Goal: Contribute content: Contribute content

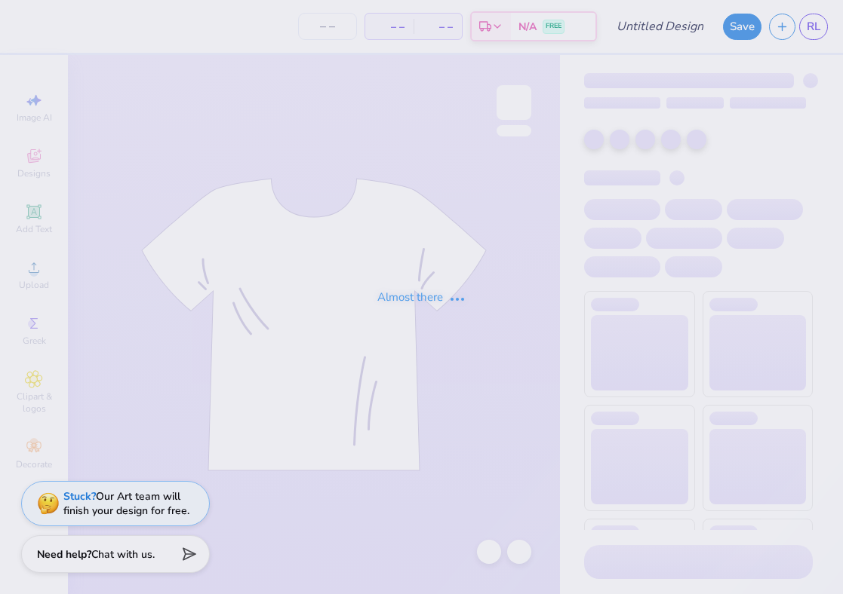
type input "AOII Philo Tee"
type input "170"
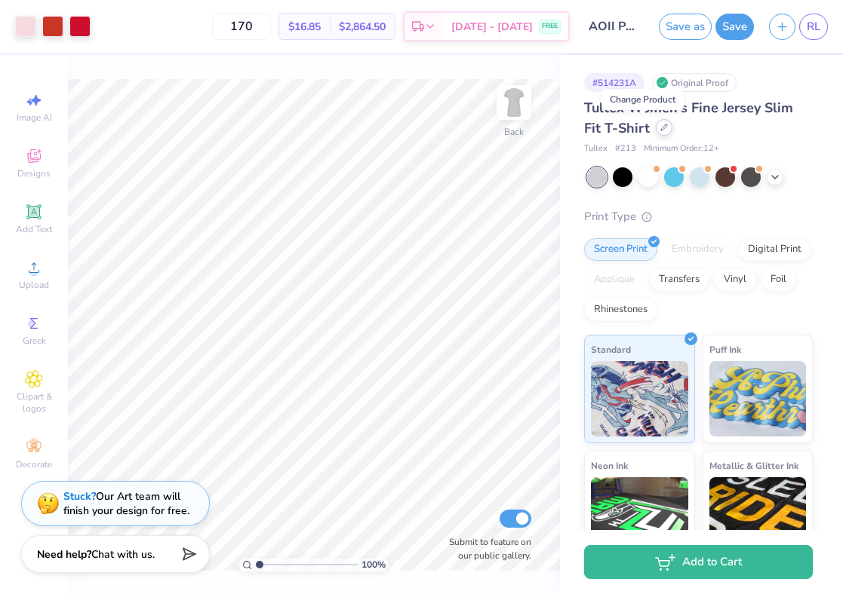
click at [660, 127] on icon at bounding box center [664, 128] width 8 height 8
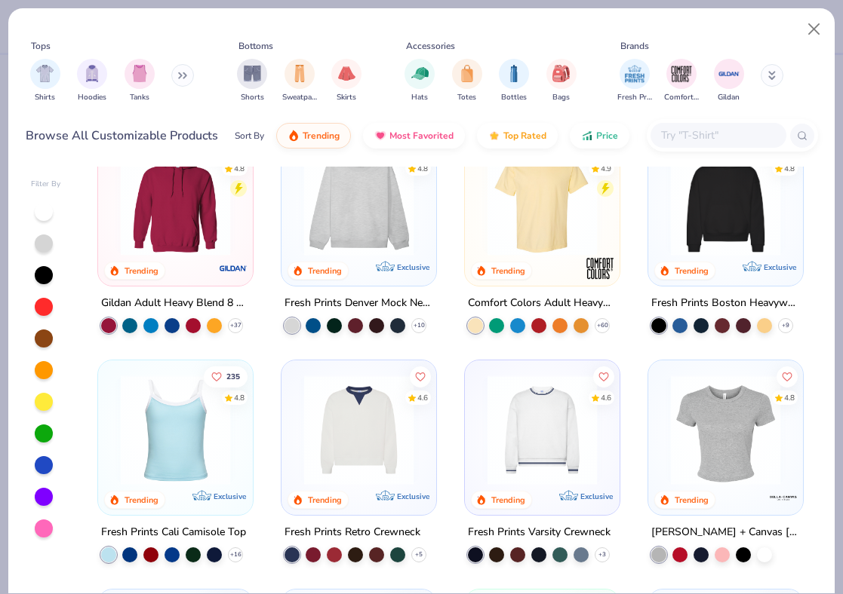
scroll to position [48, 0]
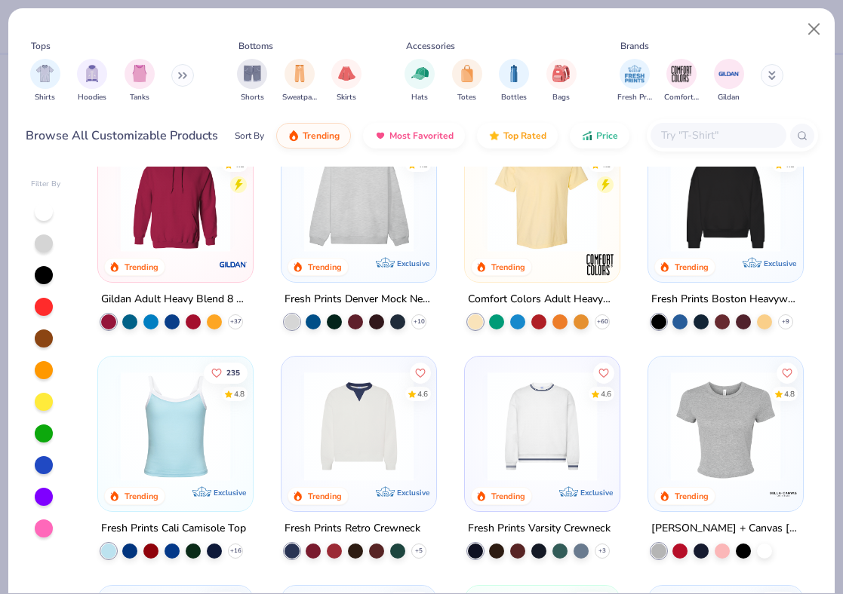
click at [520, 220] on img at bounding box center [542, 197] width 124 height 109
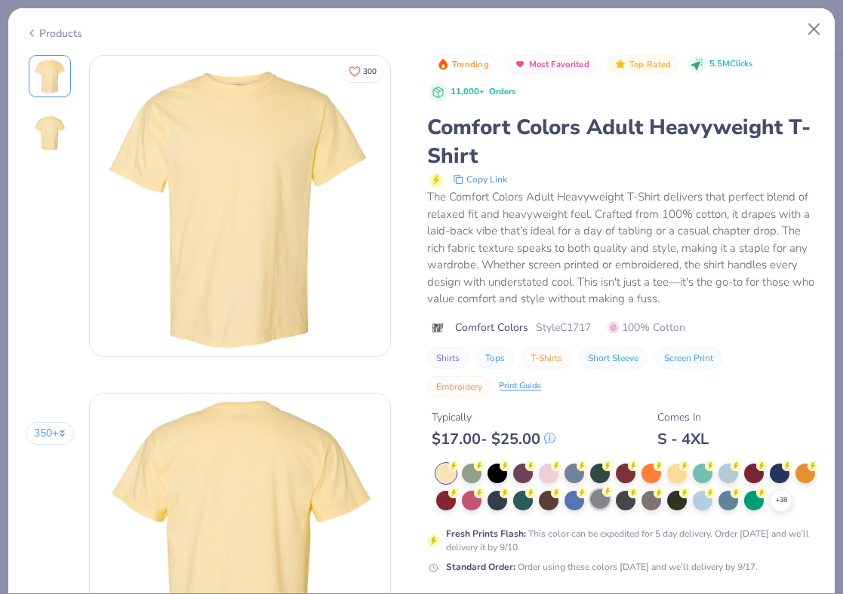
click at [732, 474] on div at bounding box center [728, 474] width 20 height 20
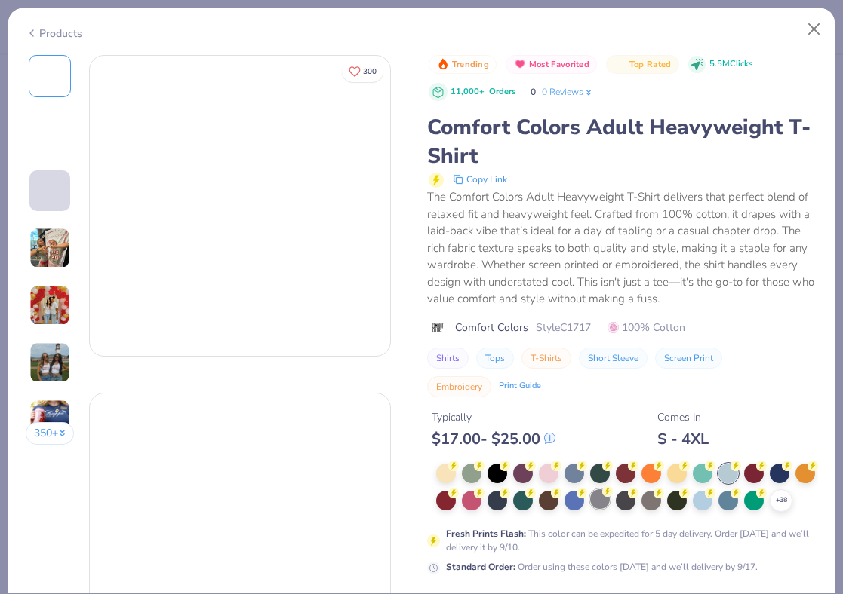
click at [597, 502] on div at bounding box center [600, 500] width 20 height 20
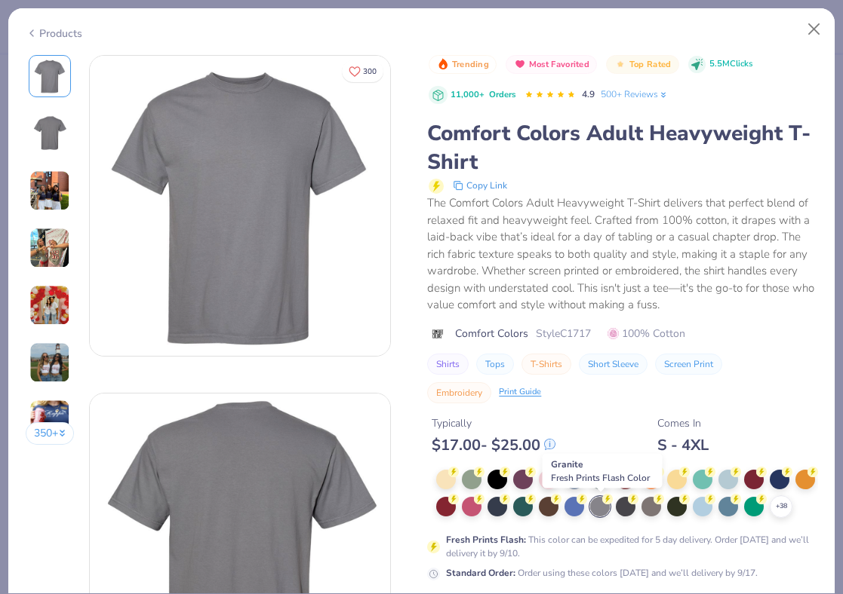
scroll to position [129, 0]
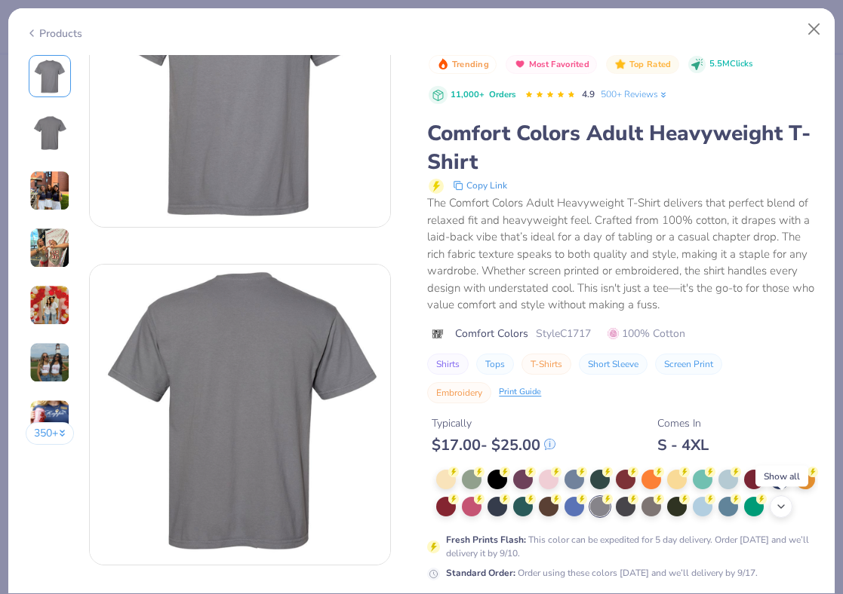
click at [784, 506] on icon at bounding box center [781, 507] width 12 height 12
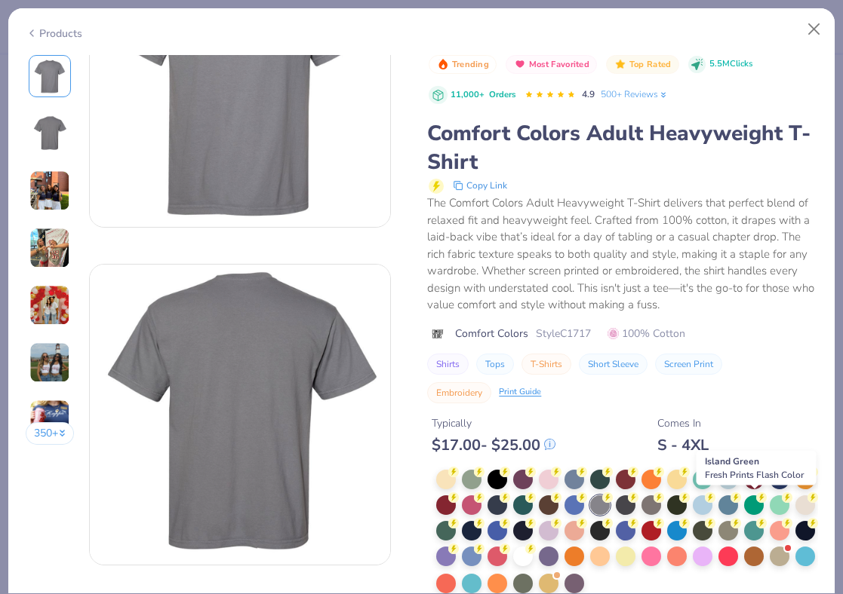
scroll to position [175, 0]
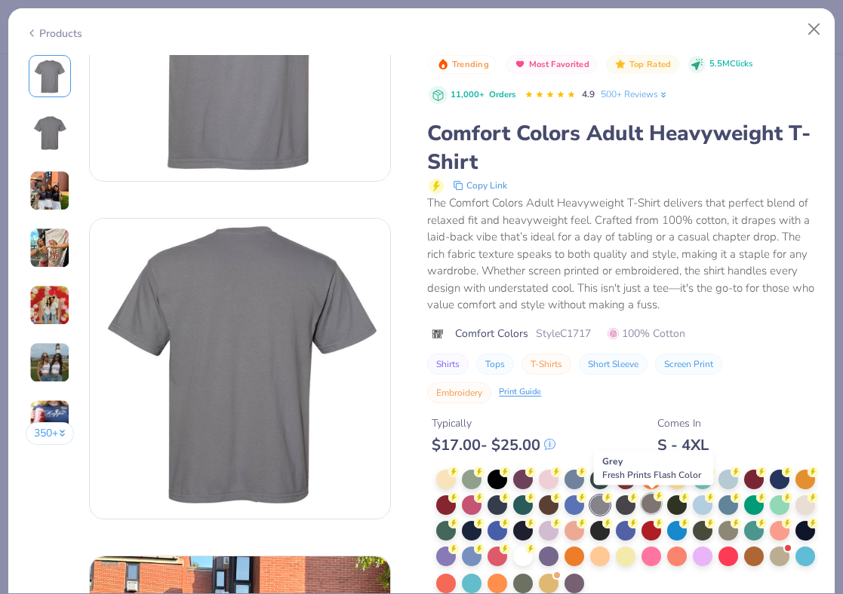
click at [649, 503] on div at bounding box center [651, 504] width 20 height 20
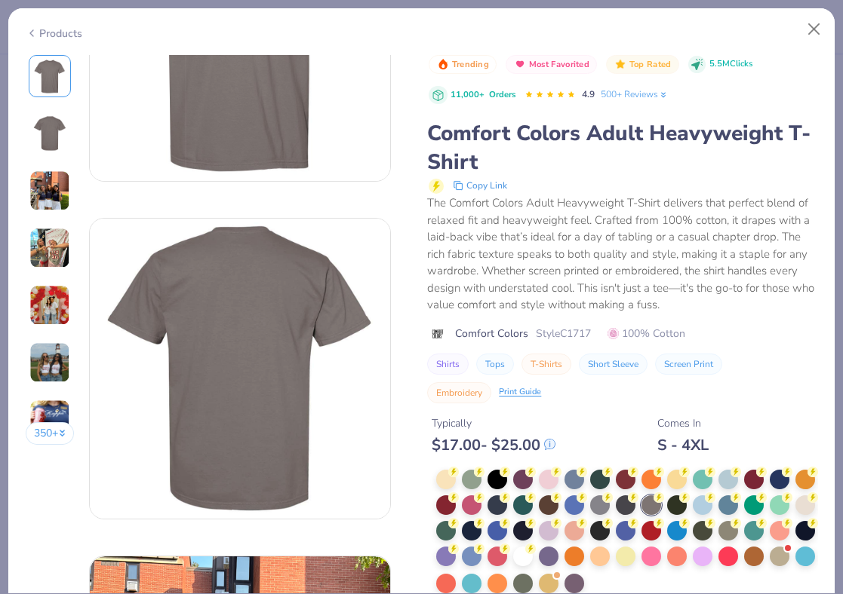
click at [523, 560] on div at bounding box center [523, 557] width 20 height 20
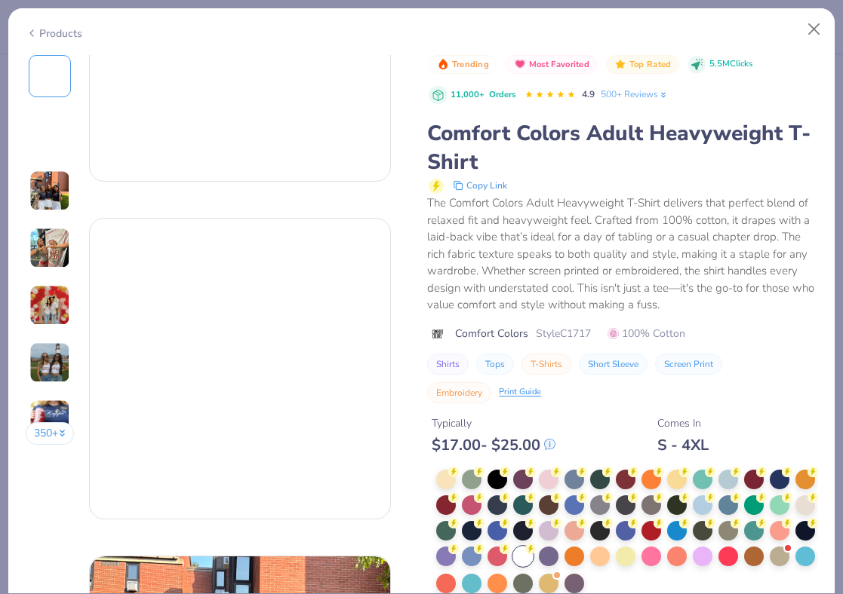
click at [53, 302] on img at bounding box center [49, 305] width 41 height 41
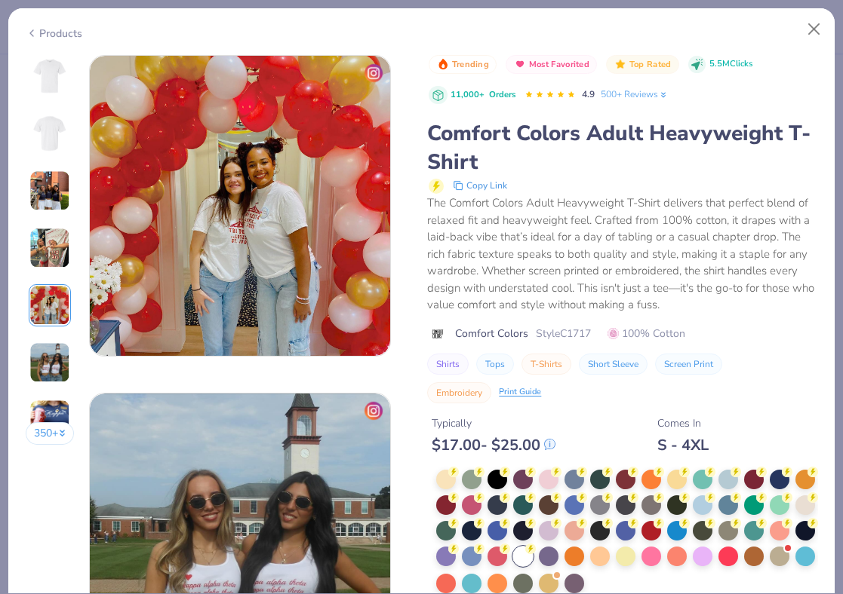
scroll to position [1426, 0]
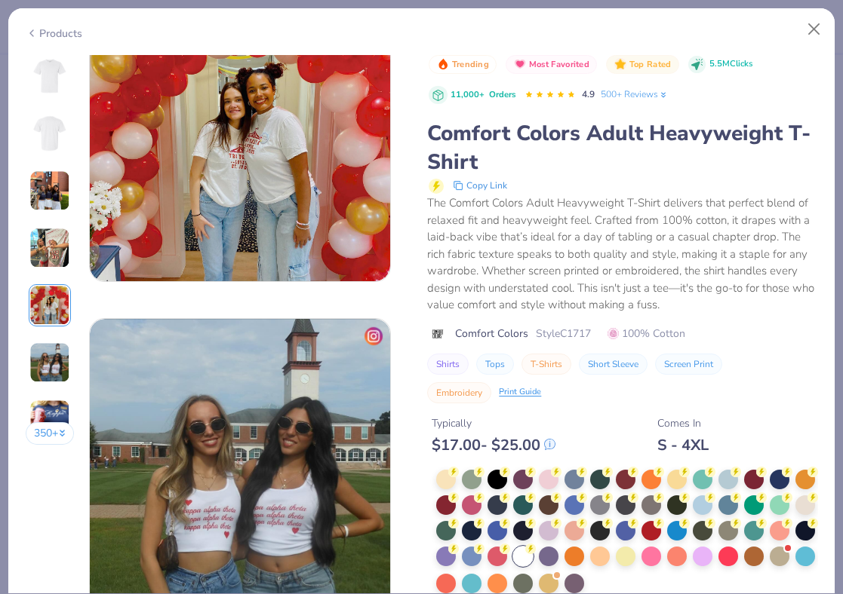
click at [54, 65] on img at bounding box center [50, 76] width 36 height 36
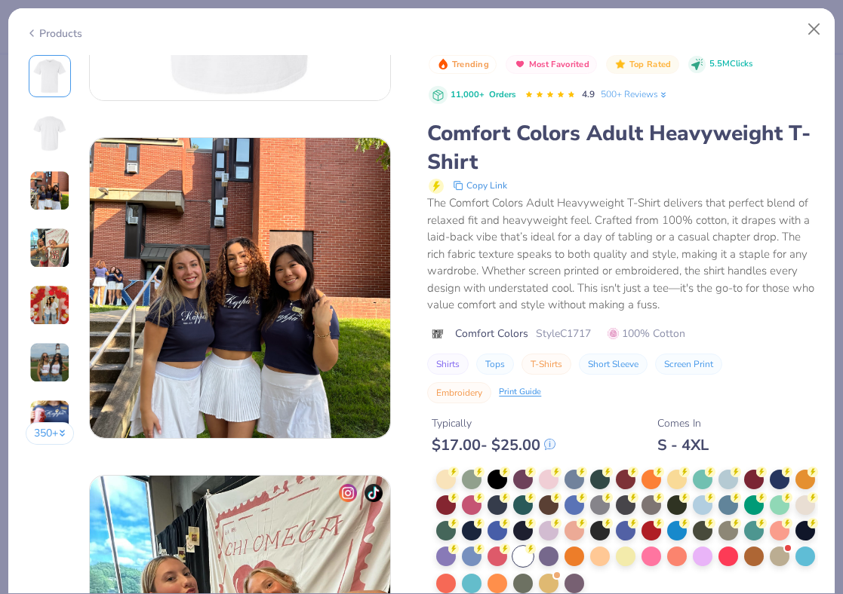
scroll to position [0, 0]
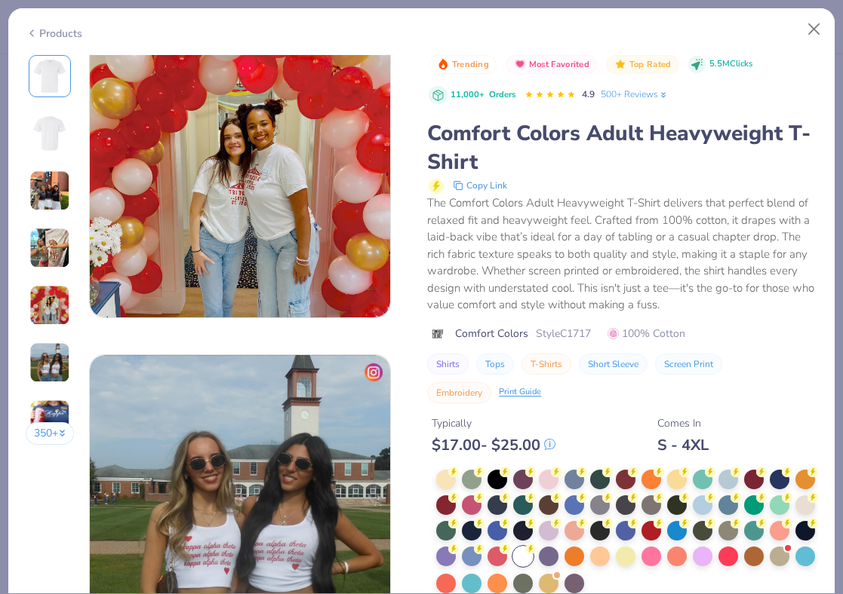
click at [750, 411] on div "Typically $ 17.00 - $ 25.00 Comes In S - 4XL" at bounding box center [622, 429] width 390 height 51
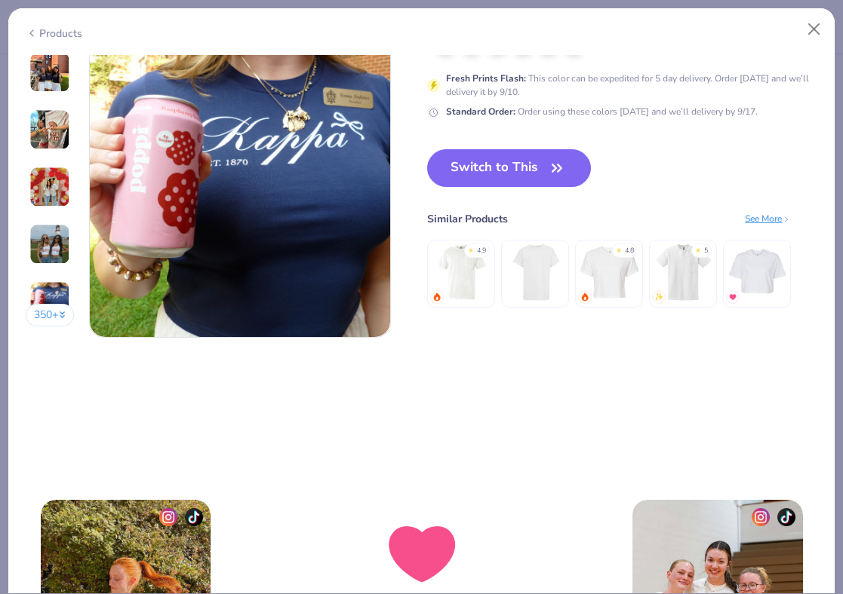
scroll to position [2037, 0]
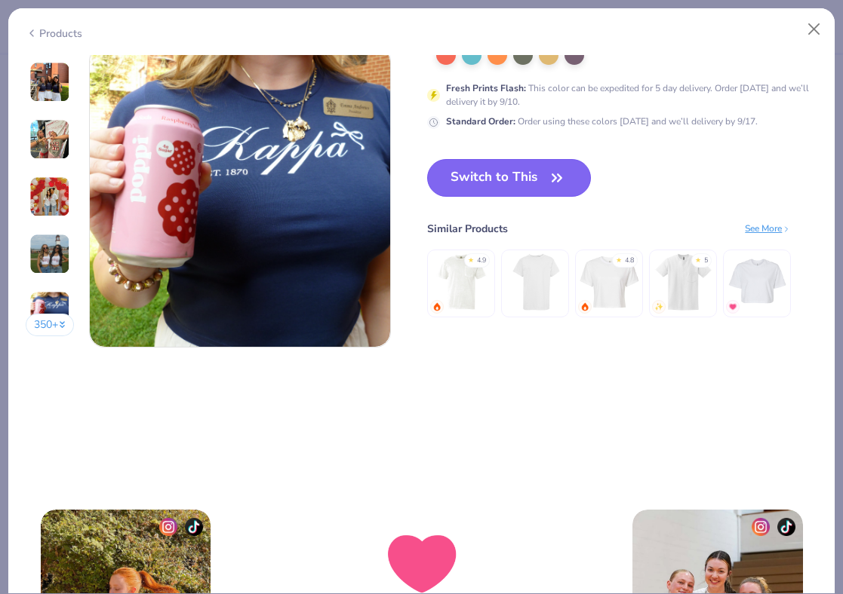
click at [541, 177] on button "Switch to This" at bounding box center [509, 178] width 164 height 38
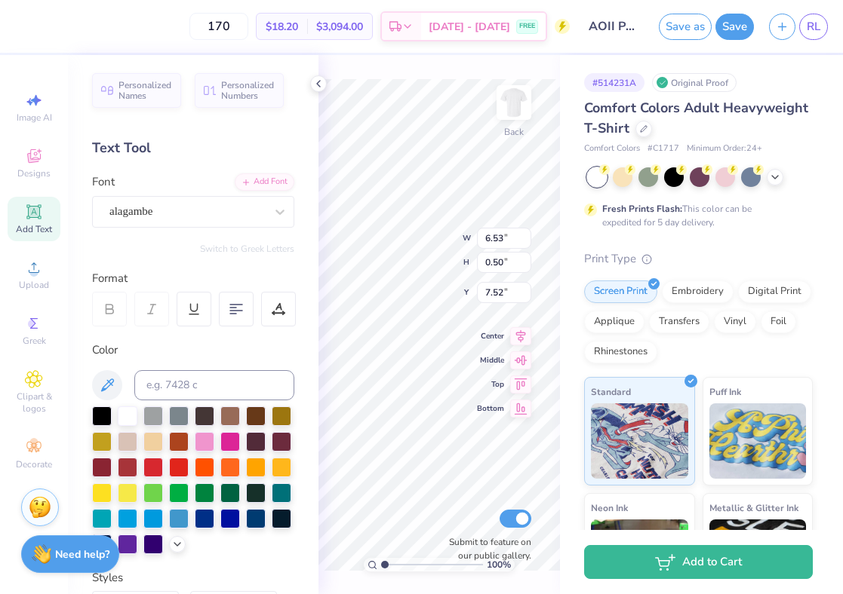
type input "8.00"
type input "3.47"
type input "3.86"
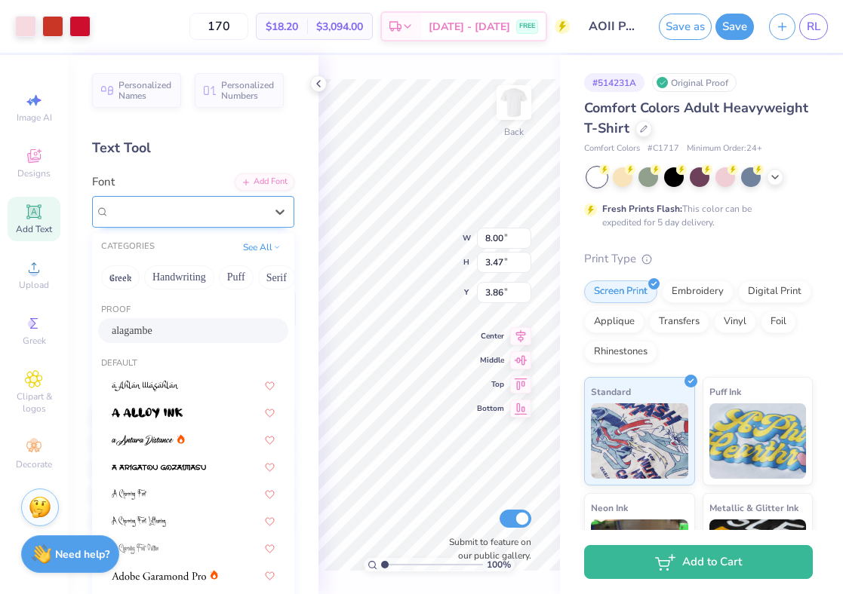
click at [241, 220] on div at bounding box center [186, 211] width 155 height 20
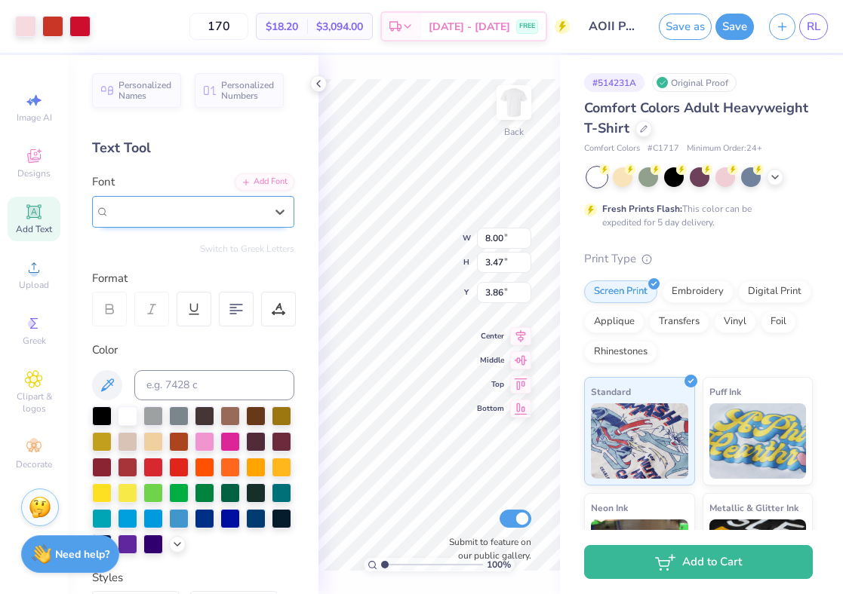
click at [241, 220] on div at bounding box center [186, 211] width 155 height 20
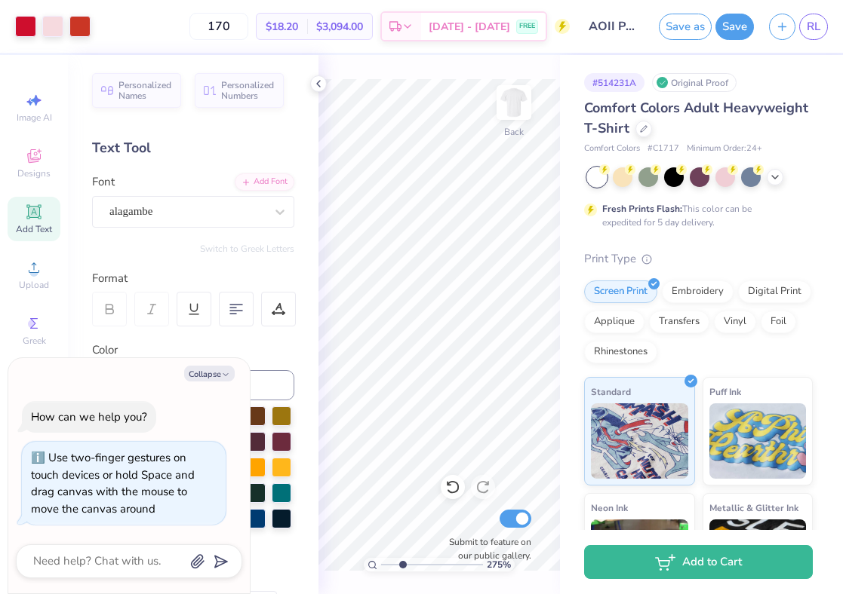
drag, startPoint x: 383, startPoint y: 565, endPoint x: 402, endPoint y: 565, distance: 18.9
type input "2.75"
click at [402, 565] on input "range" at bounding box center [432, 565] width 102 height 14
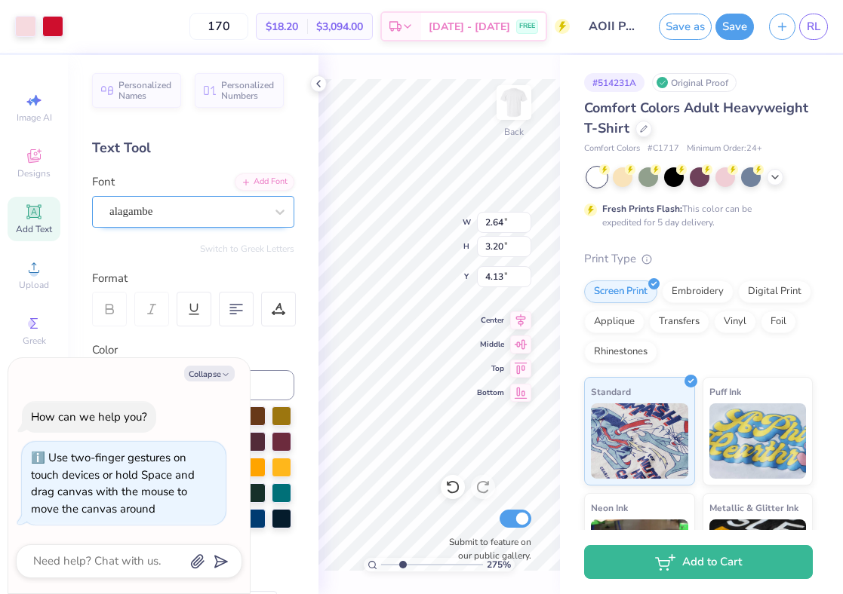
click at [225, 216] on div "alagambe" at bounding box center [187, 211] width 158 height 23
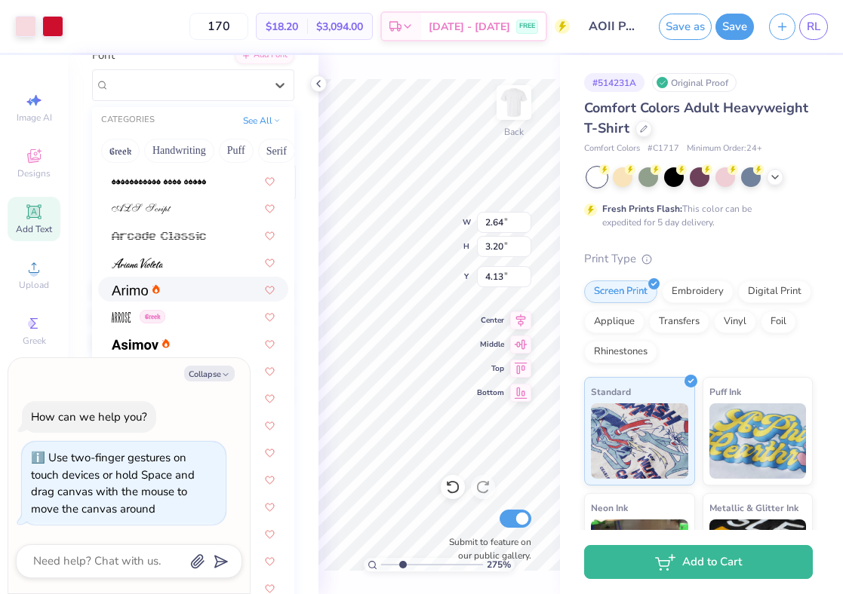
scroll to position [471, 0]
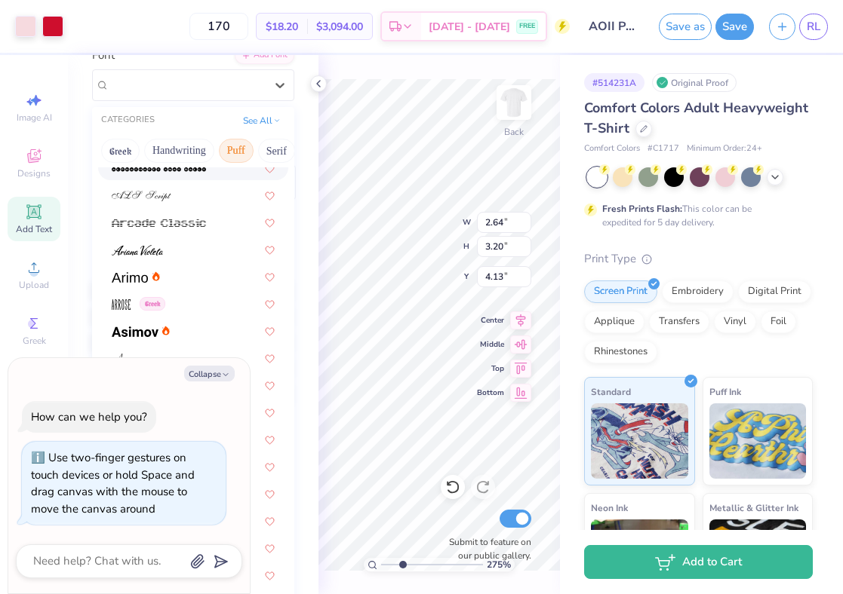
click at [229, 152] on button "Puff" at bounding box center [236, 151] width 35 height 24
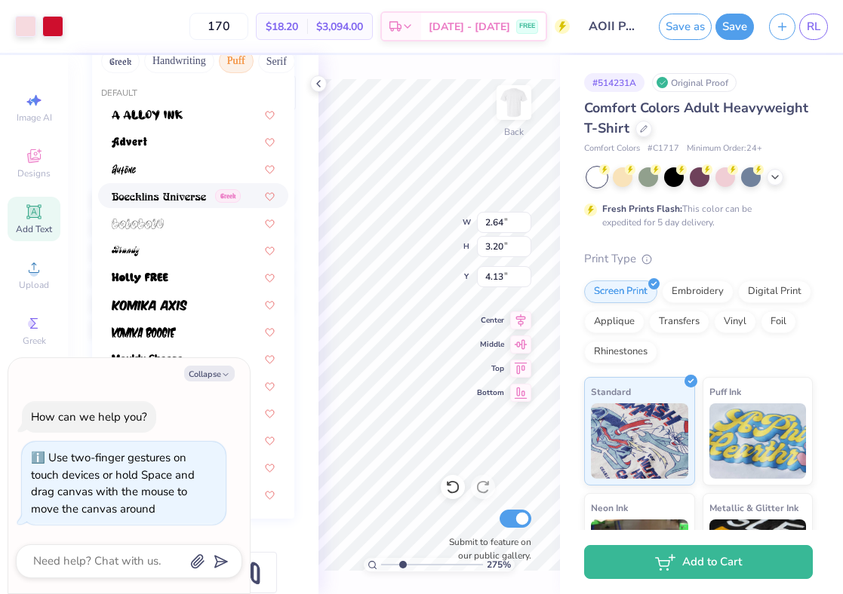
scroll to position [282, 0]
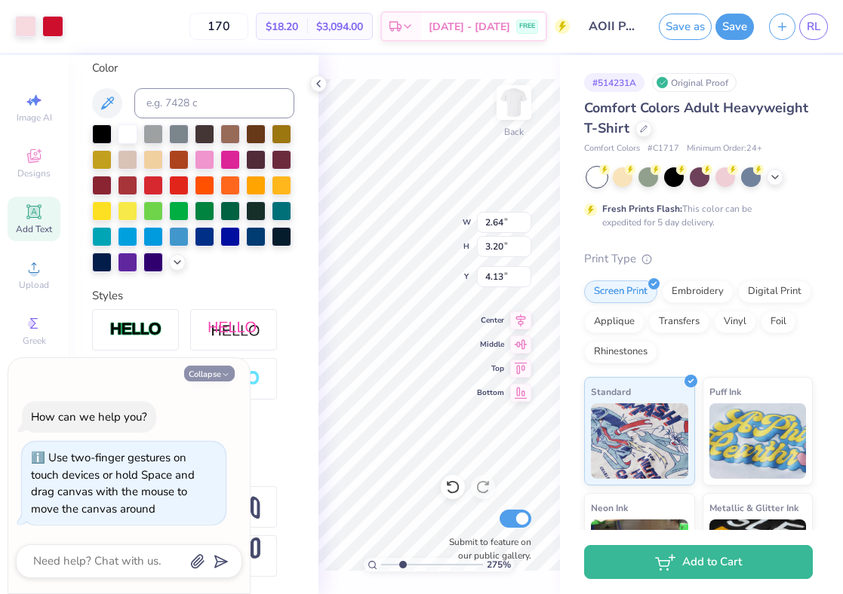
click at [203, 379] on button "Collapse" at bounding box center [209, 374] width 51 height 16
type textarea "x"
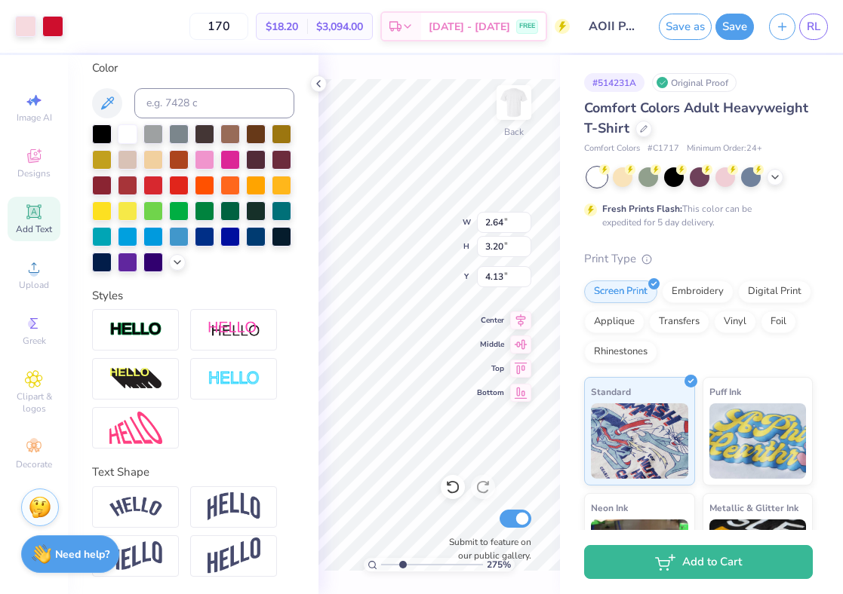
scroll to position [0, 0]
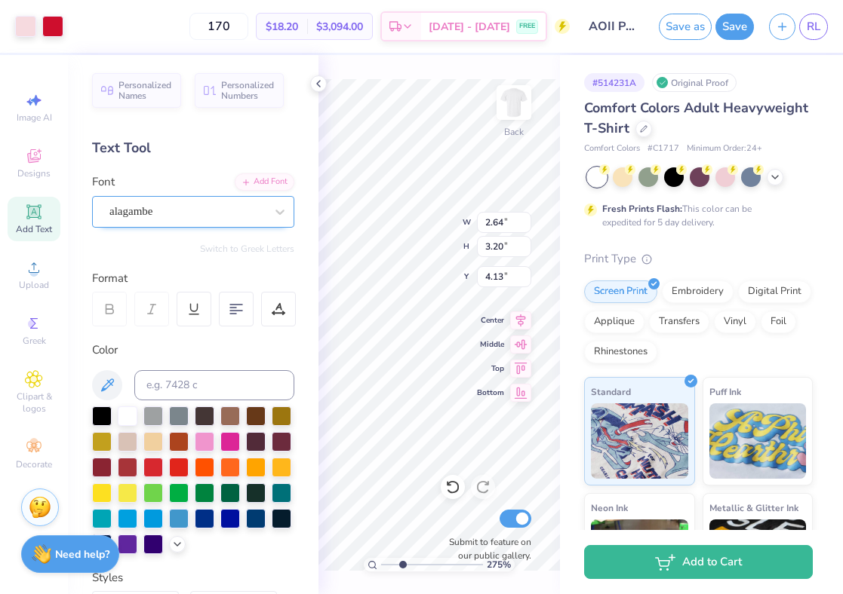
click at [223, 213] on div "alagambe" at bounding box center [187, 211] width 158 height 23
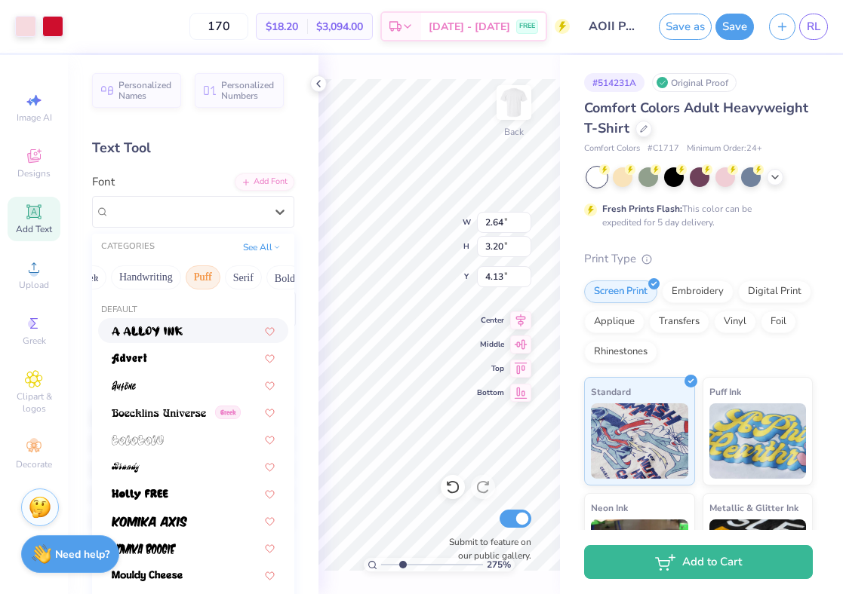
scroll to position [0, 57]
click at [216, 273] on button "Serif" at bounding box center [219, 278] width 37 height 24
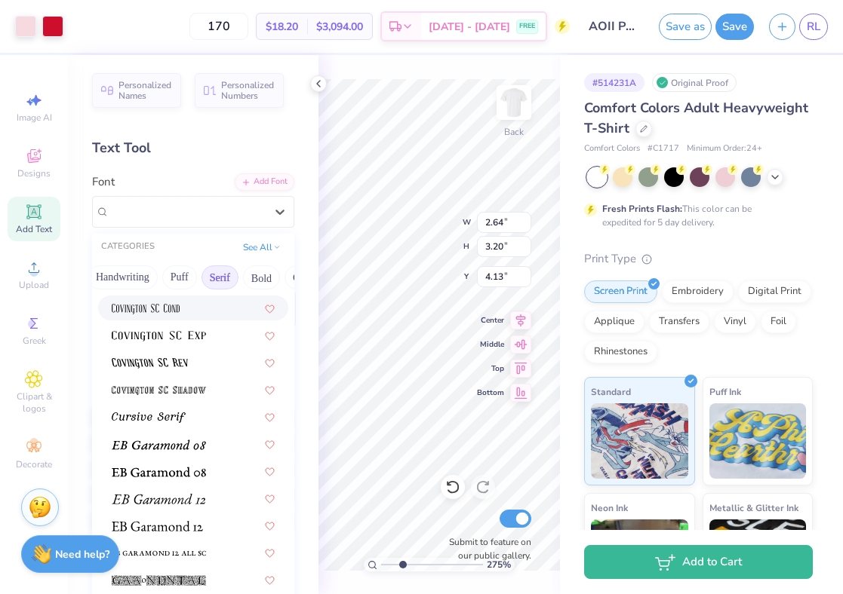
scroll to position [784, 0]
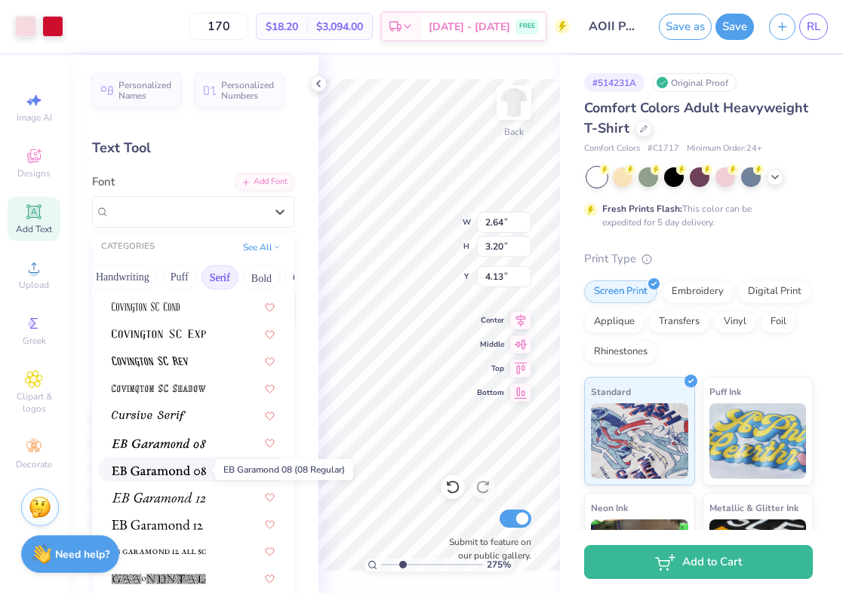
click at [168, 465] on span at bounding box center [159, 470] width 94 height 16
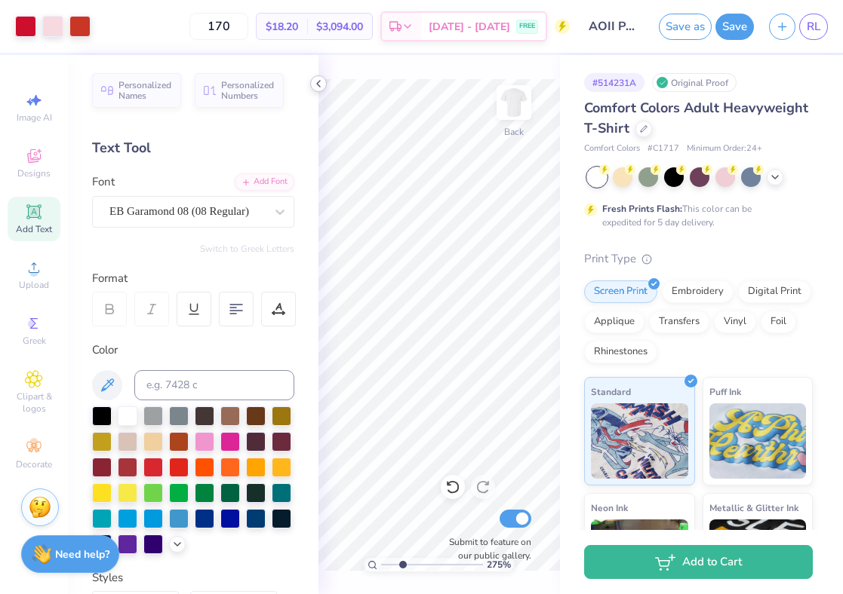
click at [321, 86] on icon at bounding box center [318, 84] width 12 height 12
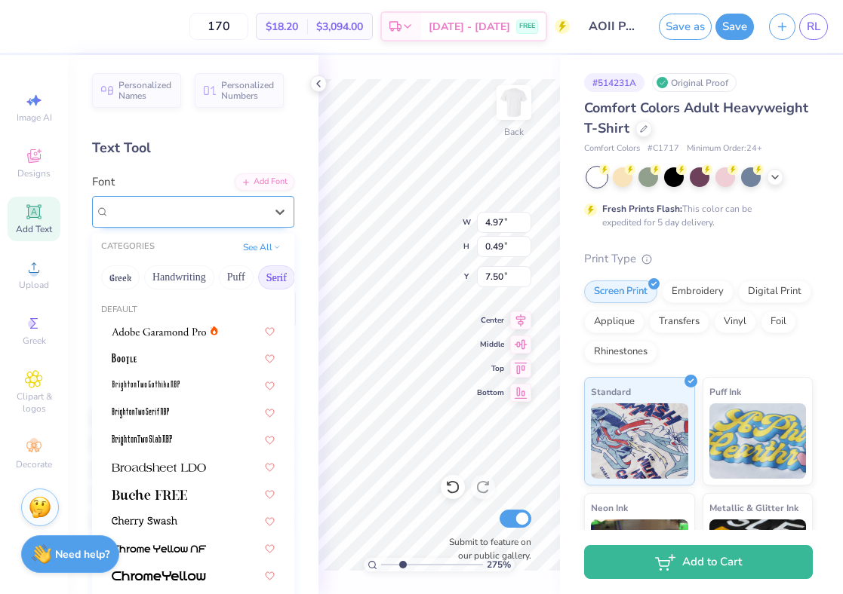
click at [239, 212] on div "EB Garamond 08 (08 Regular)" at bounding box center [187, 211] width 158 height 23
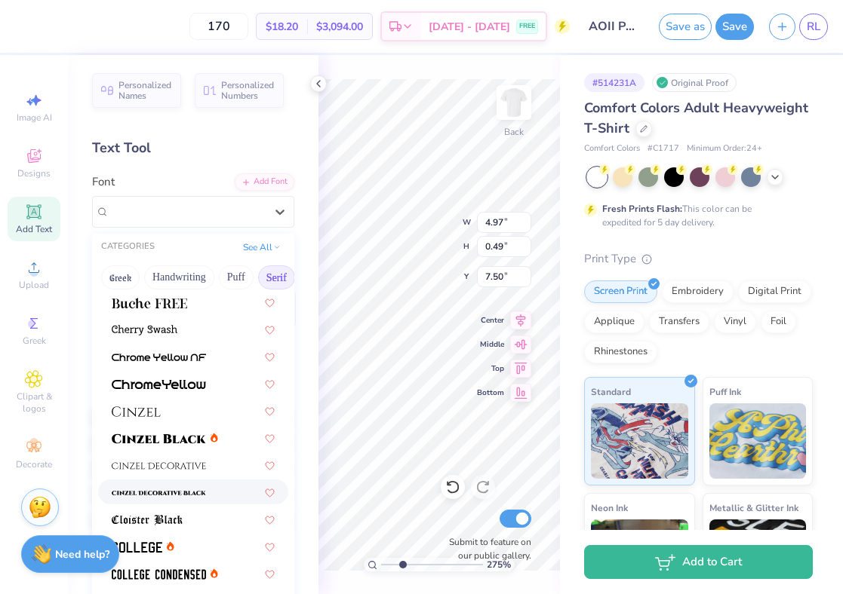
scroll to position [262, 0]
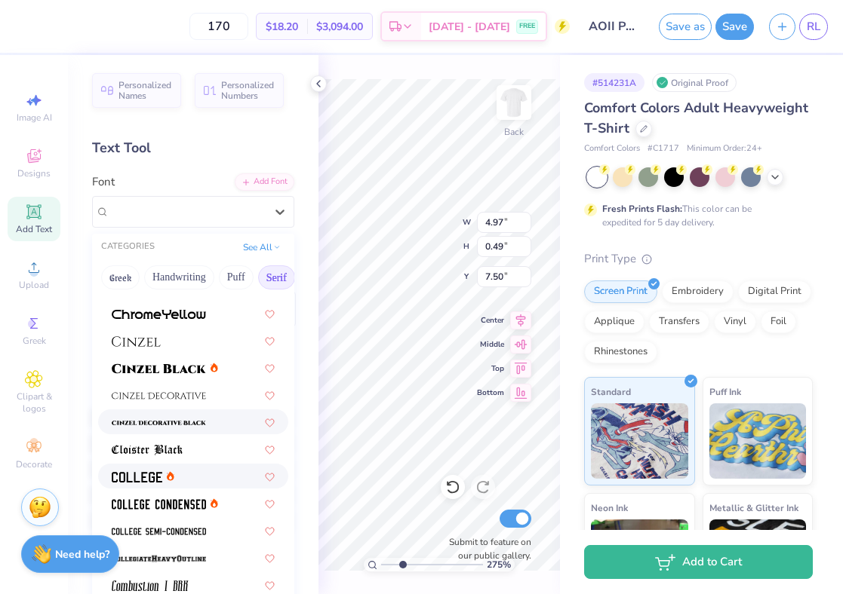
click at [146, 478] on img at bounding box center [137, 477] width 51 height 11
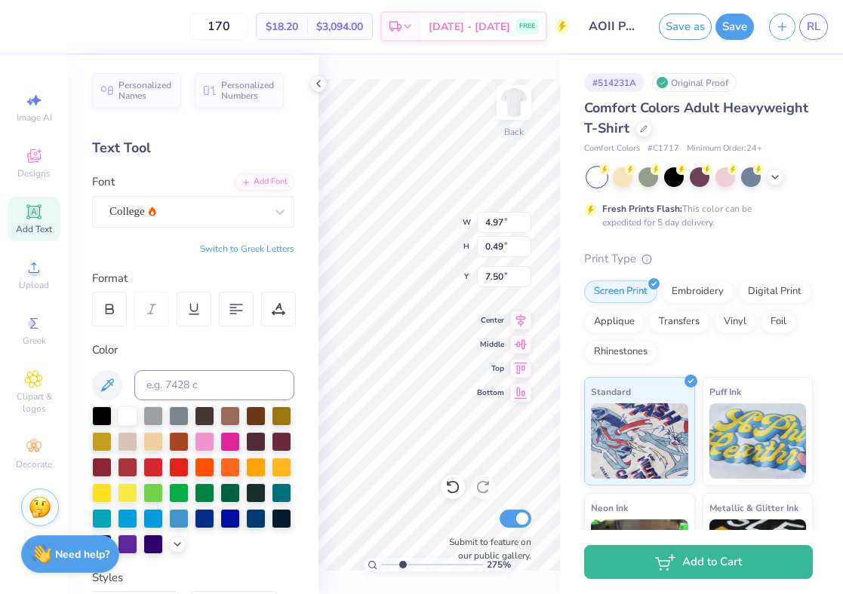
type input "6.03"
type input "0.39"
type input "7.55"
click at [184, 207] on div "College" at bounding box center [187, 211] width 158 height 23
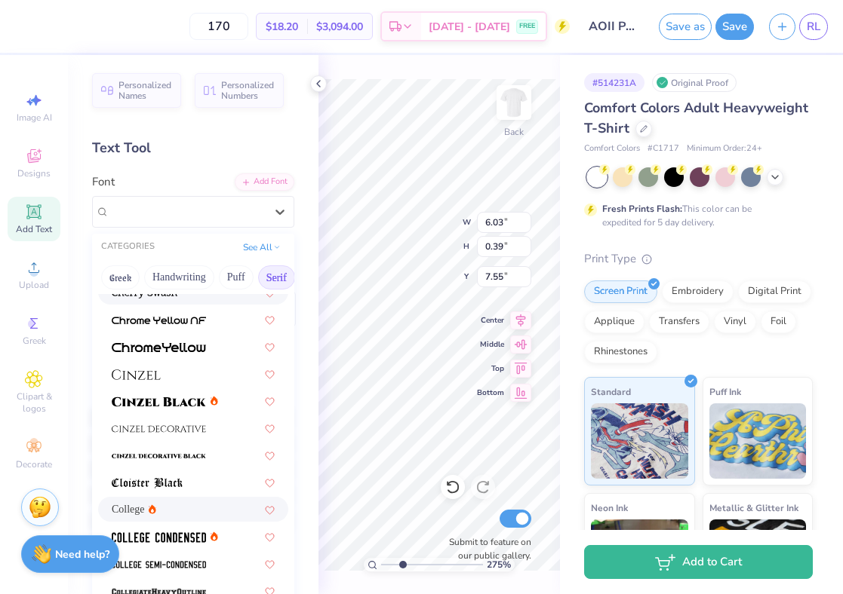
scroll to position [689, 0]
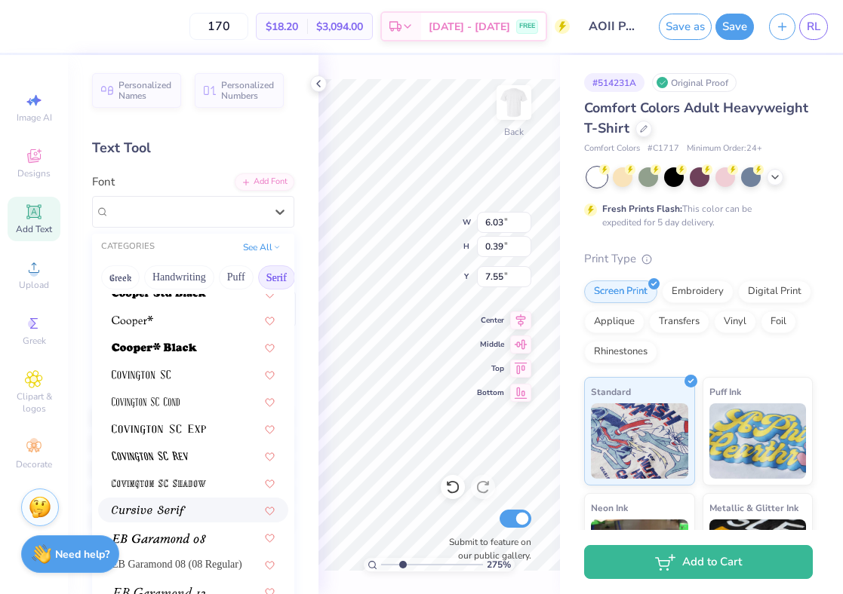
click at [180, 502] on span at bounding box center [149, 510] width 74 height 16
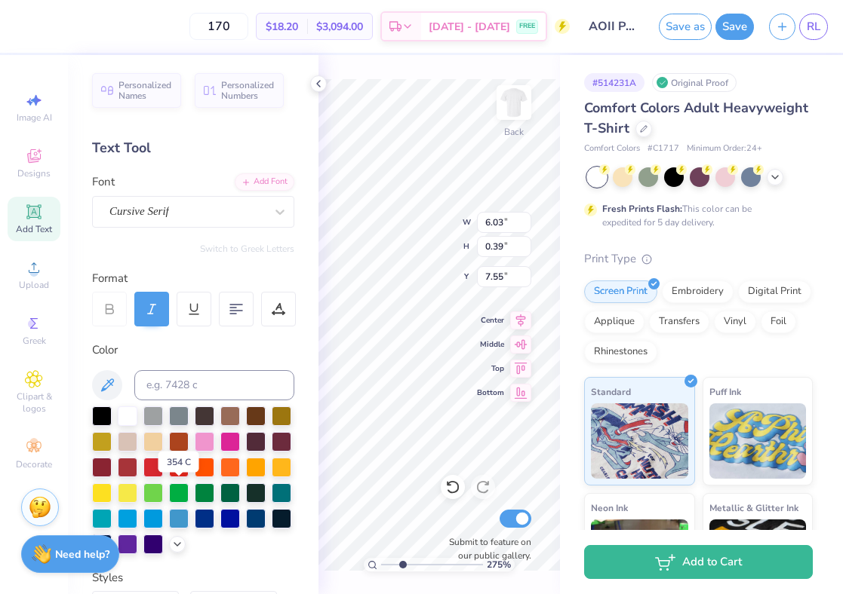
type input "7.02"
type input "0.55"
type input "7.47"
click at [204, 217] on div "Cursive Serif" at bounding box center [187, 211] width 158 height 23
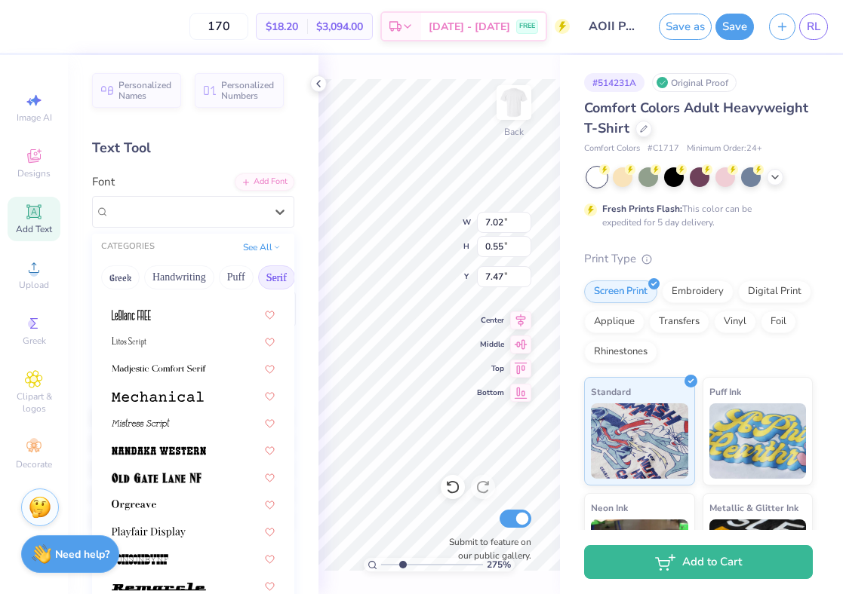
scroll to position [1511, 0]
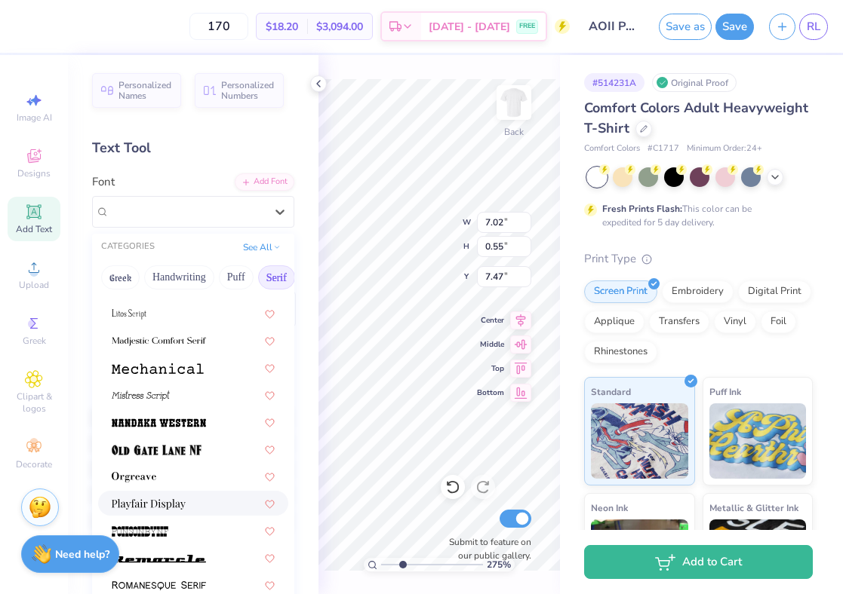
click at [186, 505] on div at bounding box center [193, 504] width 163 height 16
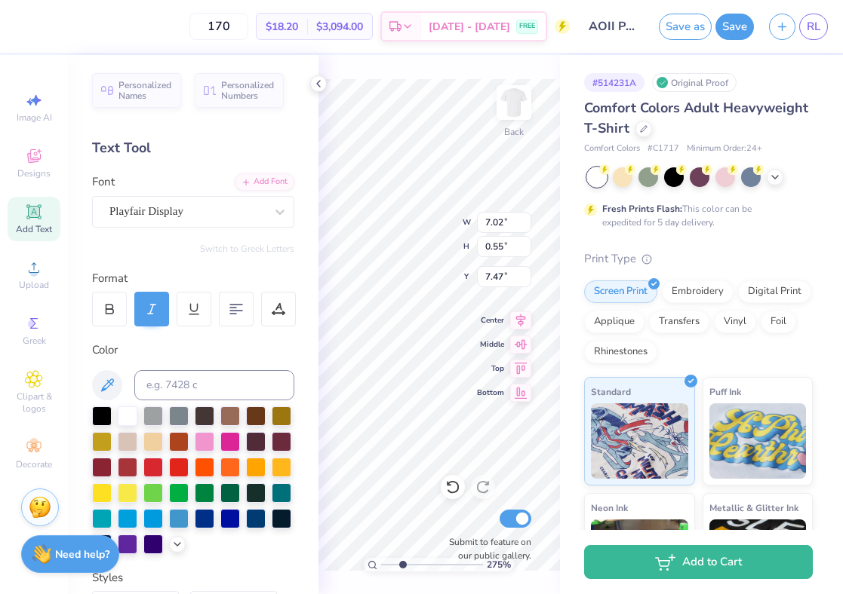
type input "5.58"
type input "0.56"
type input "7.46"
click at [317, 78] on icon at bounding box center [318, 84] width 12 height 12
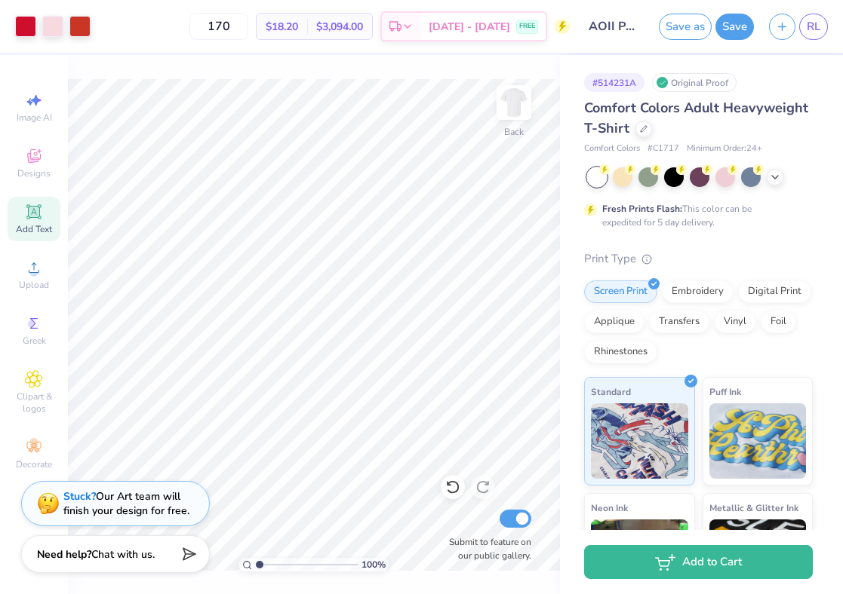
drag, startPoint x: 278, startPoint y: 567, endPoint x: 253, endPoint y: 565, distance: 25.0
type input "1"
click at [256, 565] on input "range" at bounding box center [307, 565] width 102 height 14
click at [247, 31] on input "170" at bounding box center [218, 26] width 59 height 27
type input "165"
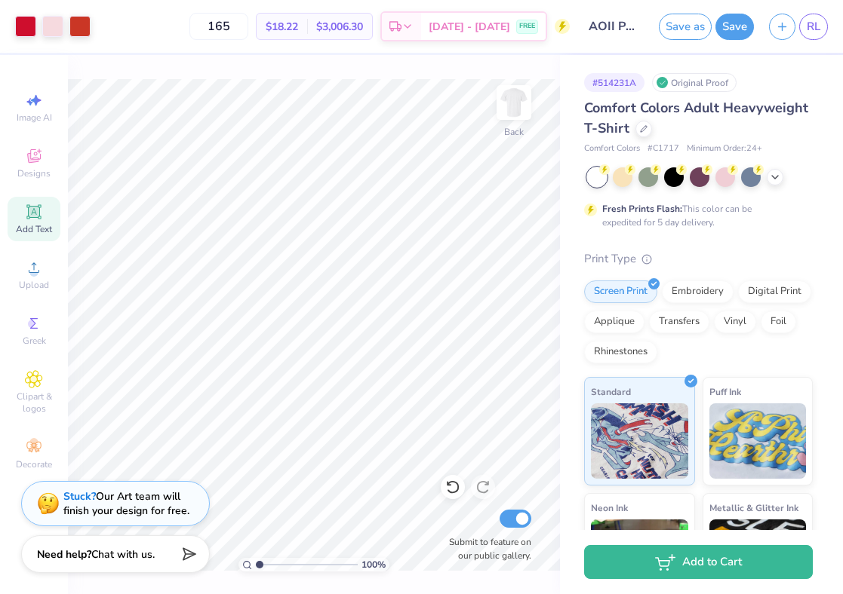
click at [361, 57] on div "100 % Back Submit to feature on our public gallery." at bounding box center [314, 324] width 492 height 539
click at [740, 19] on button "Save" at bounding box center [734, 24] width 38 height 26
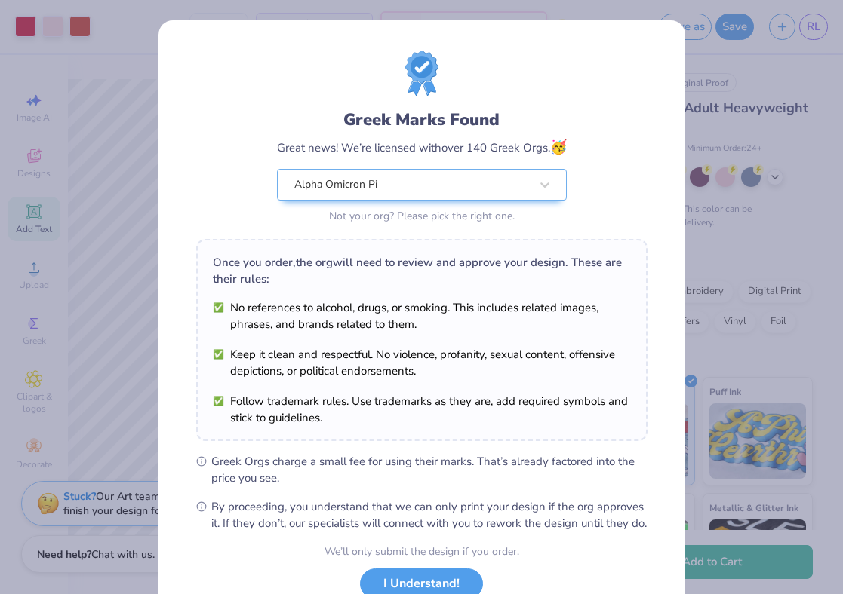
scroll to position [112, 0]
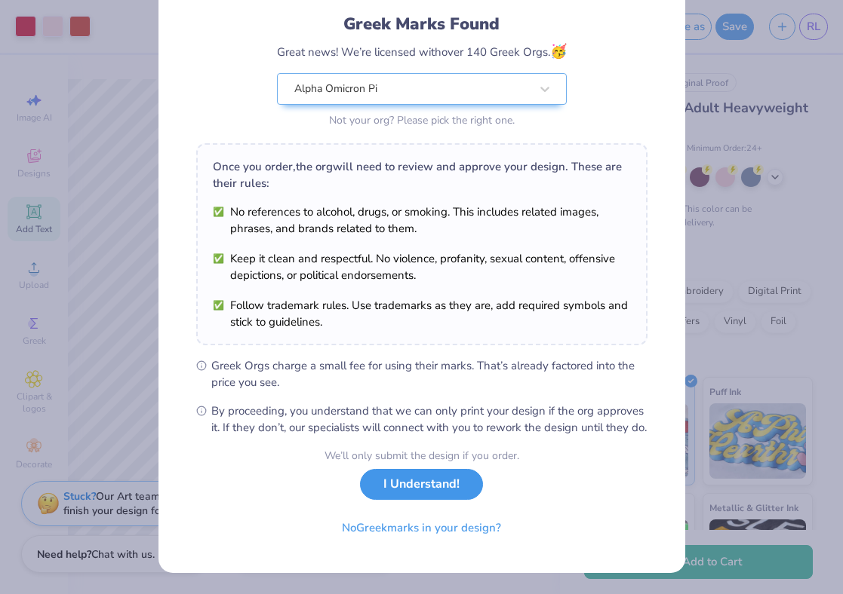
click at [438, 489] on button "I Understand!" at bounding box center [421, 484] width 123 height 31
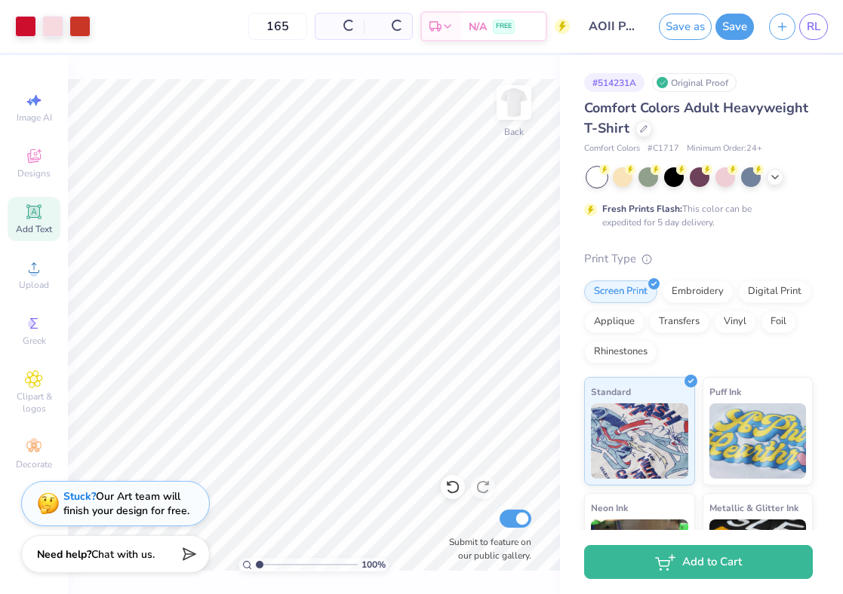
scroll to position [0, 0]
click at [814, 26] on span "RL" at bounding box center [813, 26] width 14 height 17
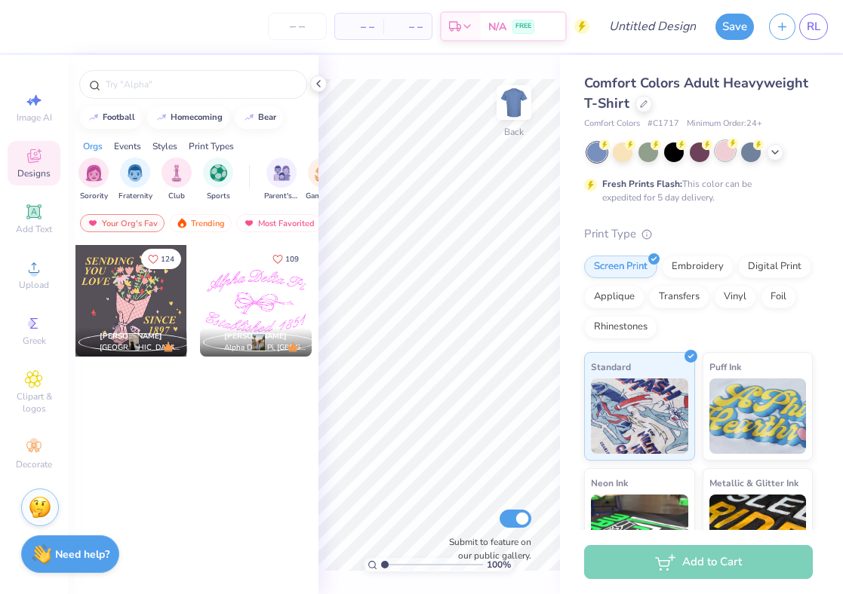
click at [731, 155] on div at bounding box center [725, 151] width 20 height 20
click at [169, 92] on div at bounding box center [193, 84] width 228 height 29
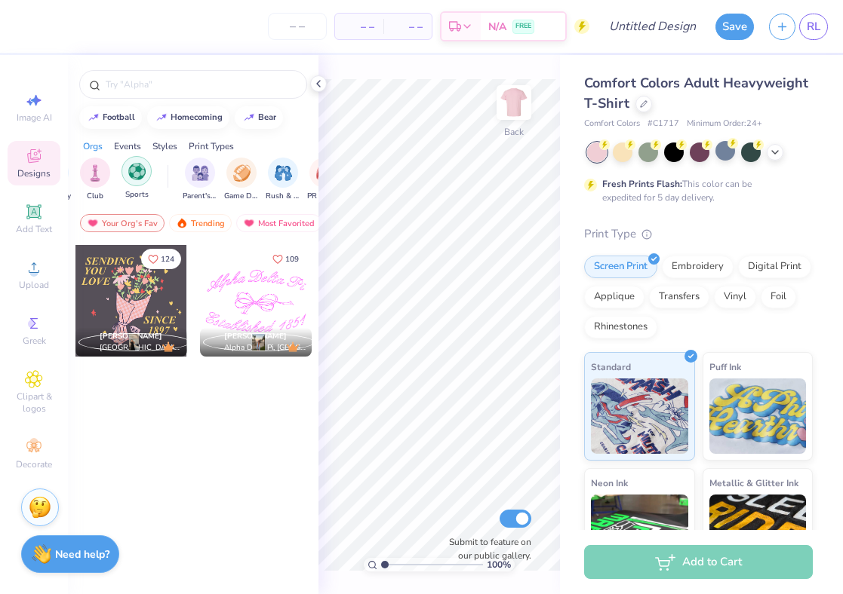
scroll to position [0, 91]
click at [135, 177] on img "filter for Sports" at bounding box center [127, 171] width 17 height 17
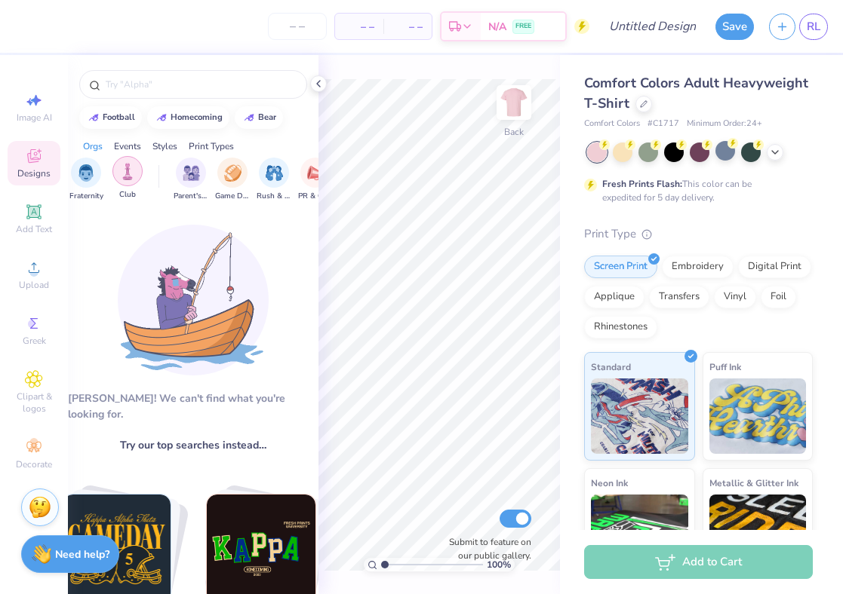
click at [127, 169] on img "filter for Club" at bounding box center [127, 171] width 17 height 17
click at [97, 173] on img "filter for Sorority" at bounding box center [92, 171] width 17 height 17
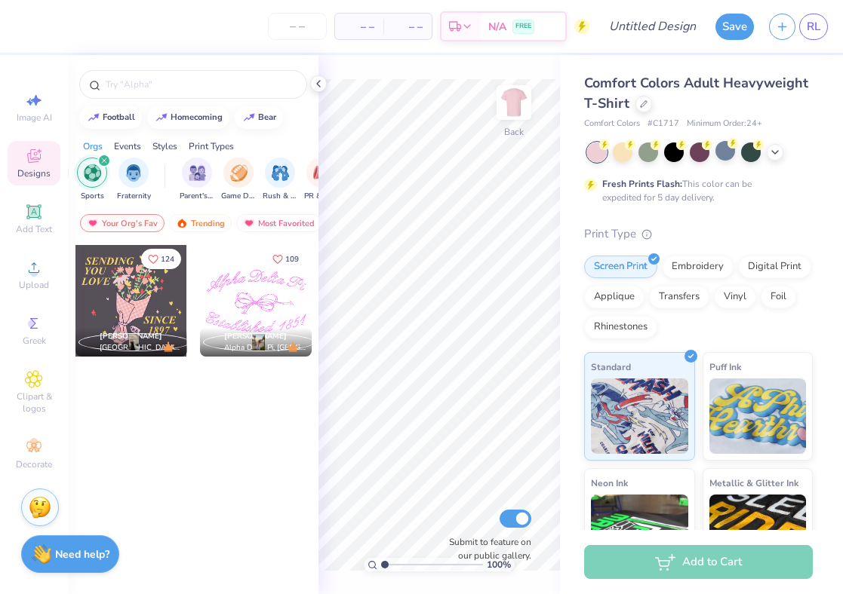
scroll to position [0, 0]
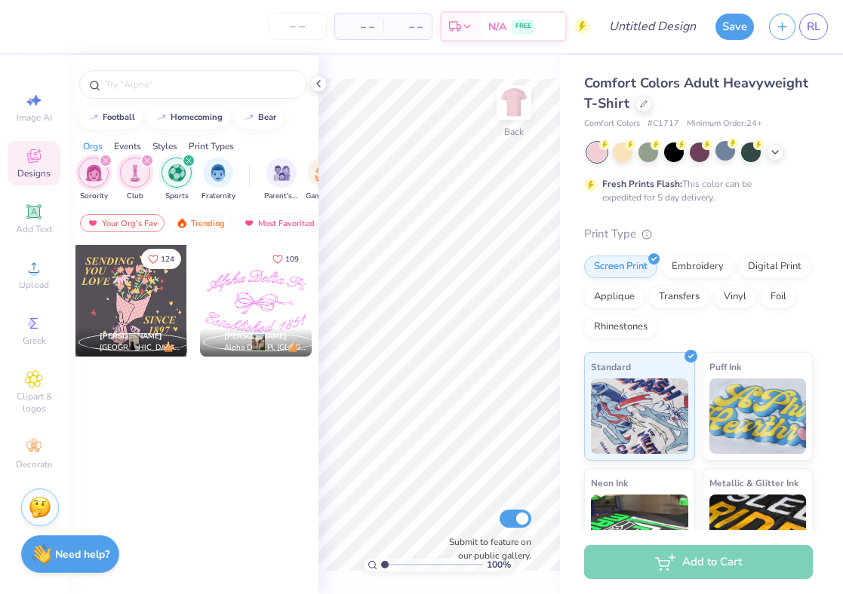
click at [140, 158] on div "filter for Club" at bounding box center [147, 161] width 14 height 14
click at [141, 164] on div "filter for Sports" at bounding box center [147, 161] width 14 height 14
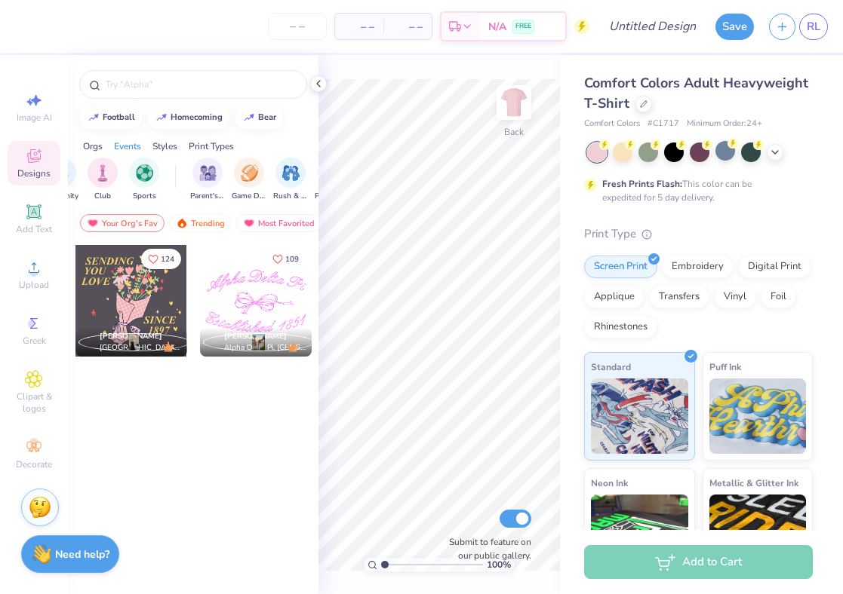
scroll to position [0, 179]
click at [264, 177] on img "filter for Philanthropy" at bounding box center [268, 171] width 17 height 17
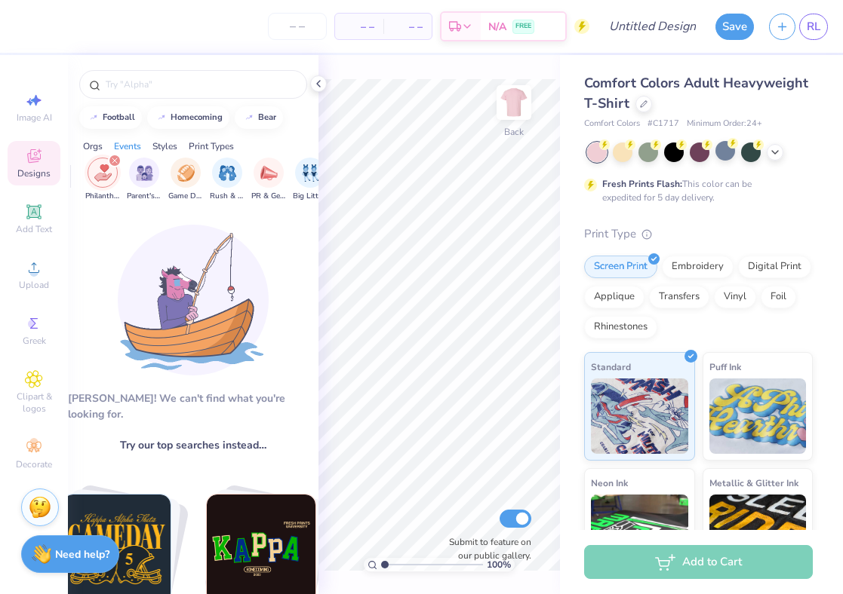
click at [260, 316] on img at bounding box center [193, 300] width 151 height 151
click at [319, 87] on icon at bounding box center [318, 84] width 12 height 12
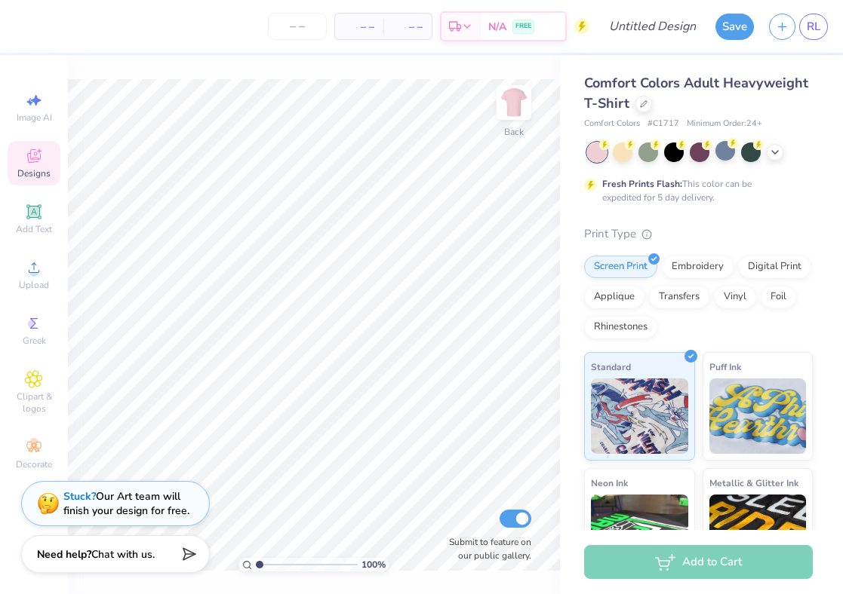
click at [39, 161] on icon at bounding box center [34, 156] width 18 height 18
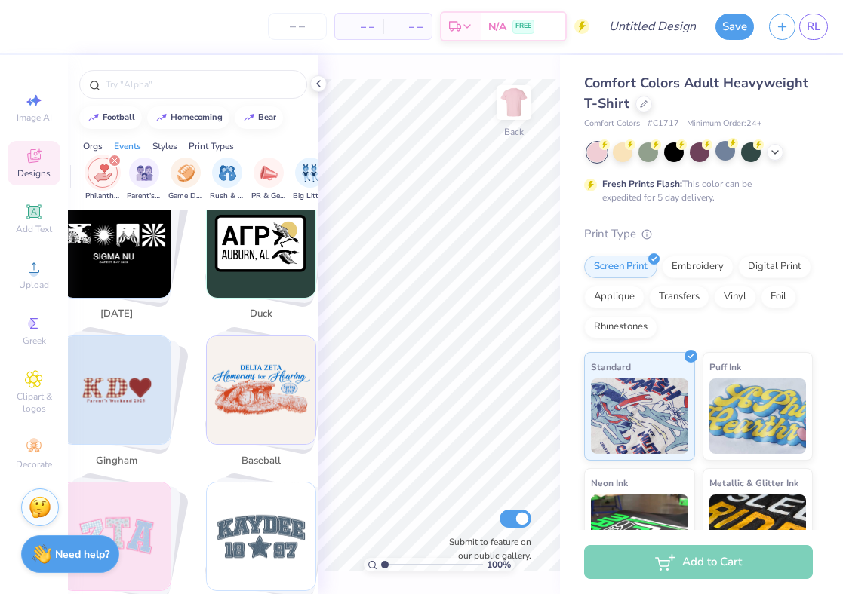
scroll to position [2212, 0]
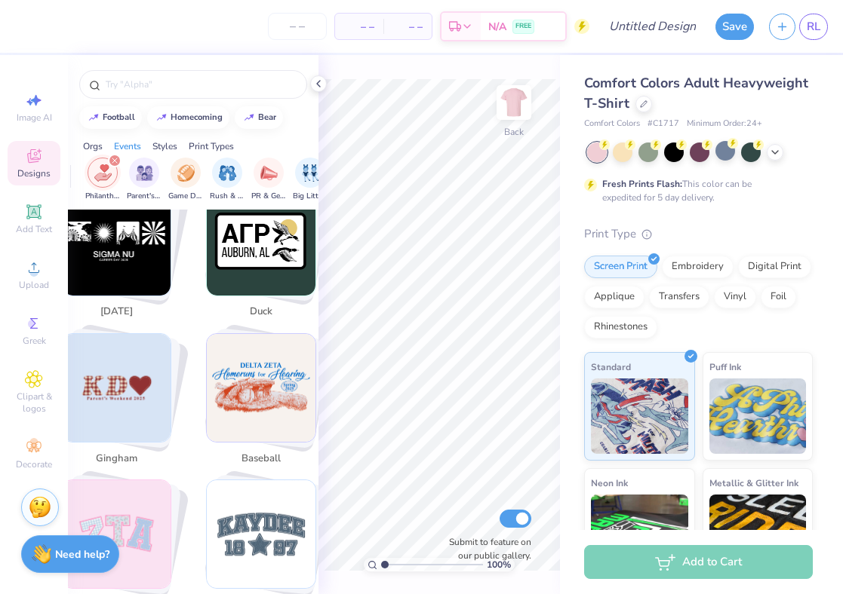
click at [163, 365] on img "Stack Card Button gingham" at bounding box center [117, 388] width 109 height 109
type input "gingham"
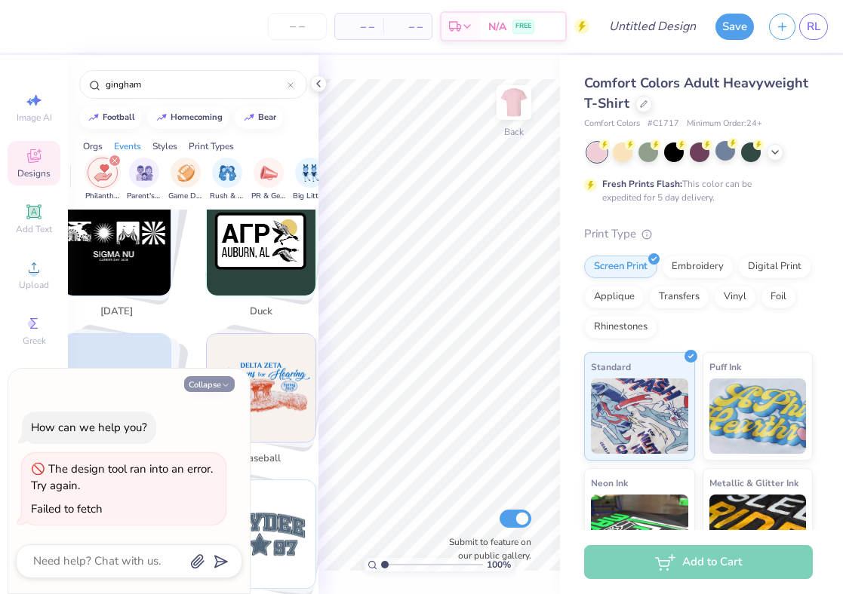
click at [217, 381] on button "Collapse" at bounding box center [209, 384] width 51 height 16
type textarea "x"
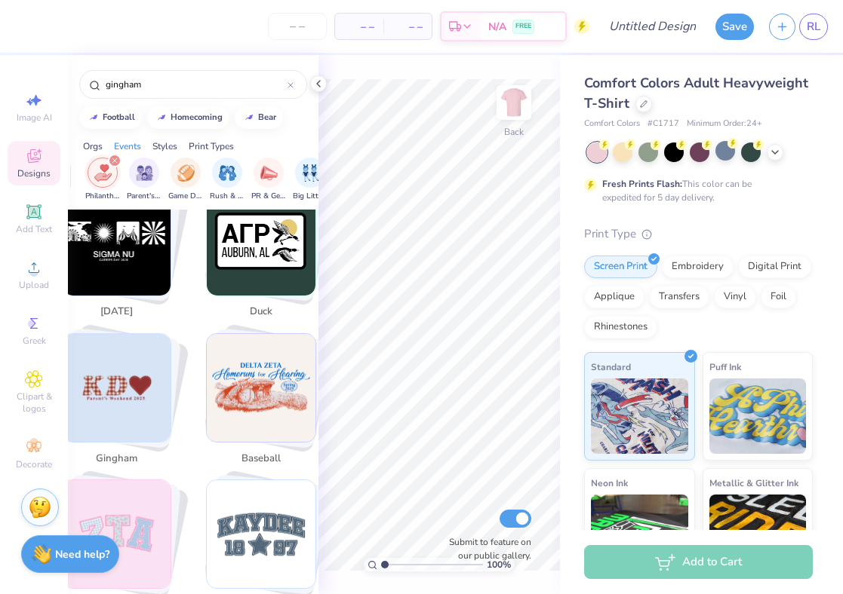
click at [146, 364] on img "Stack Card Button gingham" at bounding box center [117, 388] width 109 height 109
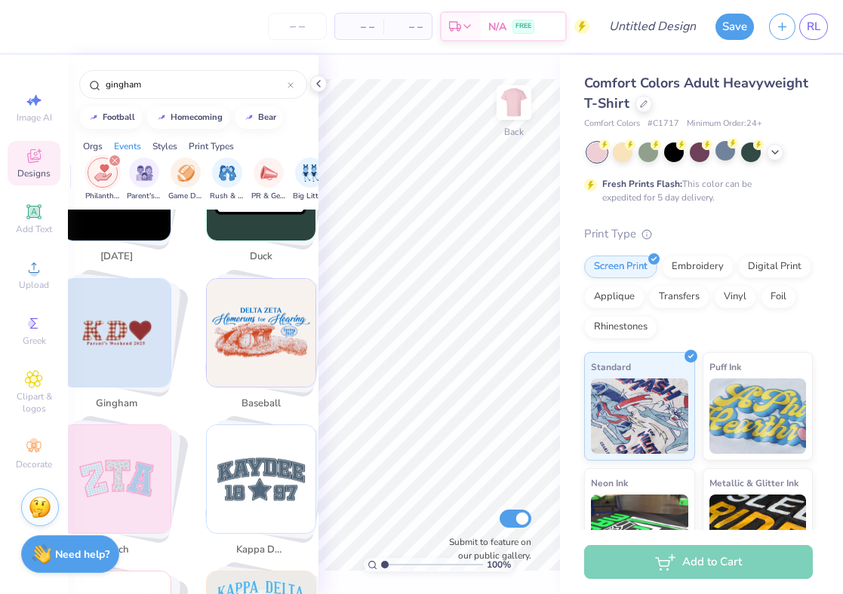
scroll to position [2268, 0]
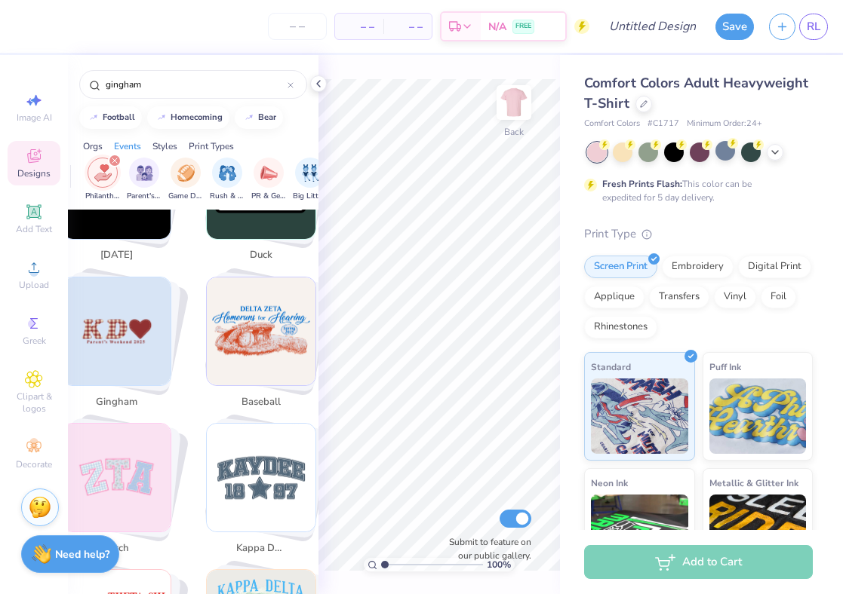
click at [97, 315] on img "Stack Card Button gingham" at bounding box center [117, 332] width 109 height 109
click at [173, 363] on div "gingham" at bounding box center [121, 346] width 137 height 139
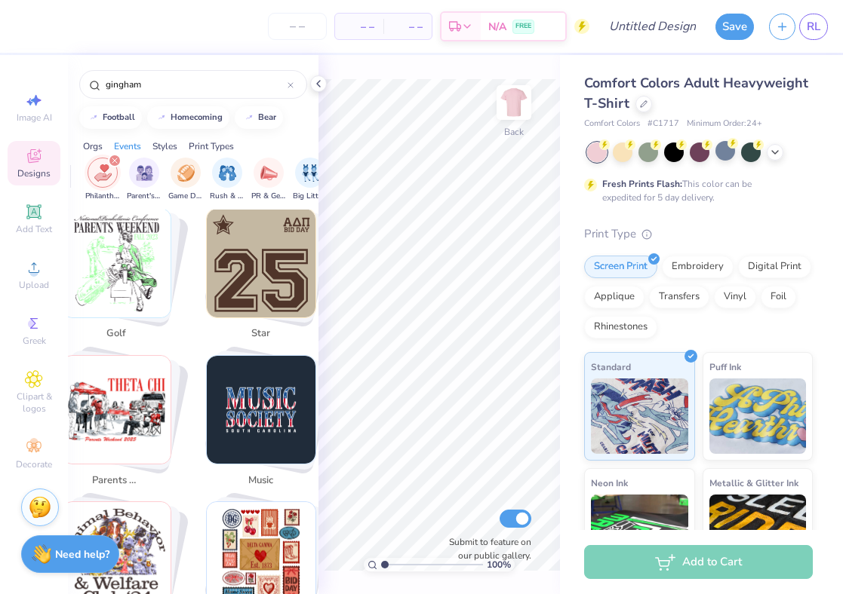
scroll to position [0, 0]
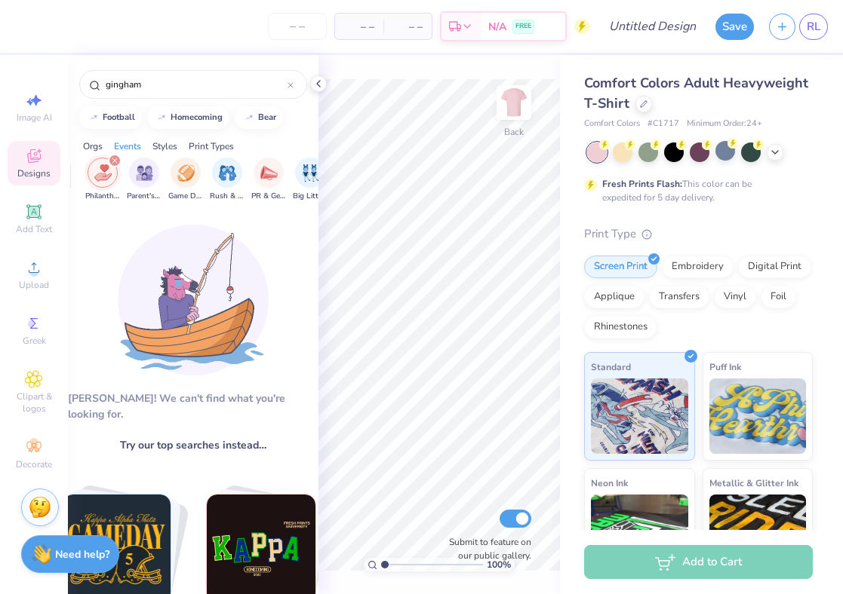
click at [110, 156] on div "filter for Philanthropy" at bounding box center [115, 161] width 14 height 14
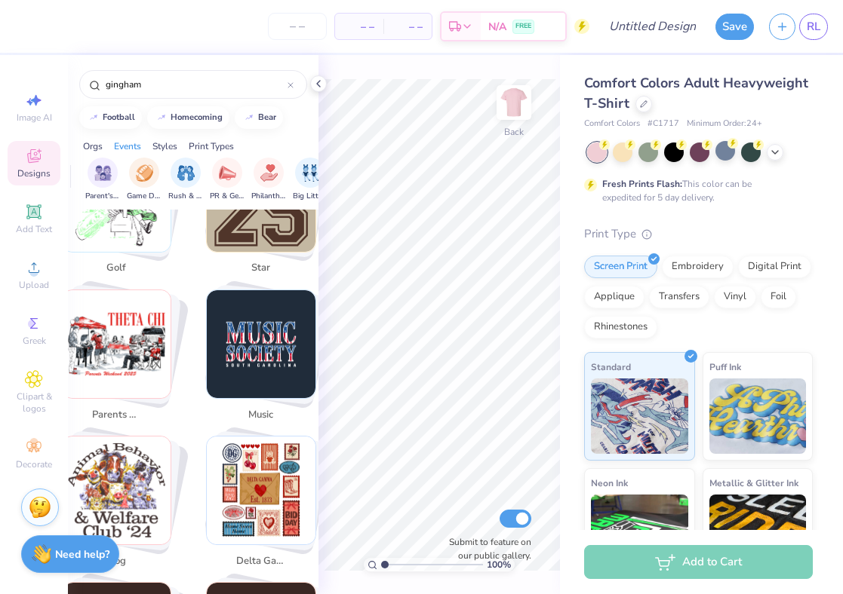
scroll to position [493, 0]
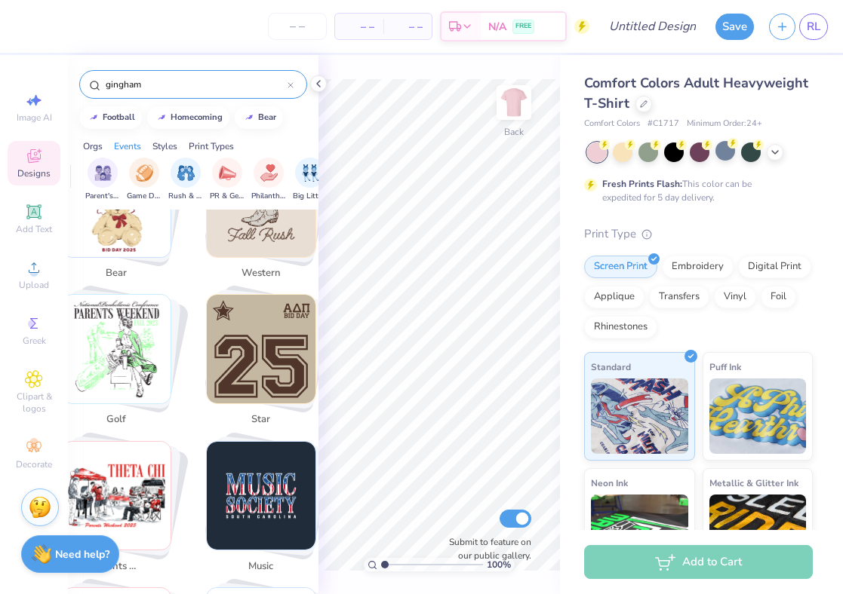
click at [189, 75] on div "gingham" at bounding box center [193, 84] width 228 height 29
click at [187, 86] on input "gingham" at bounding box center [195, 84] width 183 height 15
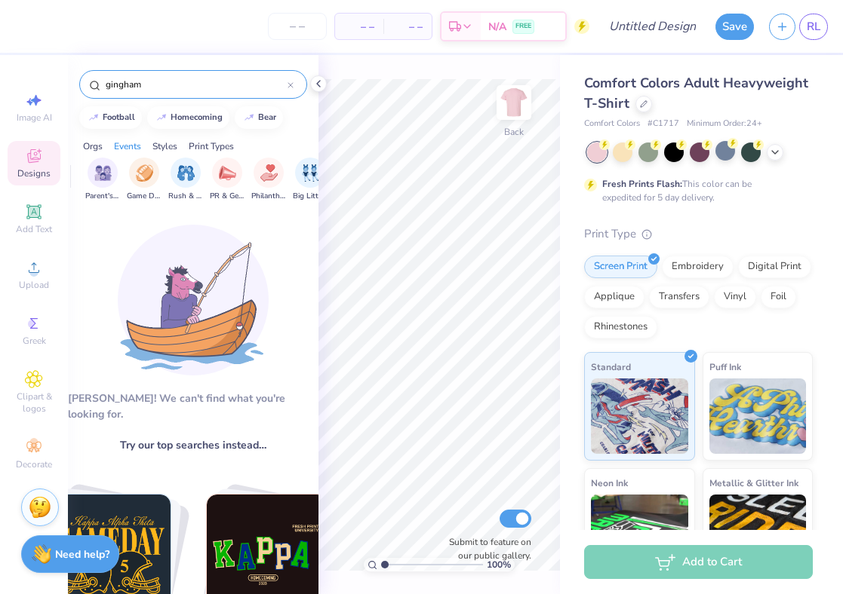
type input "gingham"
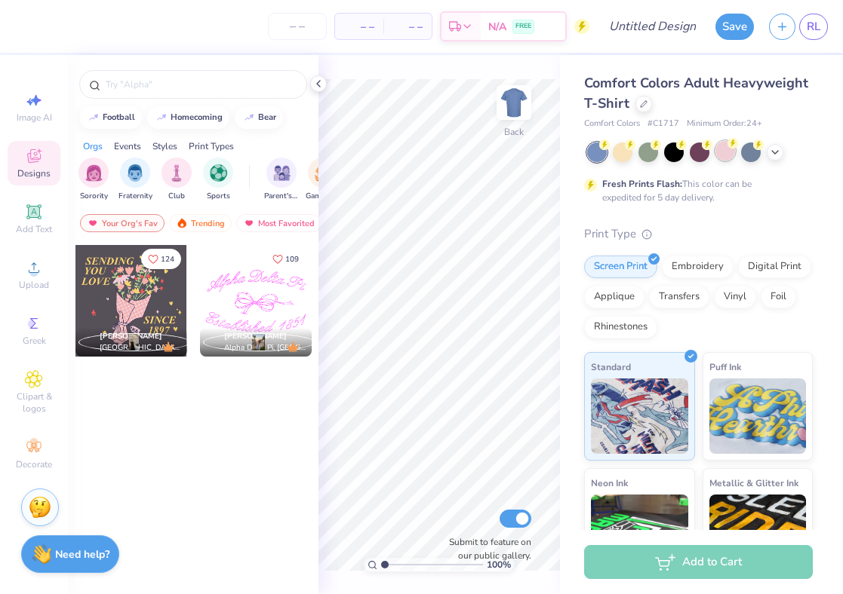
click at [721, 152] on div at bounding box center [725, 151] width 20 height 20
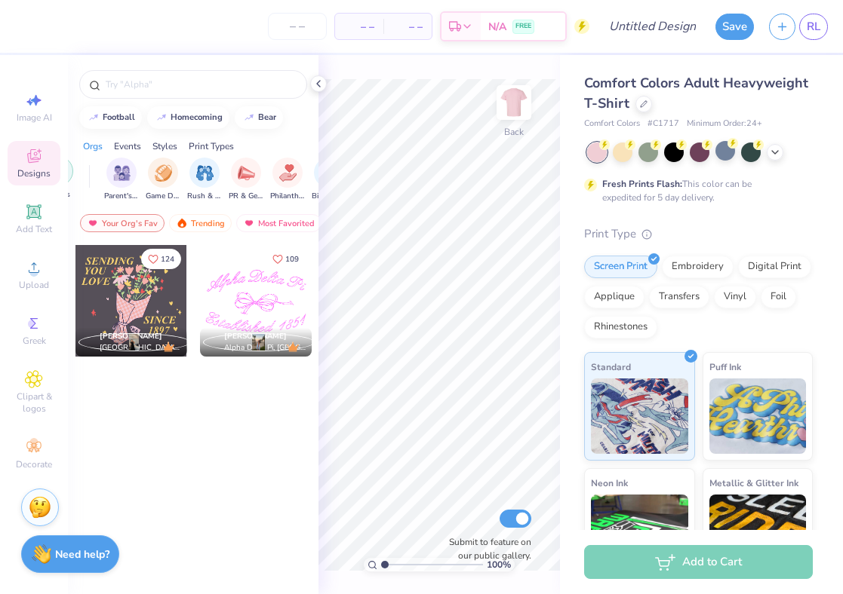
scroll to position [0, 215]
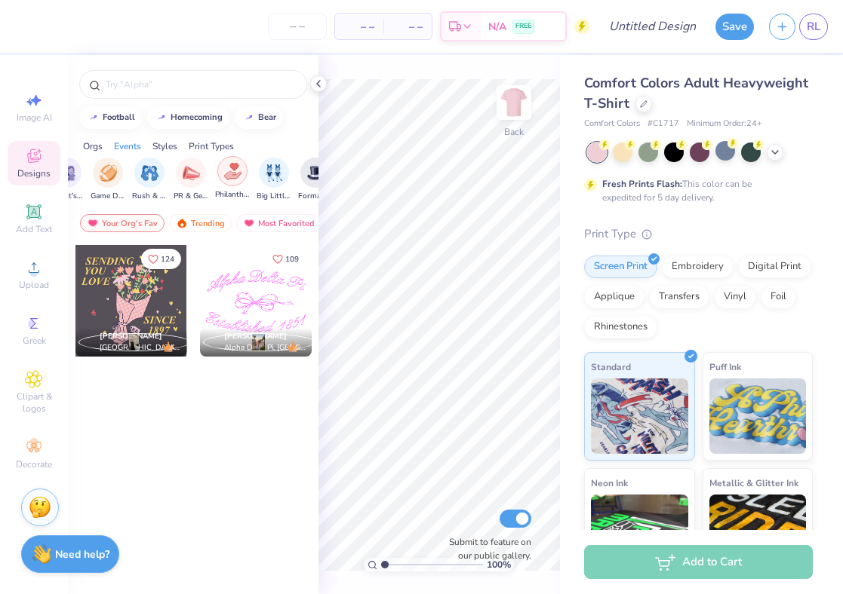
click at [238, 179] on img "filter for Philanthropy" at bounding box center [232, 171] width 17 height 17
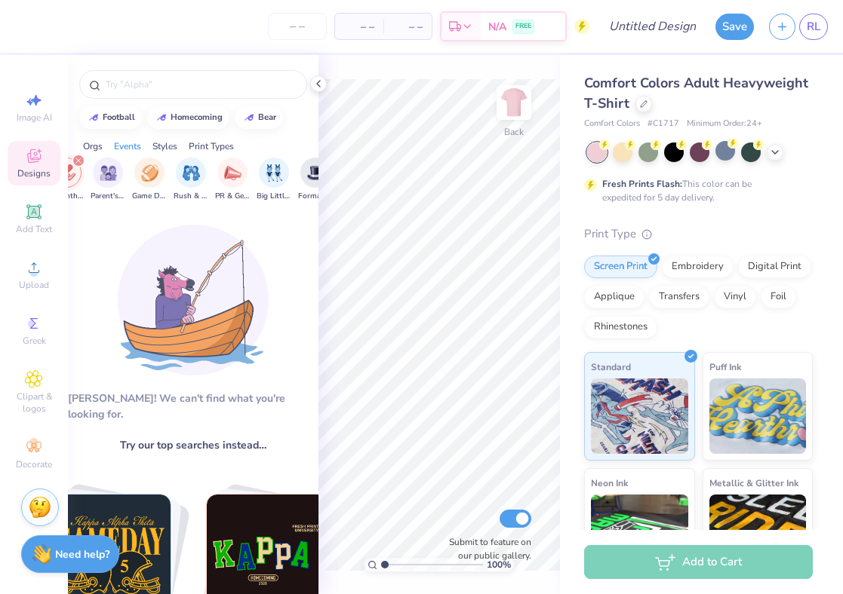
click at [238, 179] on img "filter for PR & General" at bounding box center [232, 172] width 17 height 17
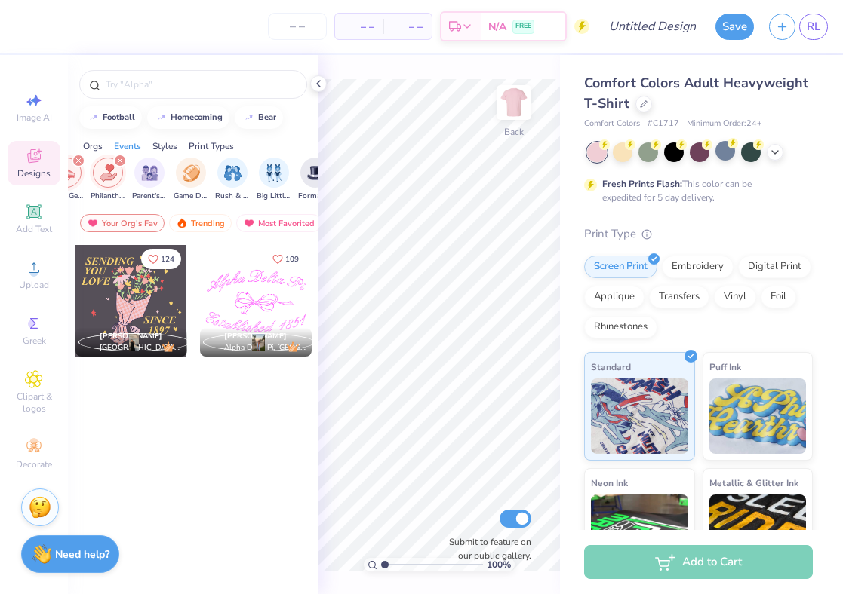
click at [76, 159] on icon "filter for PR & General" at bounding box center [78, 160] width 5 height 5
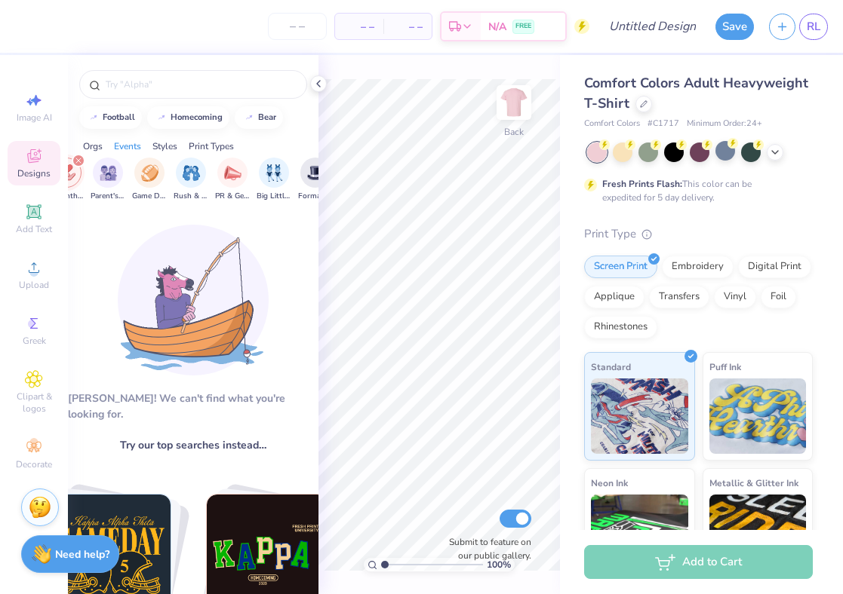
click at [78, 165] on div "filter for Philanthropy" at bounding box center [79, 161] width 14 height 14
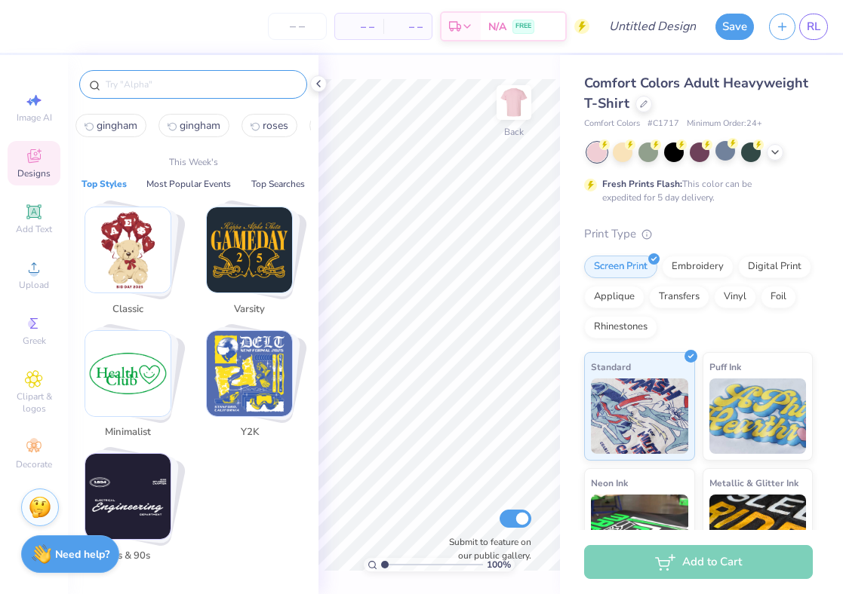
click at [140, 90] on input "text" at bounding box center [200, 84] width 193 height 15
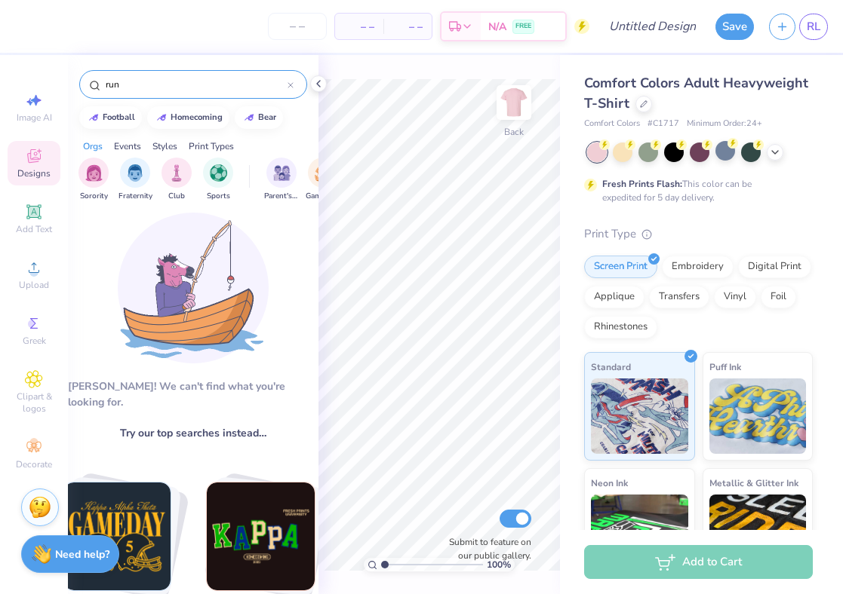
scroll to position [16, 0]
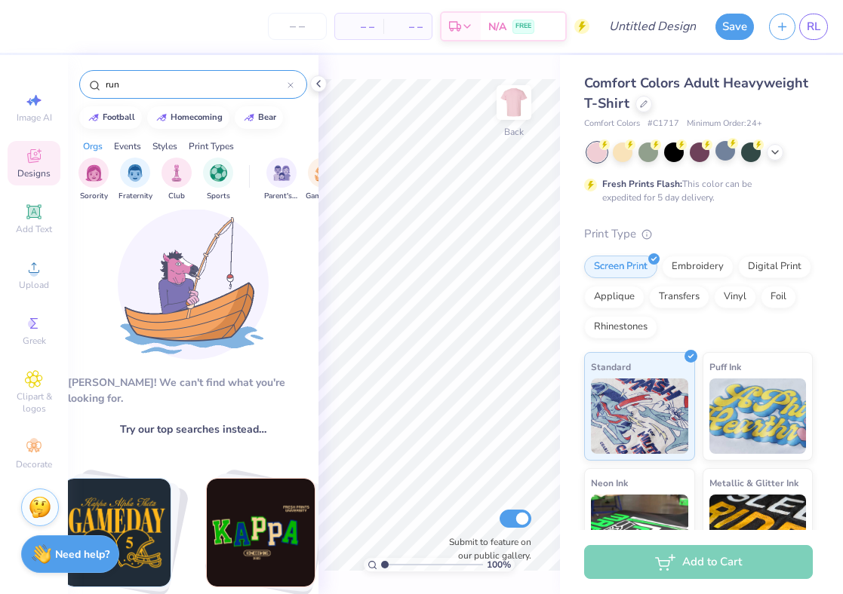
click at [147, 80] on input "run" at bounding box center [195, 84] width 183 height 15
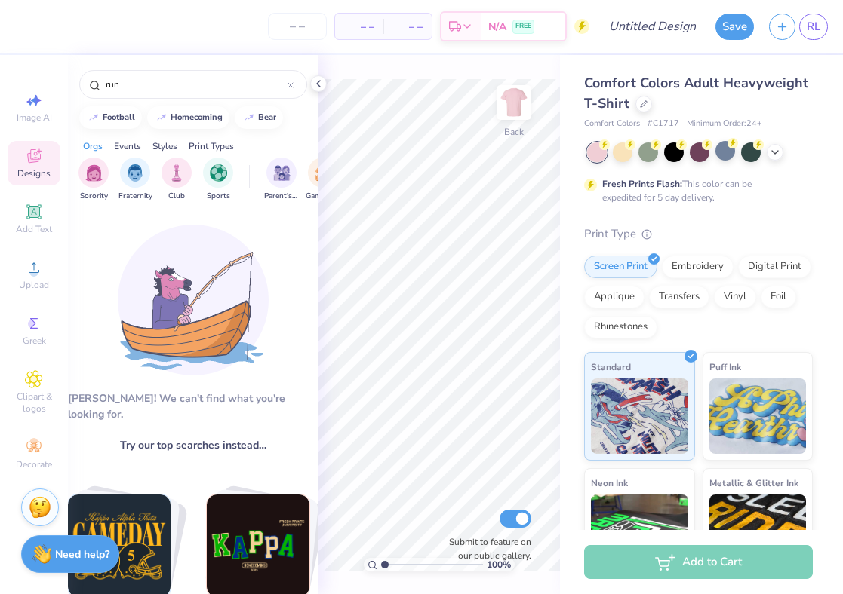
click at [171, 305] on img at bounding box center [193, 300] width 151 height 151
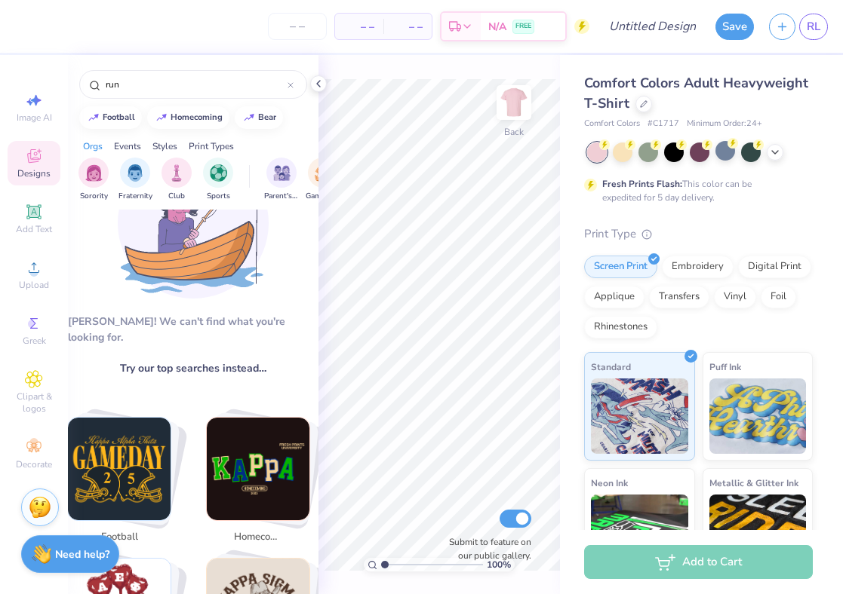
scroll to position [90, 0]
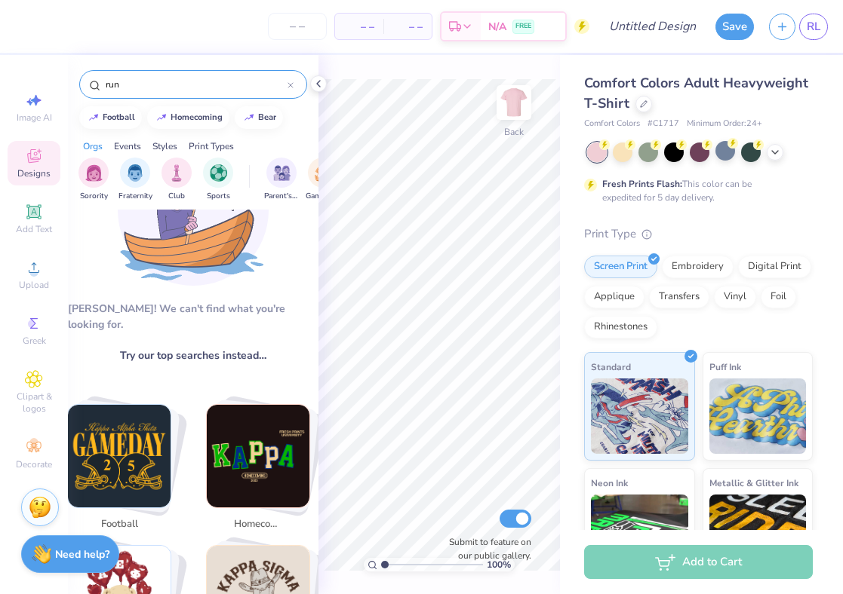
click at [183, 98] on div "run" at bounding box center [193, 80] width 250 height 51
click at [180, 92] on div "run" at bounding box center [193, 84] width 228 height 29
click at [180, 91] on input "run" at bounding box center [195, 84] width 183 height 15
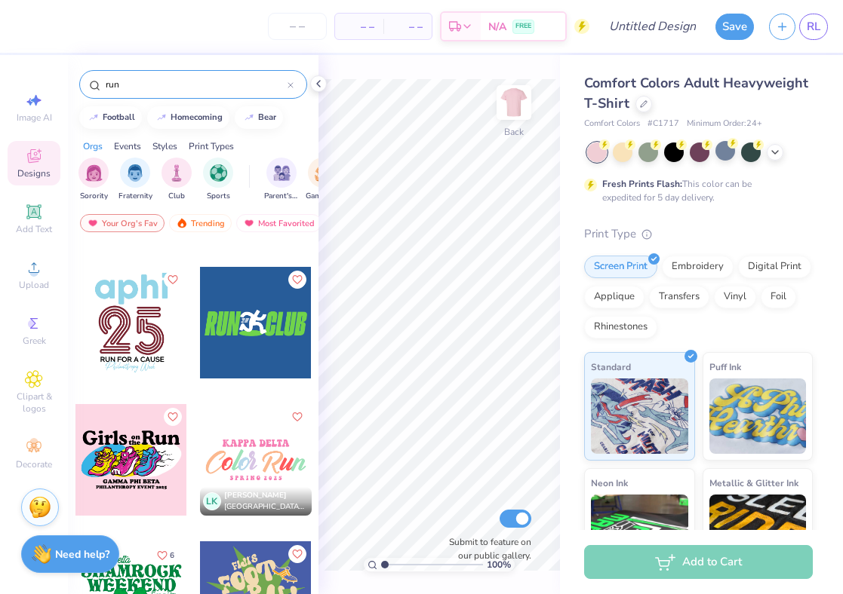
scroll to position [0, 0]
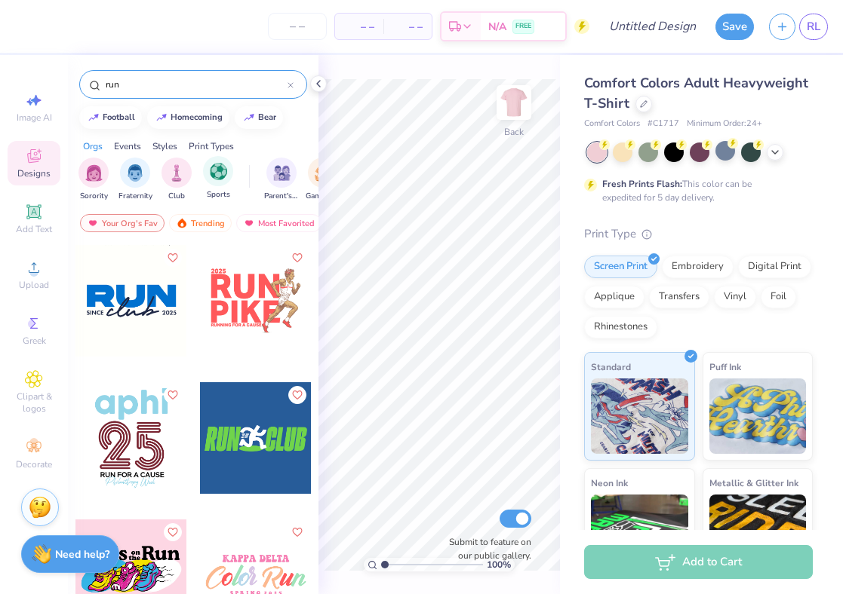
type input "run"
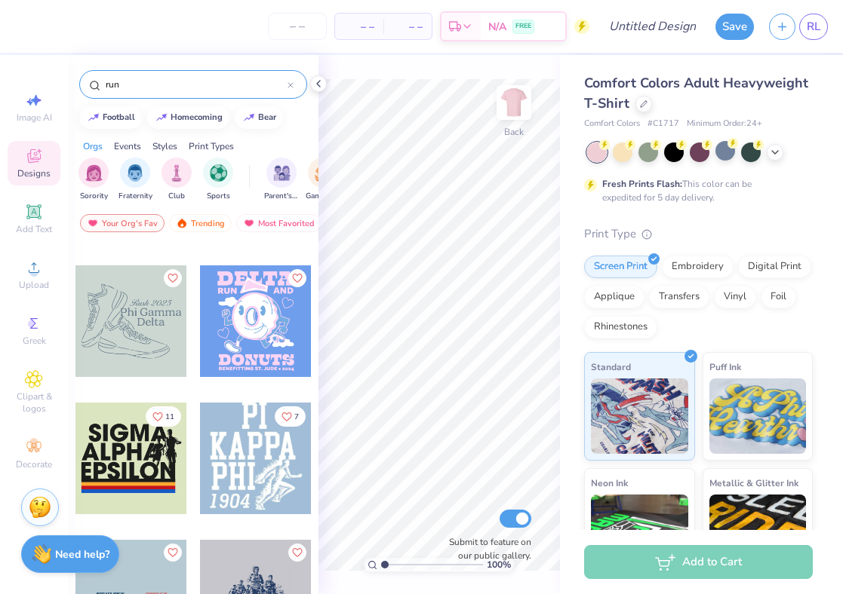
scroll to position [114, 0]
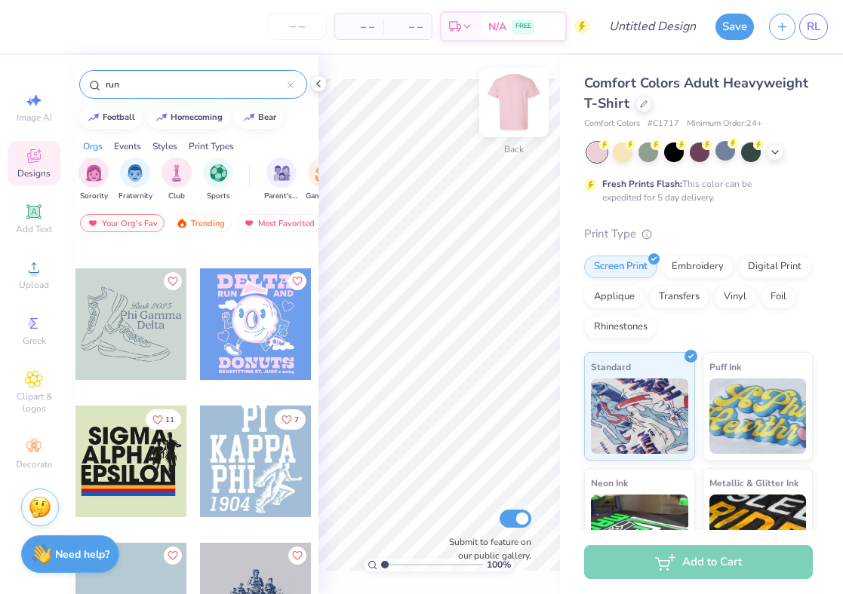
click at [513, 101] on img at bounding box center [514, 102] width 60 height 60
click at [235, 472] on div at bounding box center [256, 462] width 112 height 112
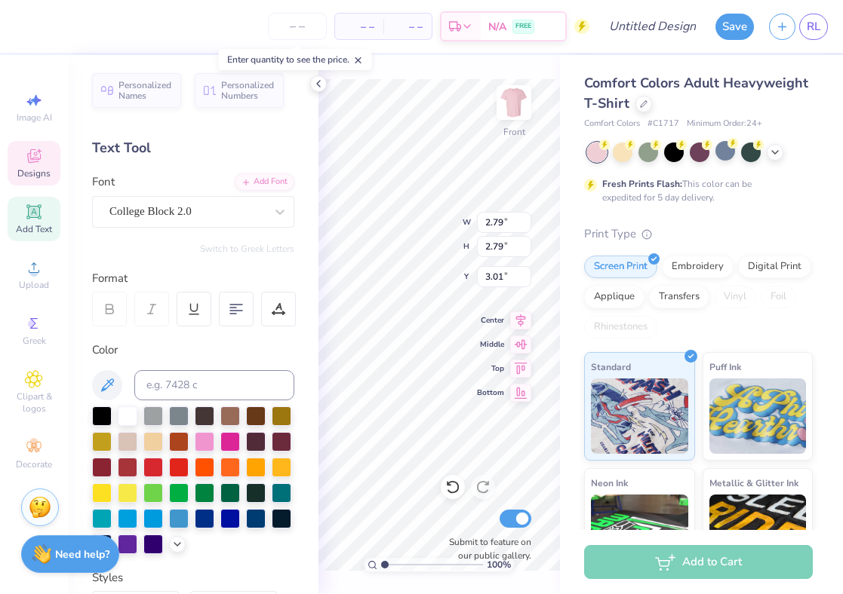
type textarea "Run"
type input "9.62"
type input "6.47"
type textarea "FOr"
type input "4.90"
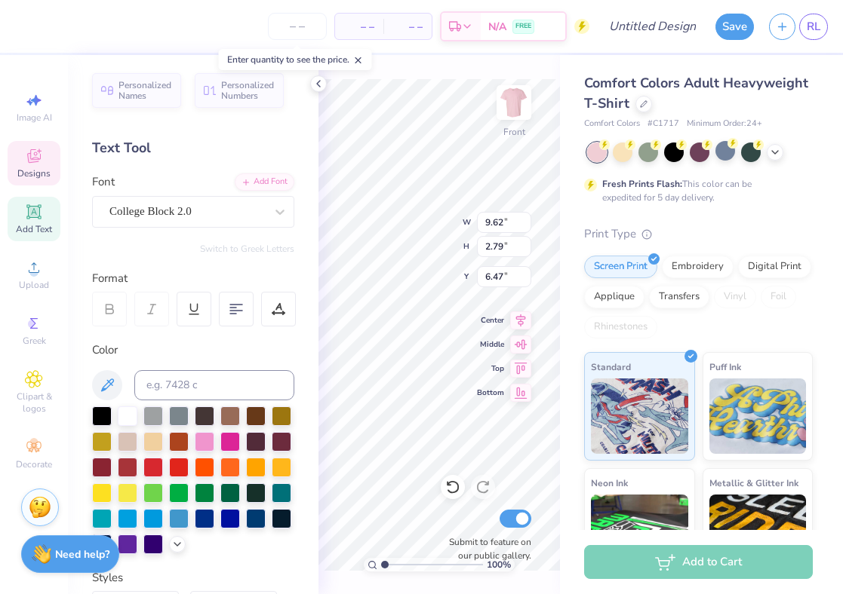
type input "9.89"
type input "5.55"
type input "3.13"
type input "6.68"
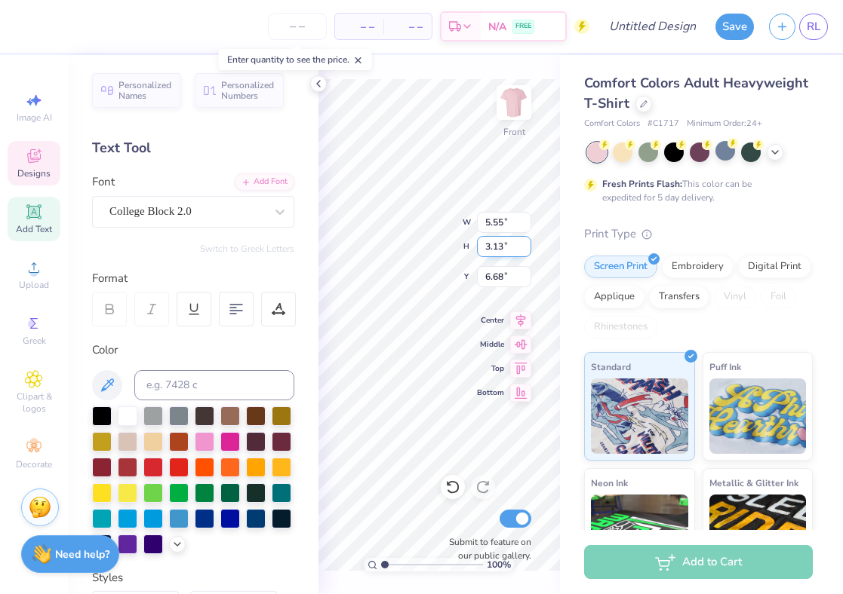
type textarea "FOR the"
type input "4.90"
type input "2.79"
type input "9.89"
type textarea "Roses"
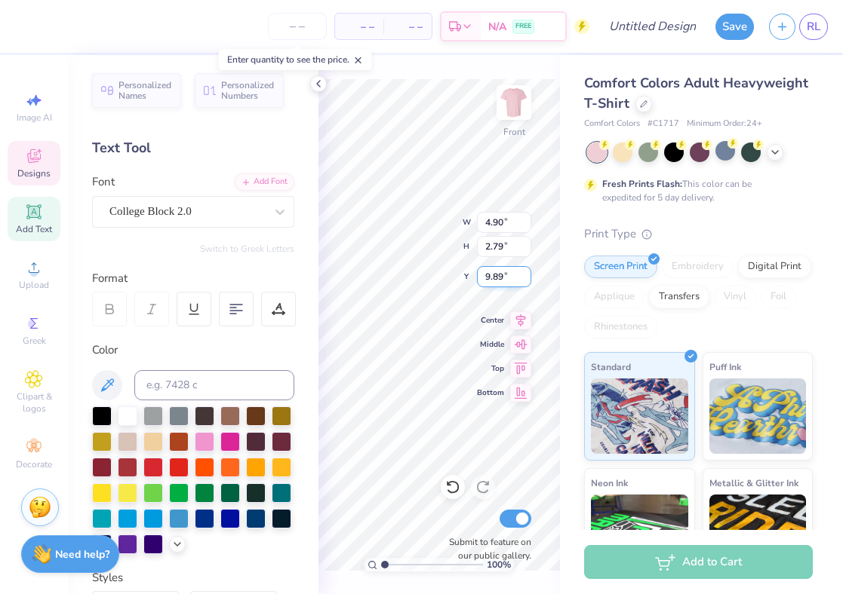
scroll to position [0, 0]
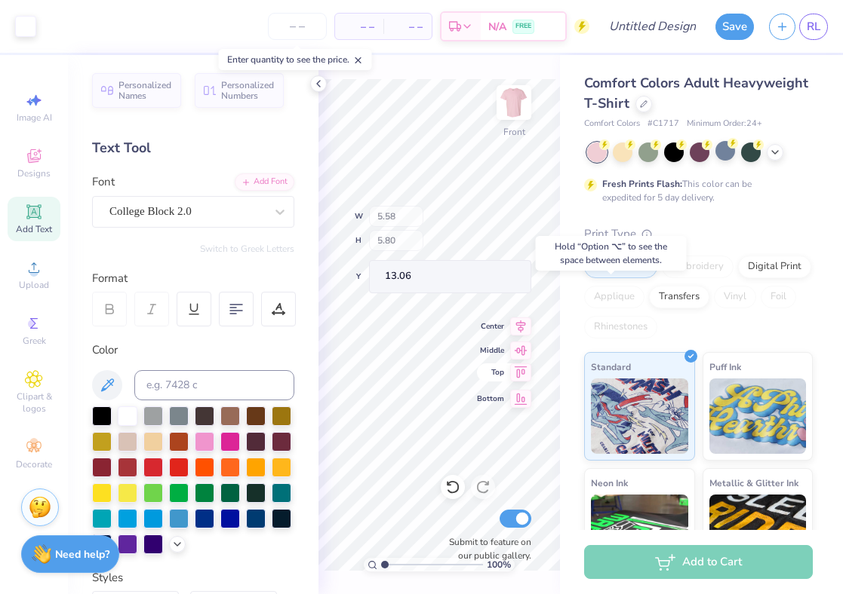
type input "13.06"
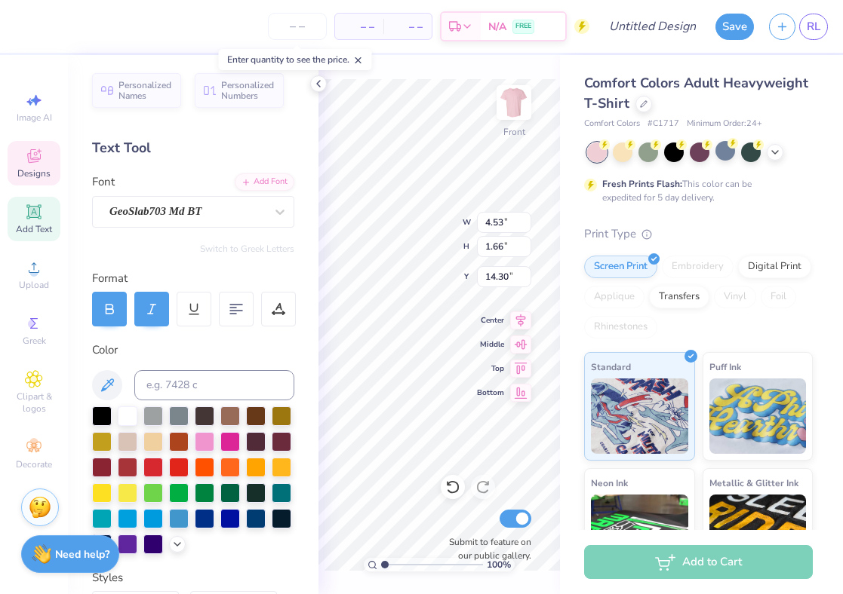
type input "14.30"
type textarea "2025"
click at [320, 89] on icon at bounding box center [318, 84] width 12 height 12
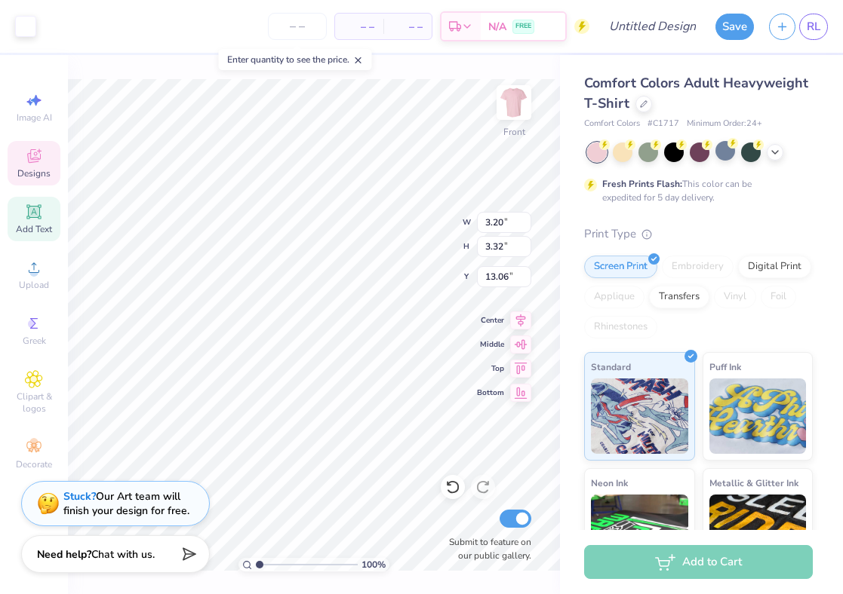
type input "3.20"
type input "3.32"
type input "10.43"
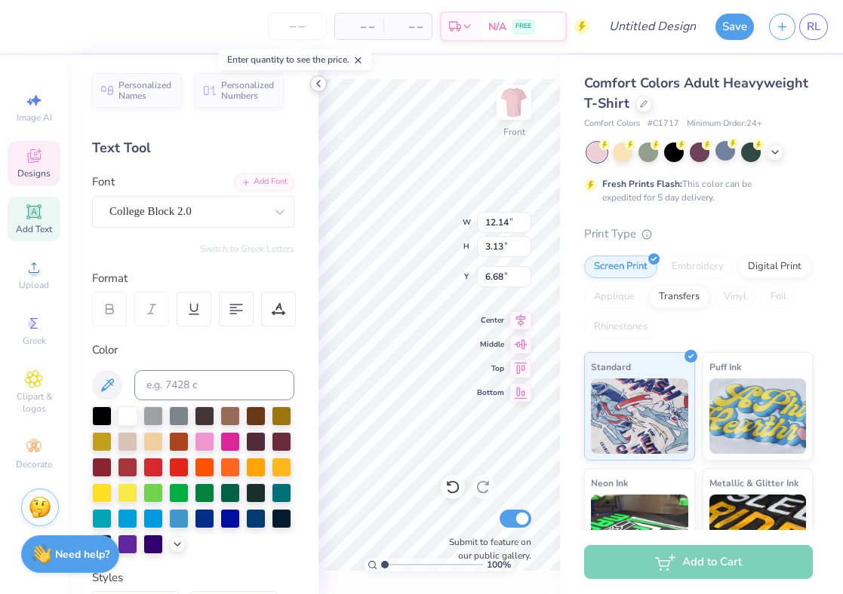
scroll to position [0, 1]
type textarea "FOR"
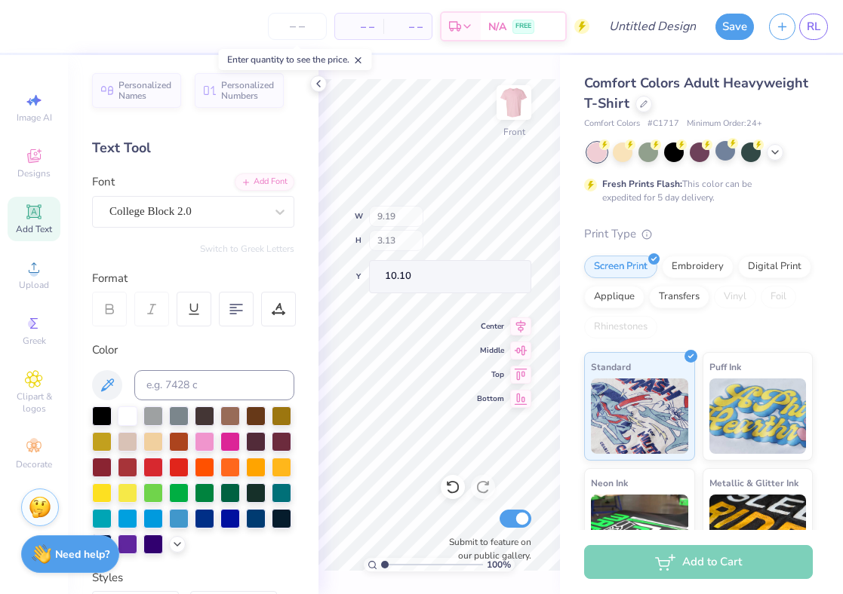
type input "10.62"
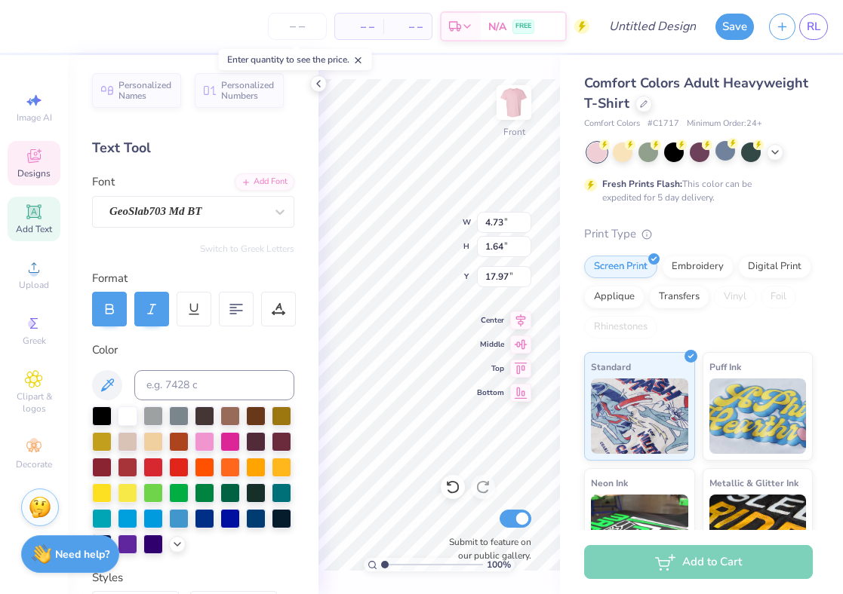
type input "17.97"
type input "9.19"
type input "3.13"
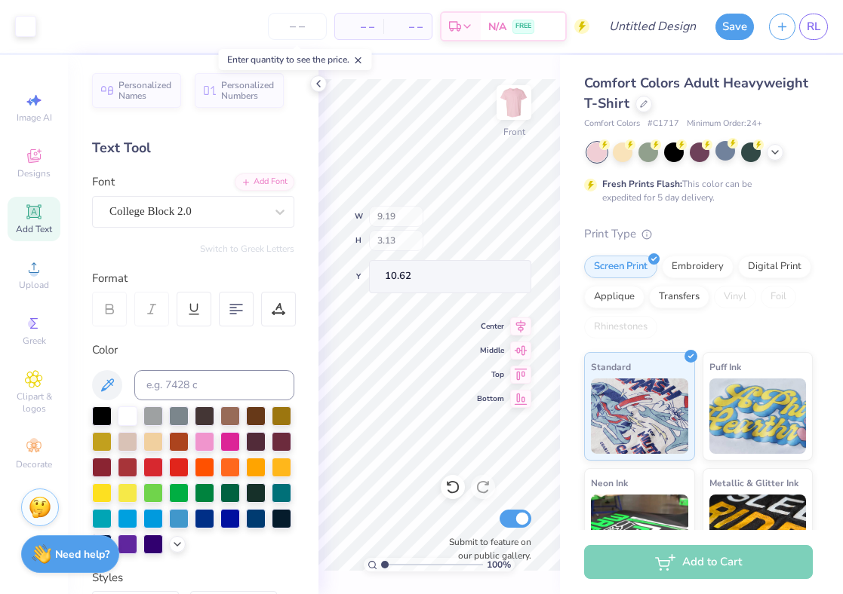
type input "13.11"
type input "9.99"
type textarea "The"
type input "9.81"
type input "13.75"
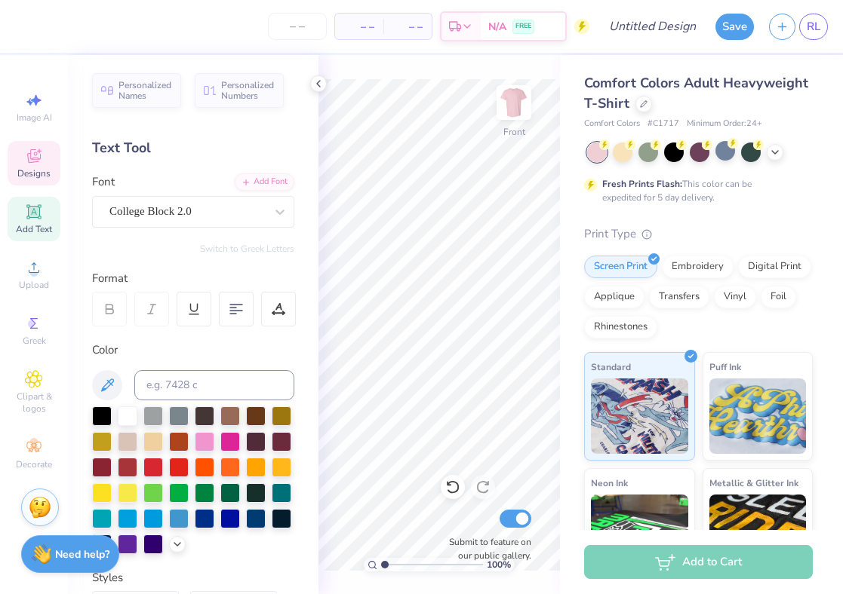
click at [24, 167] on div "Designs" at bounding box center [34, 163] width 53 height 45
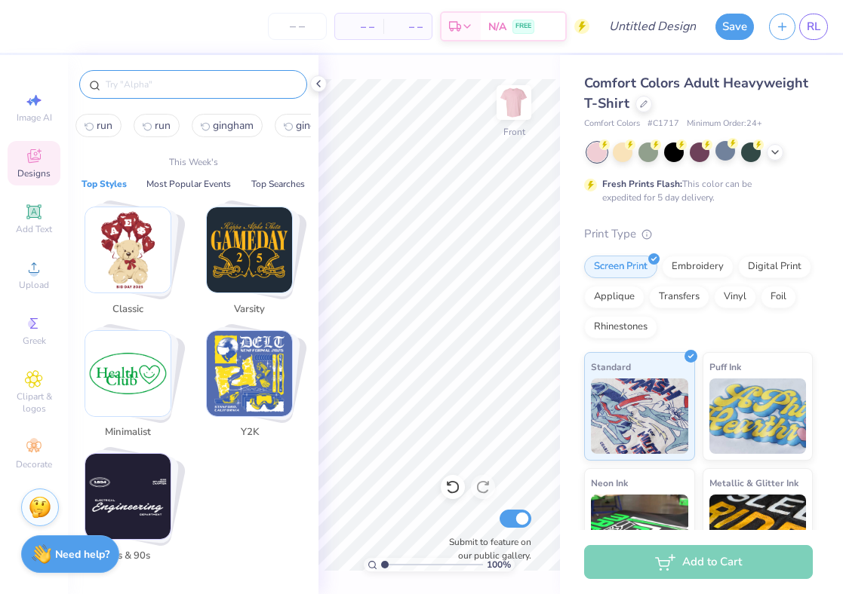
click at [118, 86] on input "text" at bounding box center [200, 84] width 193 height 15
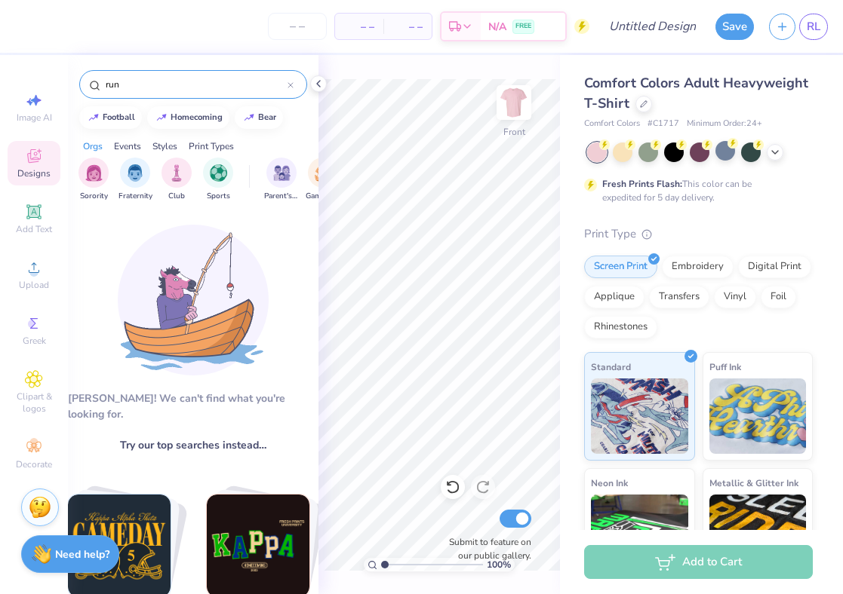
type input "run"
click at [152, 83] on input "run" at bounding box center [195, 84] width 183 height 15
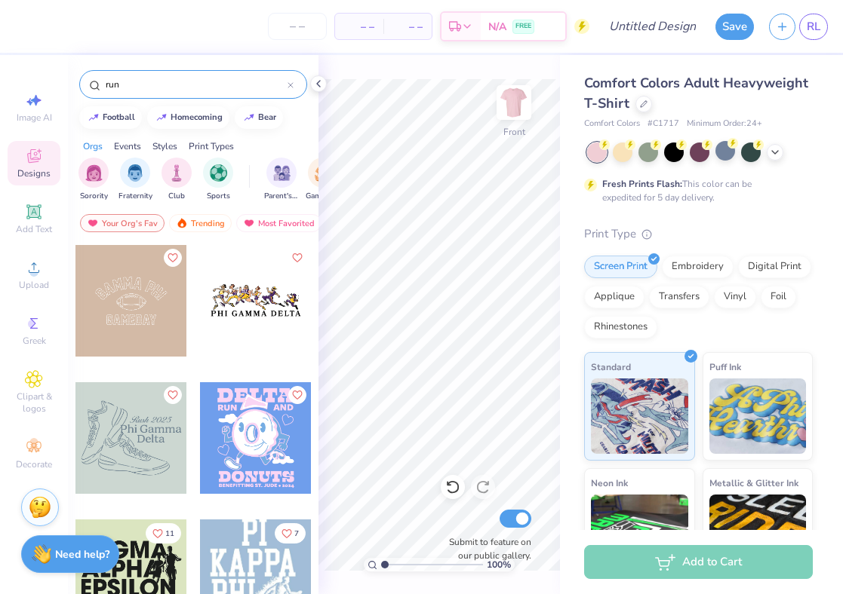
click at [138, 403] on div at bounding box center [131, 438] width 112 height 112
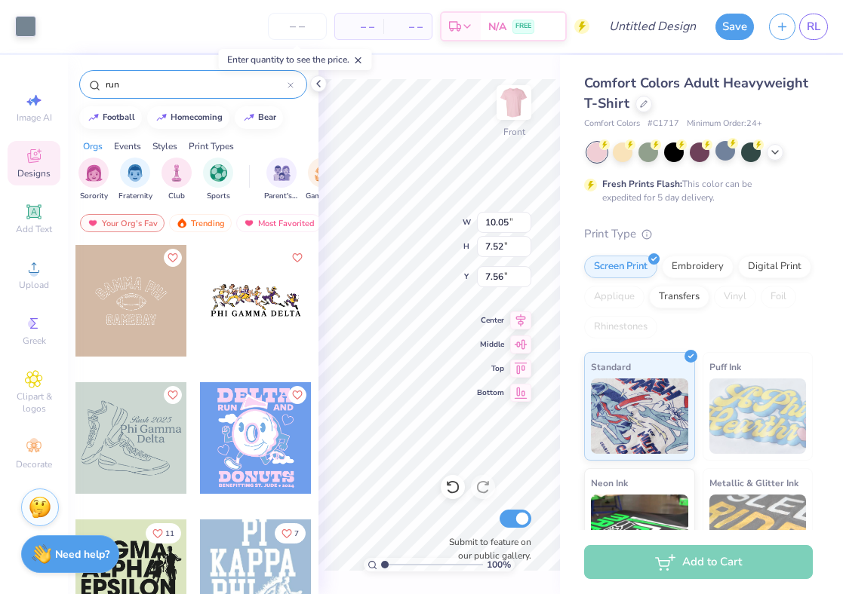
type input "7.56"
type input "10.47"
type input "7.83"
type input "7.38"
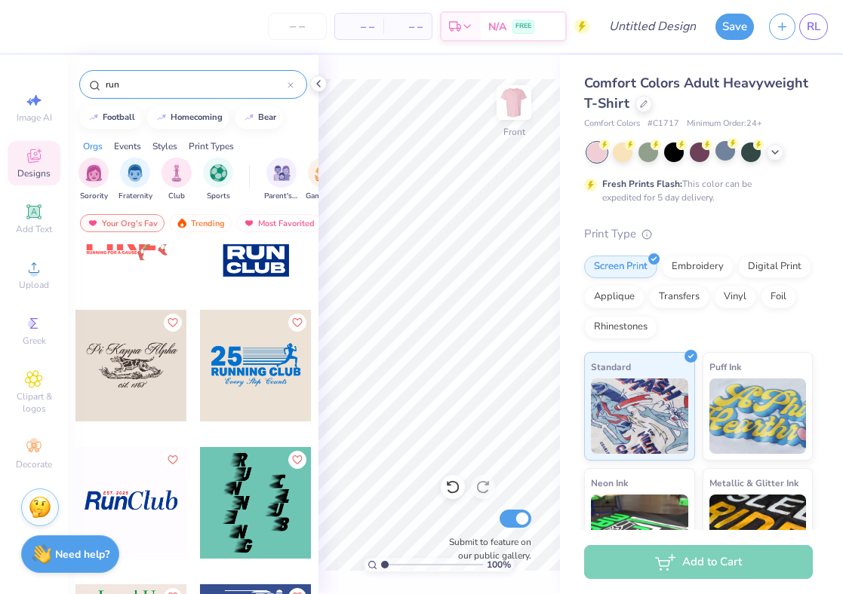
scroll to position [1309, 0]
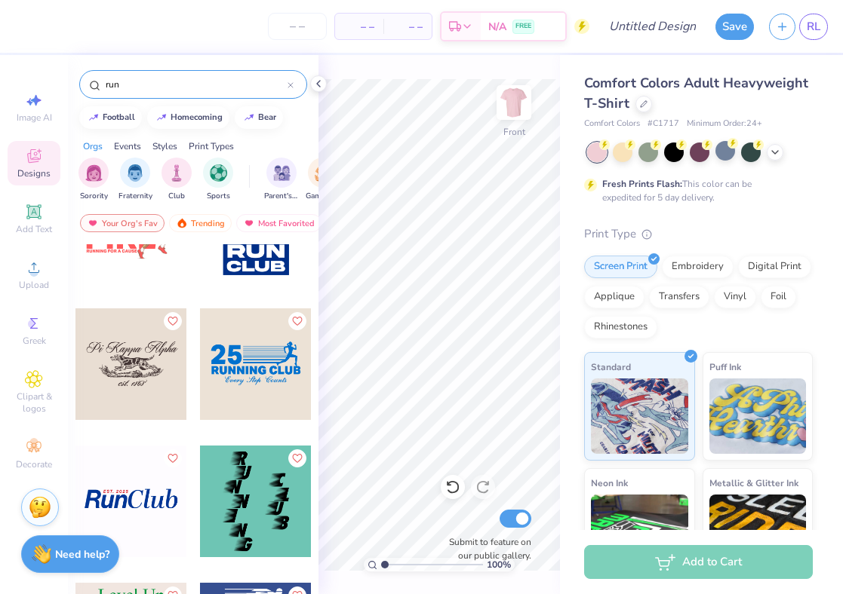
click at [250, 384] on div at bounding box center [256, 365] width 112 height 112
click at [527, 102] on img at bounding box center [514, 102] width 60 height 60
click at [249, 357] on div at bounding box center [256, 365] width 112 height 112
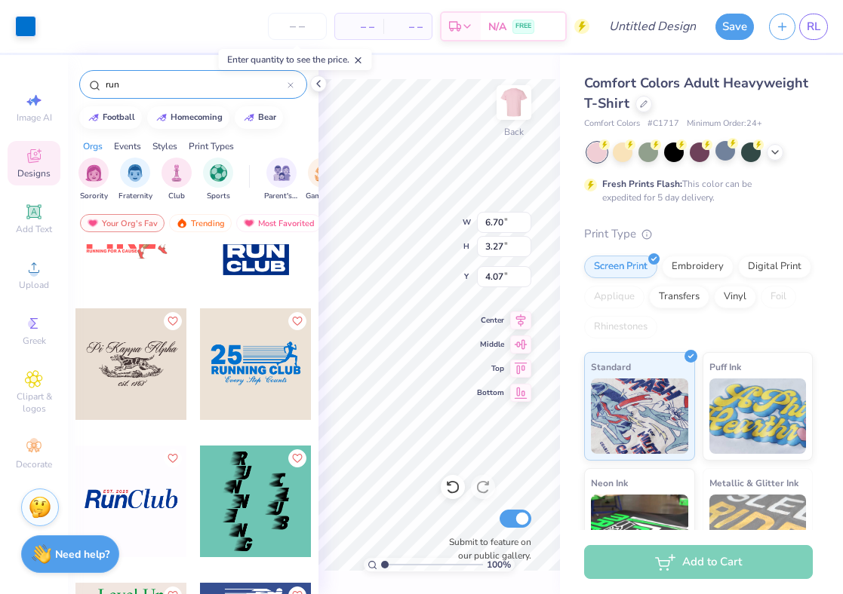
type input "4.07"
click at [320, 81] on icon at bounding box center [318, 84] width 12 height 12
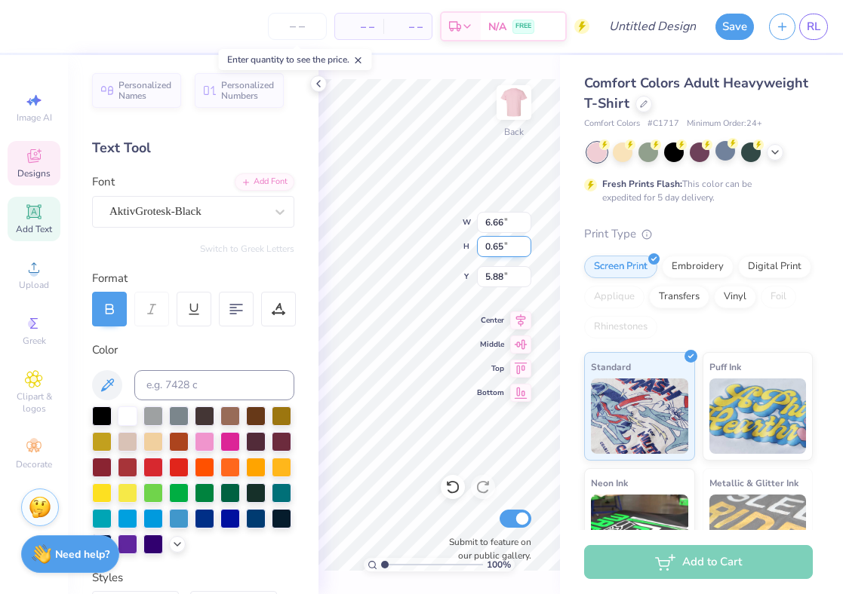
scroll to position [0, 0]
type textarea "RUN FOR THE ROSES"
type textarea "s"
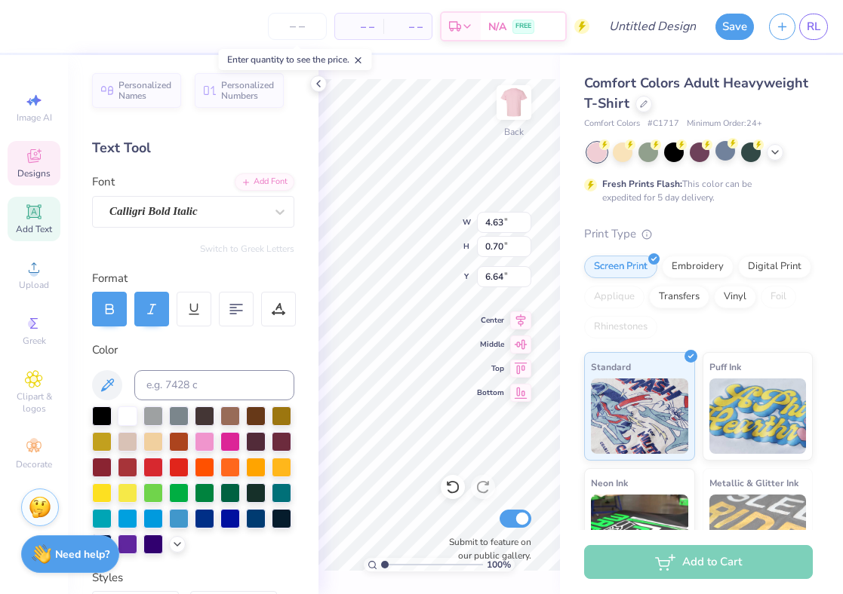
type textarea "Alpha Omicron Pi"
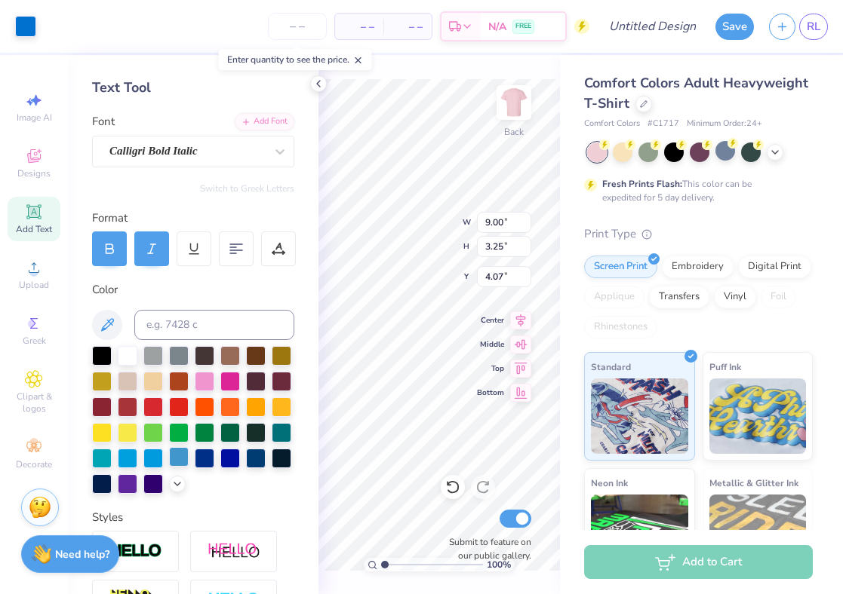
scroll to position [70, 0]
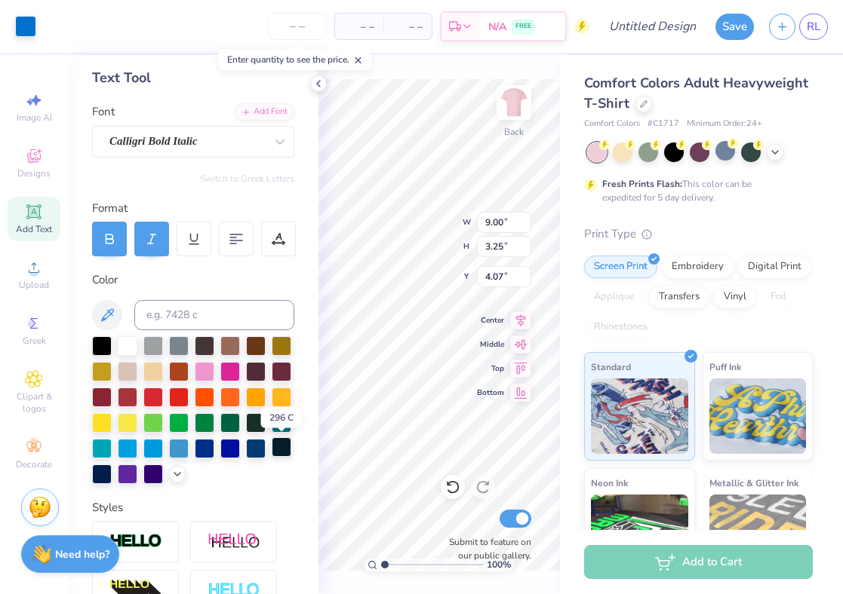
click at [280, 452] on div at bounding box center [282, 447] width 20 height 20
click at [23, 28] on div at bounding box center [25, 24] width 21 height 21
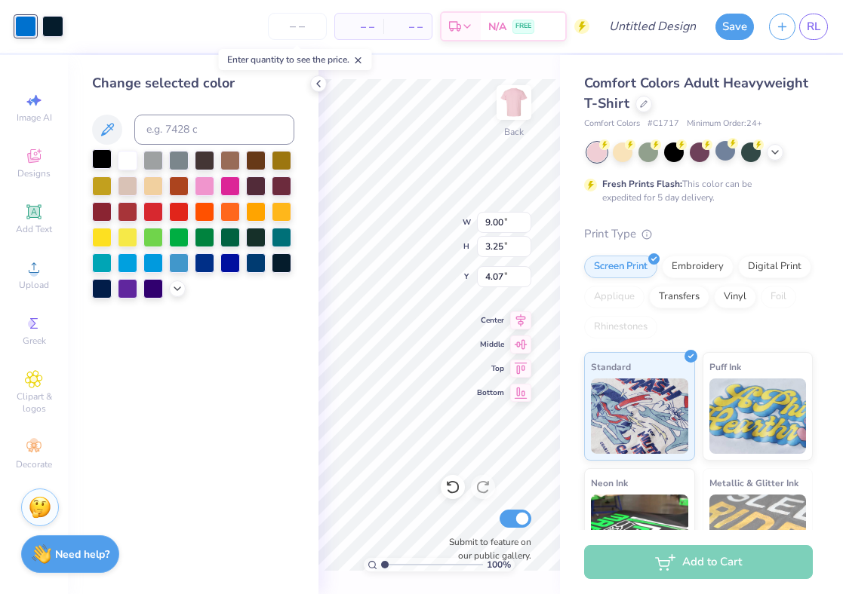
click at [106, 161] on div at bounding box center [102, 159] width 20 height 20
click at [257, 159] on div at bounding box center [256, 159] width 20 height 20
click at [125, 159] on div at bounding box center [128, 159] width 20 height 20
click at [53, 30] on div at bounding box center [52, 24] width 21 height 21
click at [132, 158] on div at bounding box center [128, 159] width 20 height 20
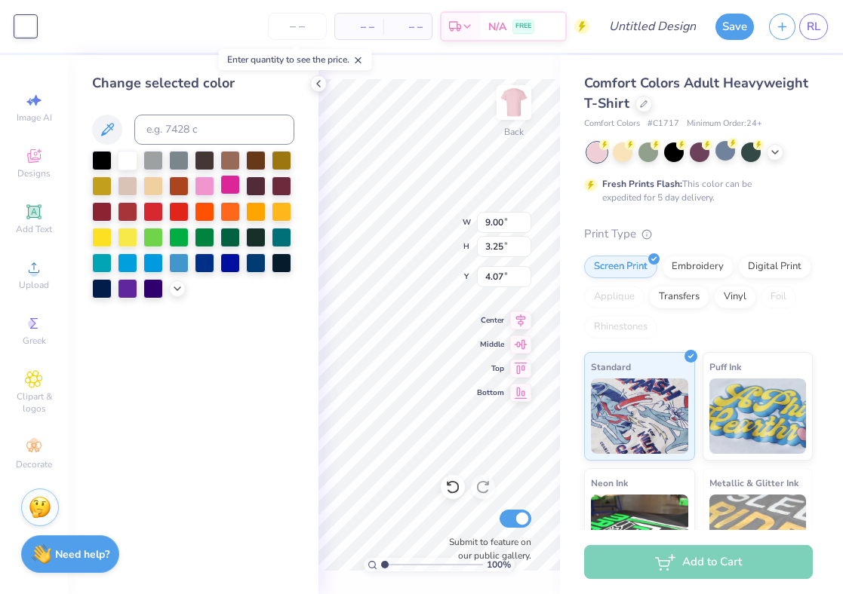
click at [235, 183] on div at bounding box center [230, 185] width 20 height 20
click at [173, 210] on div at bounding box center [179, 211] width 20 height 20
click at [147, 212] on div at bounding box center [153, 211] width 20 height 20
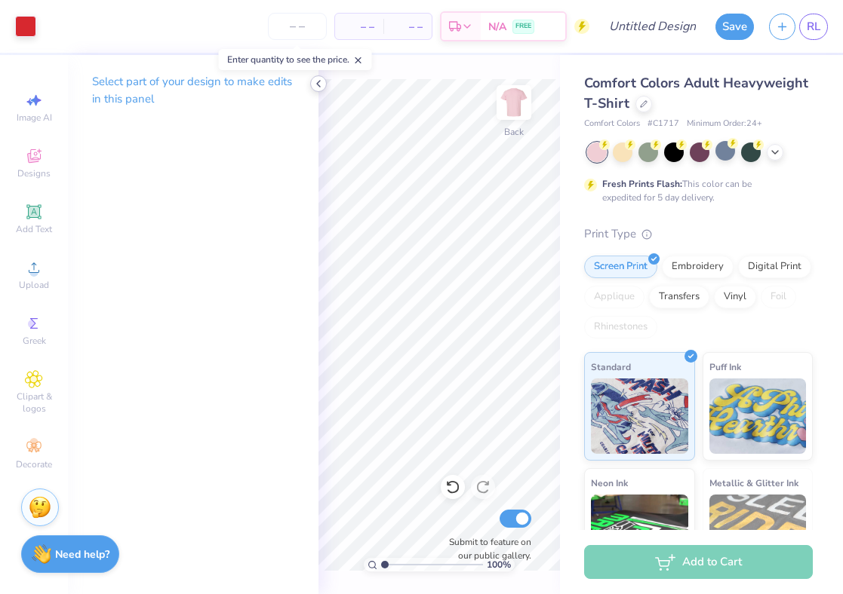
click at [315, 87] on icon at bounding box center [318, 84] width 12 height 12
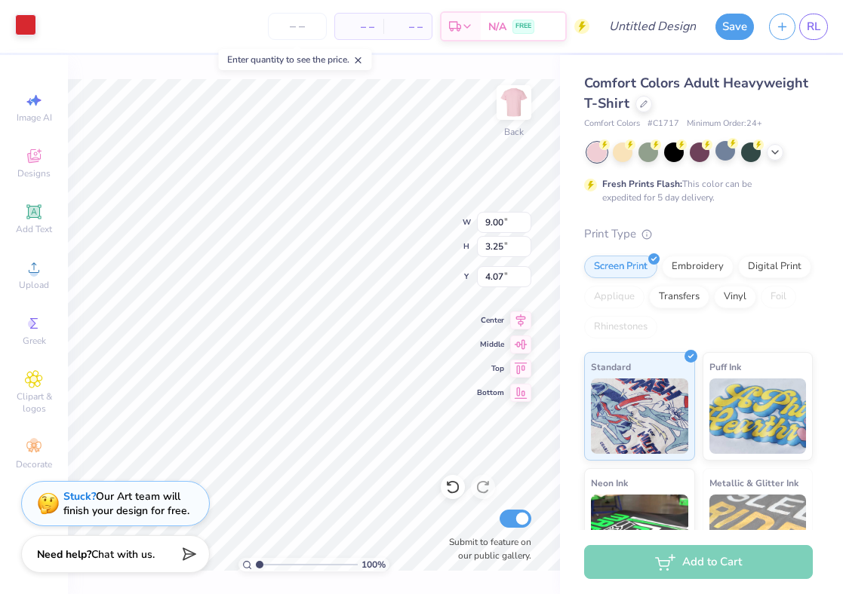
click at [28, 19] on div at bounding box center [25, 24] width 21 height 21
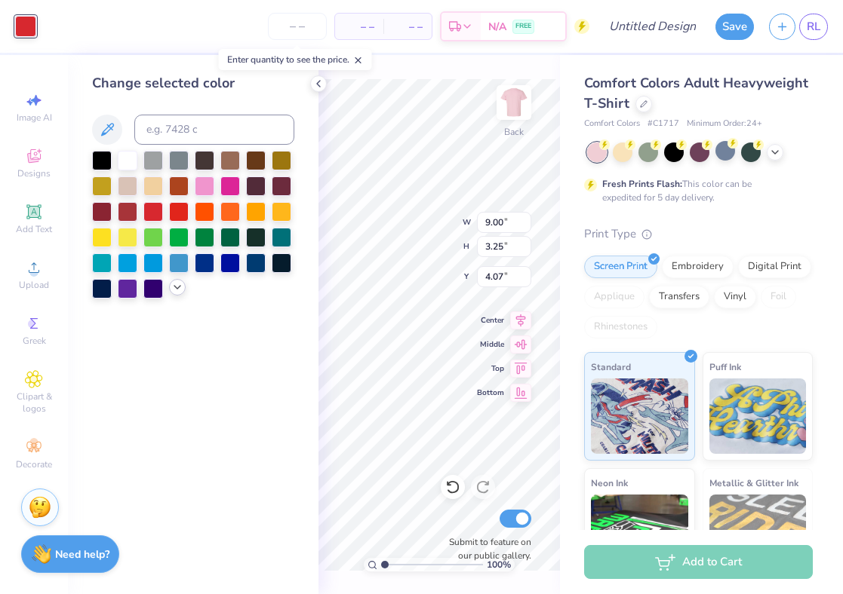
click at [173, 293] on icon at bounding box center [177, 287] width 12 height 12
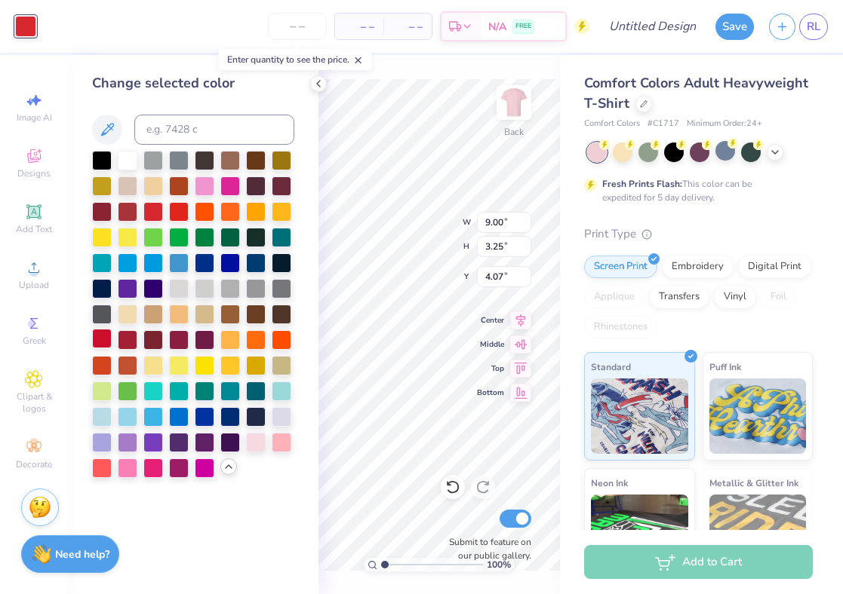
click at [99, 340] on div at bounding box center [102, 339] width 20 height 20
click at [187, 365] on div at bounding box center [179, 365] width 20 height 20
click at [200, 465] on div at bounding box center [205, 467] width 20 height 20
click at [154, 465] on div at bounding box center [153, 467] width 20 height 20
click at [315, 82] on icon at bounding box center [318, 84] width 12 height 12
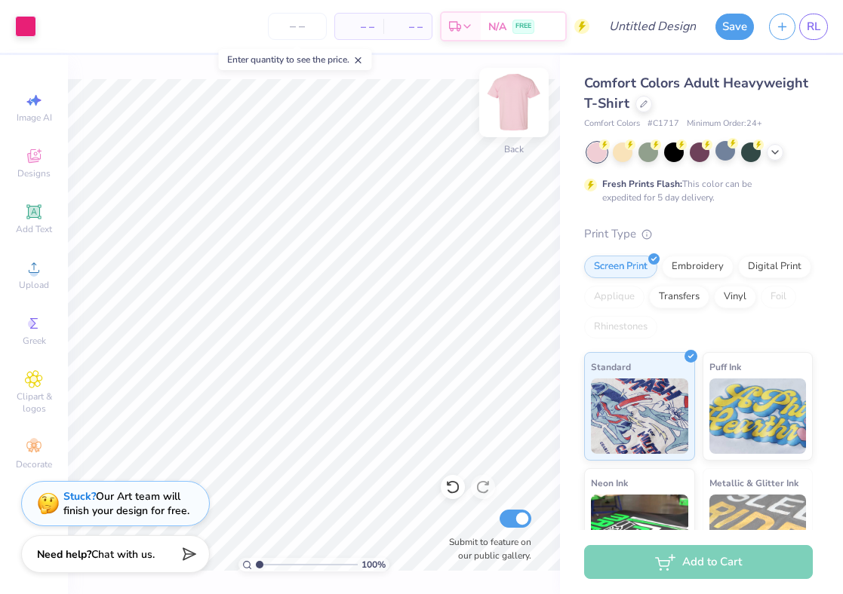
click at [508, 110] on img at bounding box center [514, 102] width 60 height 60
click at [508, 110] on img at bounding box center [514, 102] width 30 height 30
click at [304, 26] on input "number" at bounding box center [297, 26] width 59 height 27
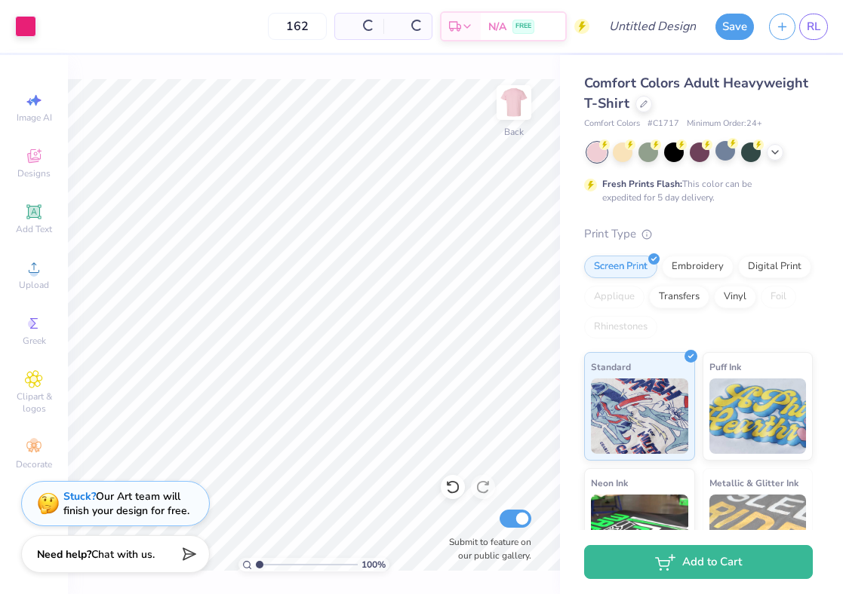
type input "162"
click at [382, 78] on div "100 % Back Submit to feature on our public gallery." at bounding box center [314, 324] width 492 height 539
click at [501, 121] on img at bounding box center [514, 102] width 60 height 60
click at [35, 165] on div "Designs" at bounding box center [34, 163] width 53 height 45
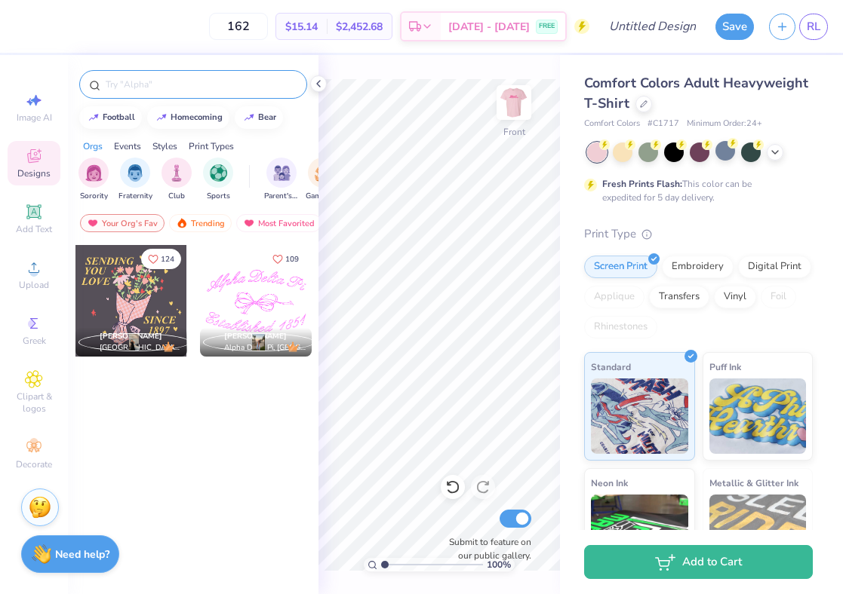
click at [147, 79] on input "text" at bounding box center [200, 84] width 193 height 15
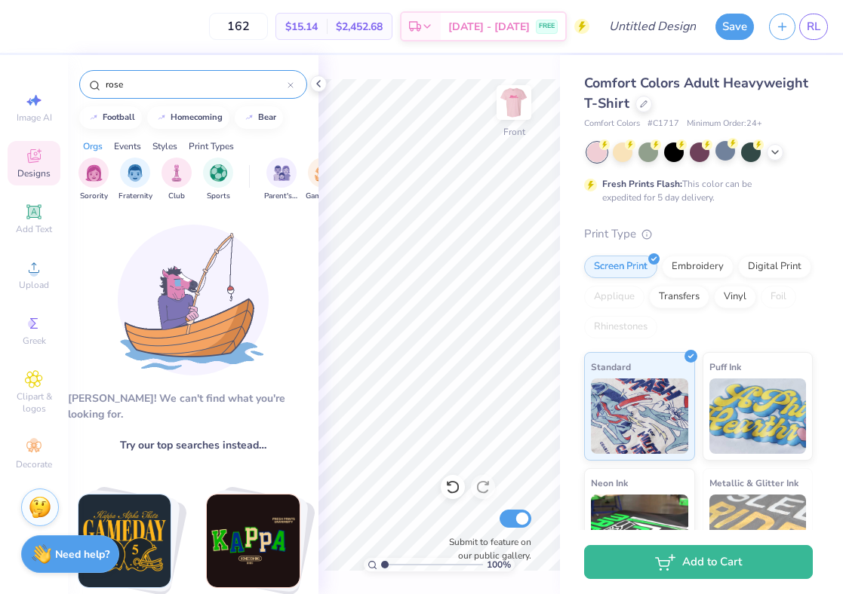
click at [160, 78] on input "rose" at bounding box center [195, 84] width 183 height 15
click at [143, 83] on input "rose" at bounding box center [195, 84] width 183 height 15
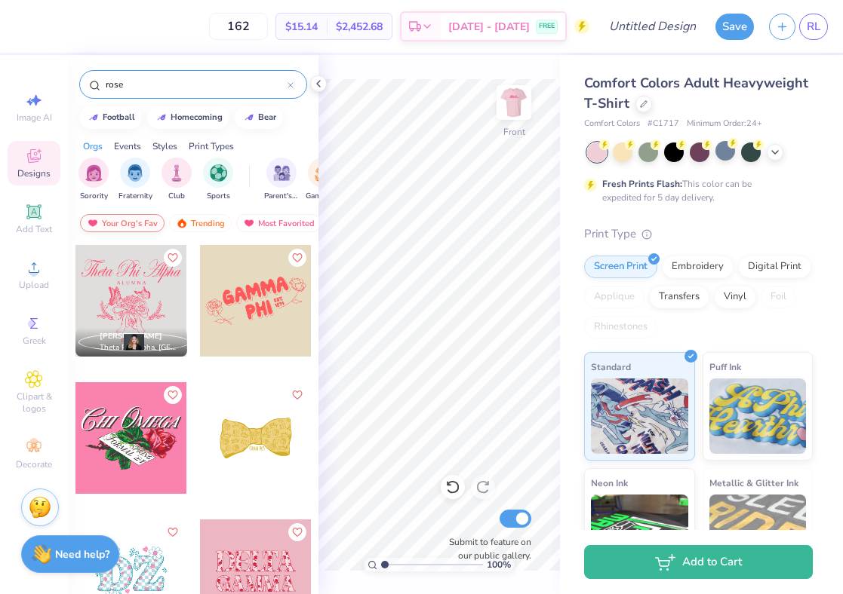
type input "rose"
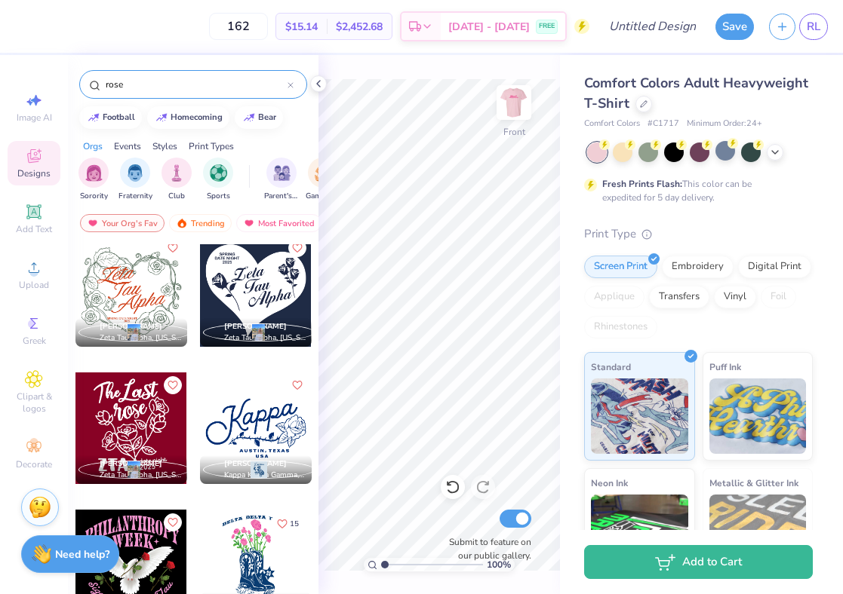
scroll to position [2758, 0]
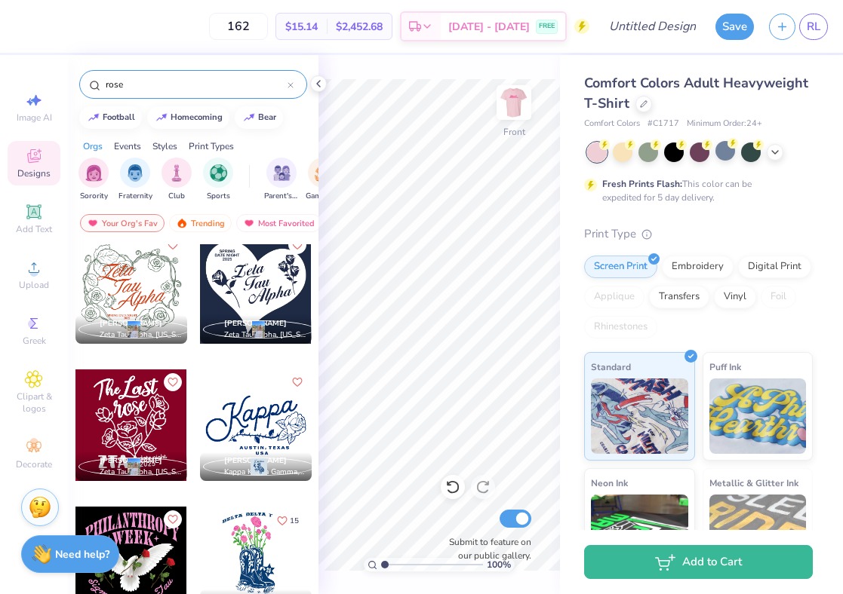
click at [141, 418] on div at bounding box center [131, 426] width 112 height 112
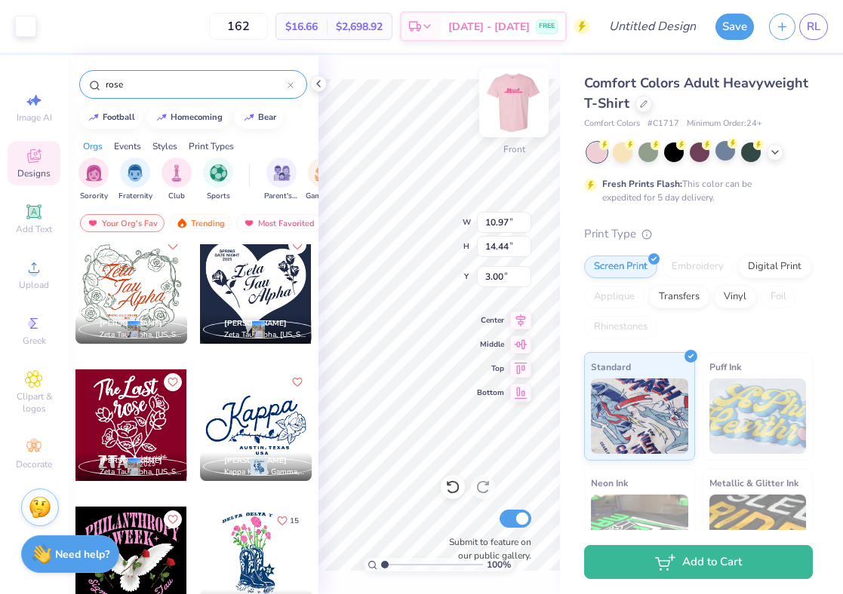
click at [435, 219] on div "100 % Front W 10.97 10.97 " H 14.44 14.44 " Y 3.00 3.00 " Center Middle Top Bot…" at bounding box center [438, 324] width 241 height 539
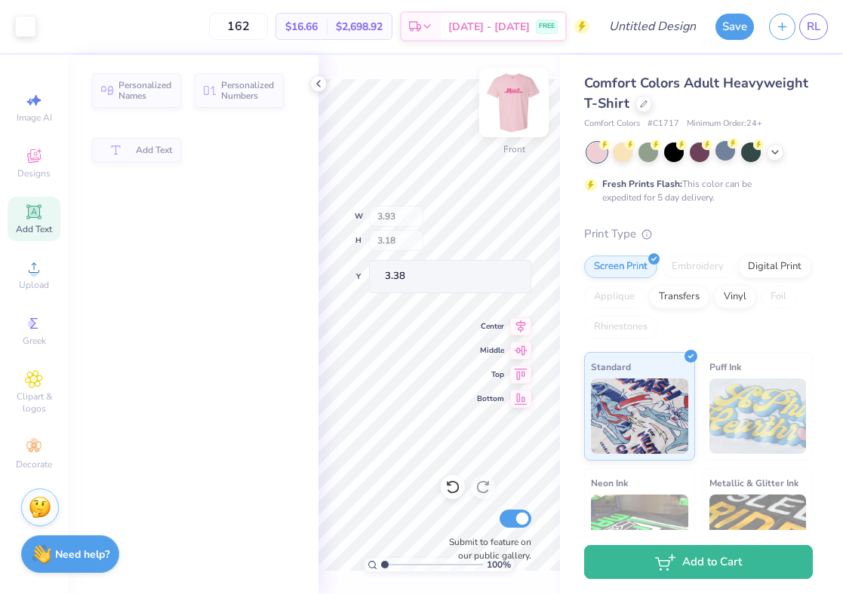
type input "3.93"
type input "3.18"
type input "3.38"
click at [318, 84] on icon at bounding box center [318, 84] width 12 height 12
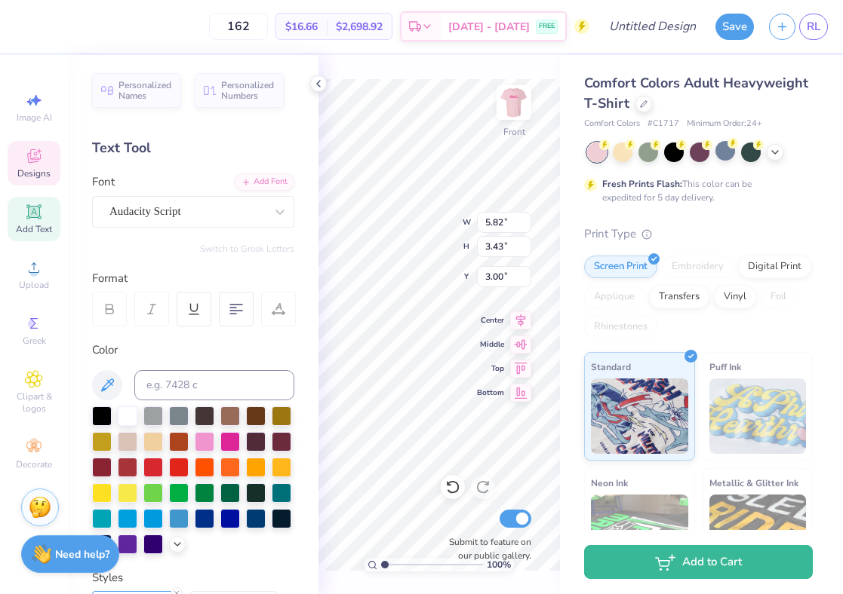
type textarea "F"
type textarea "Run"
type input "3.93"
type input "3.18"
type input "3.45"
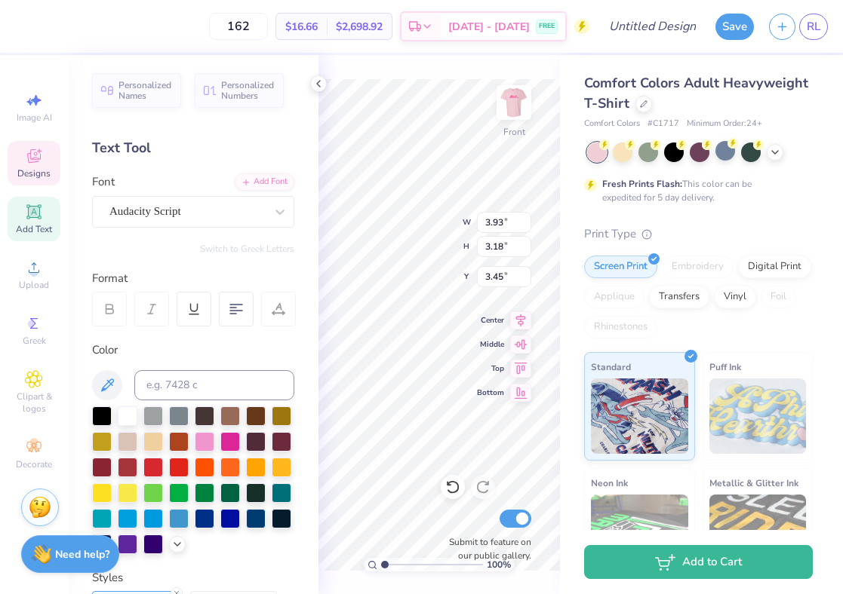
type textarea "Run"
type input "6.08"
type input "3.42"
type input "2.98"
type textarea "For"
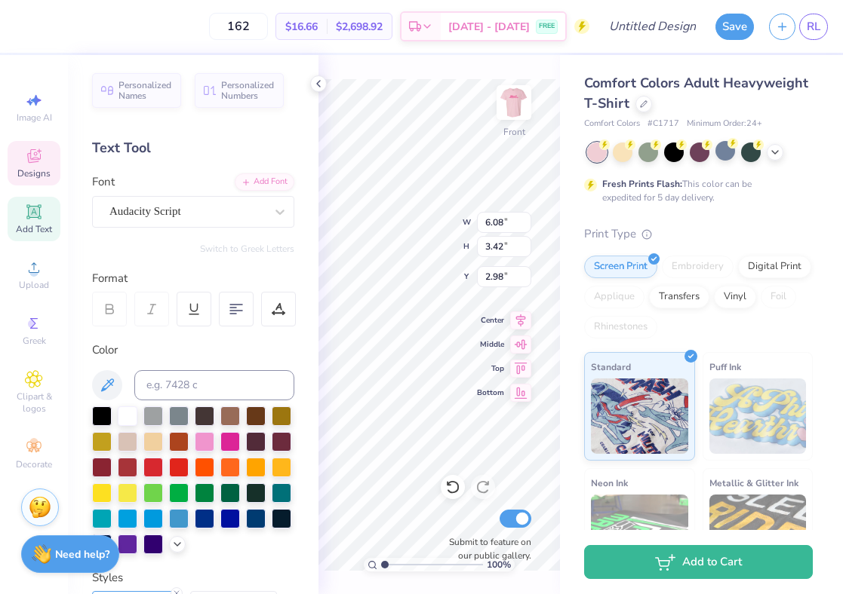
type input "1.10"
type input "2.10"
type input "6.68"
type input "3.11"
type input "2.60"
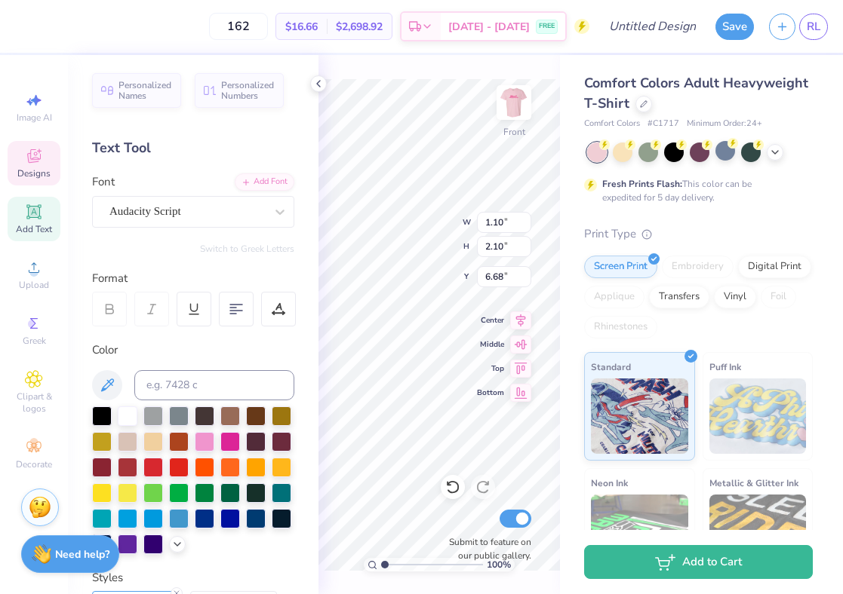
type input "6.56"
type textarea "F"
type textarea "A"
type input "1.16"
type input "1.56"
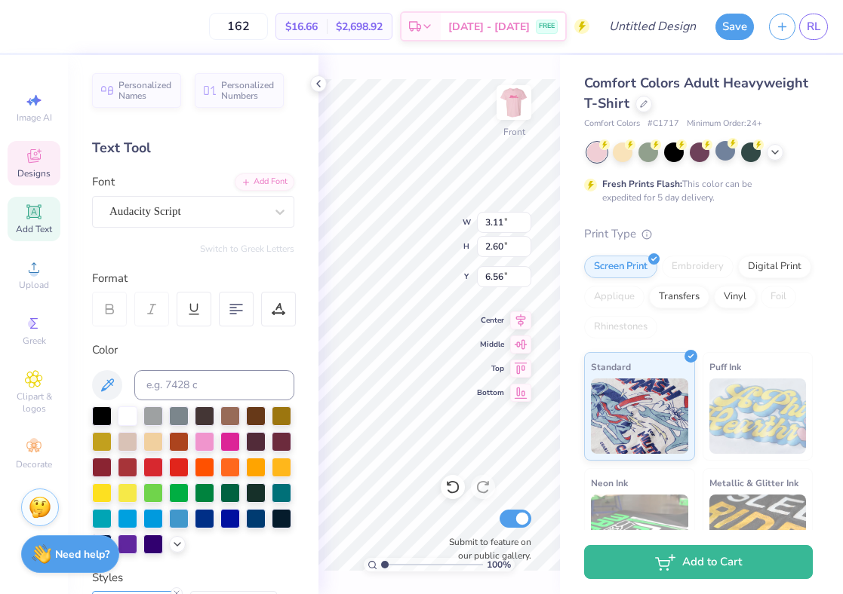
type input "6.63"
type input "3.20"
type input "5.14"
type input "5.16"
type textarea "A"
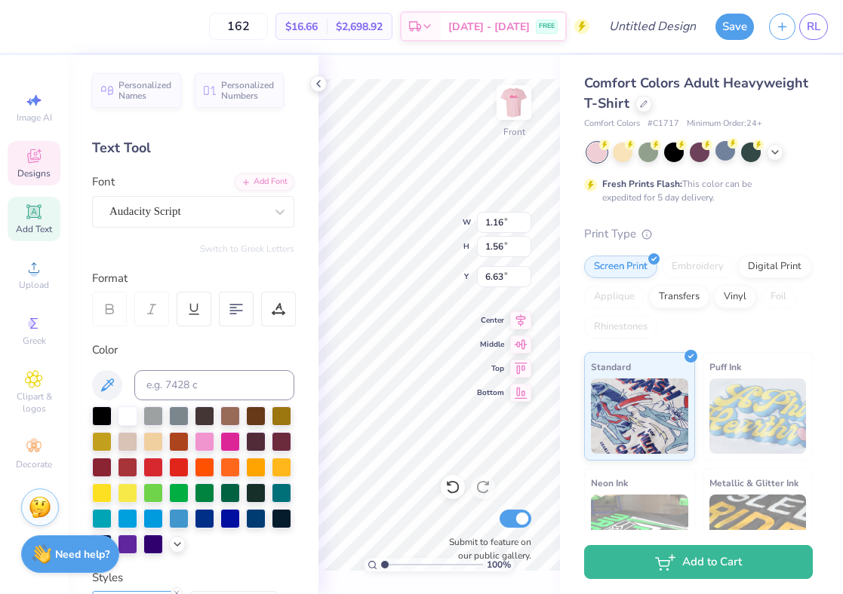
type textarea "a"
click at [408, 219] on div "100 % Front W 4.40 4.40 " H 1.96 1.96 " Y 14.55 14.55 " Center Middle Top Botto…" at bounding box center [438, 324] width 241 height 539
type input "6.47"
type input "4.29"
type textarea "Cause"
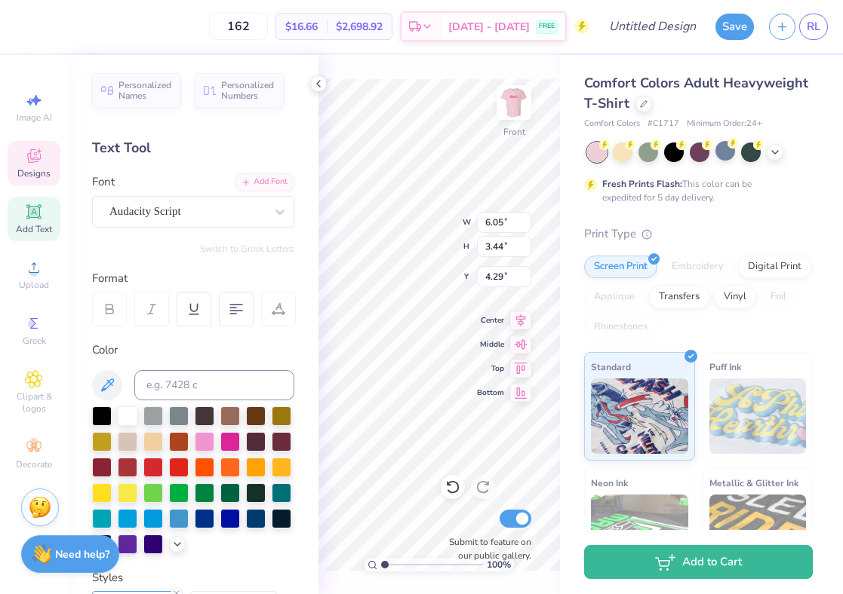
scroll to position [0, 1]
type input "6.56"
type input "4.09"
type input "2.28"
type input "6.68"
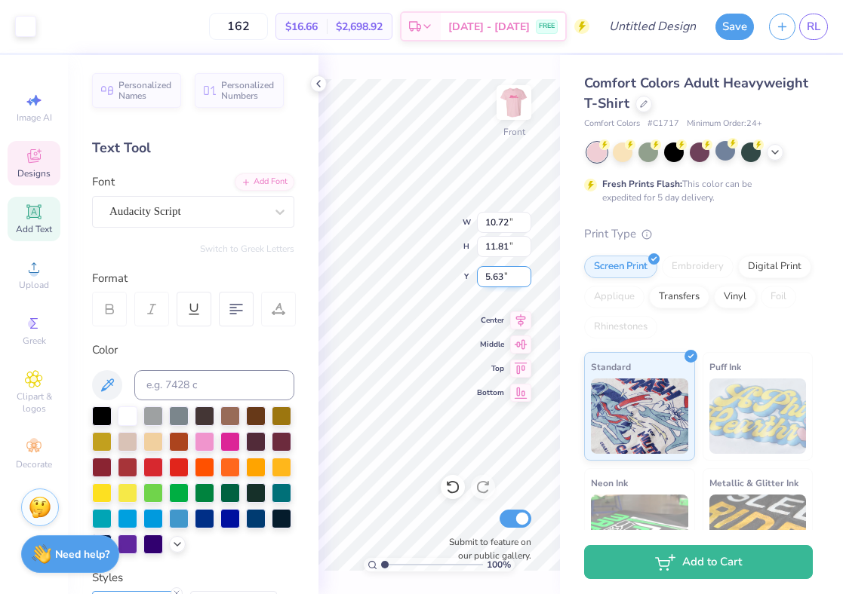
click at [492, 269] on div "100 % Front W 10.72 10.72 " H 11.81 11.81 " Y 5.63 5.63 " Center Middle Top Bot…" at bounding box center [438, 324] width 241 height 539
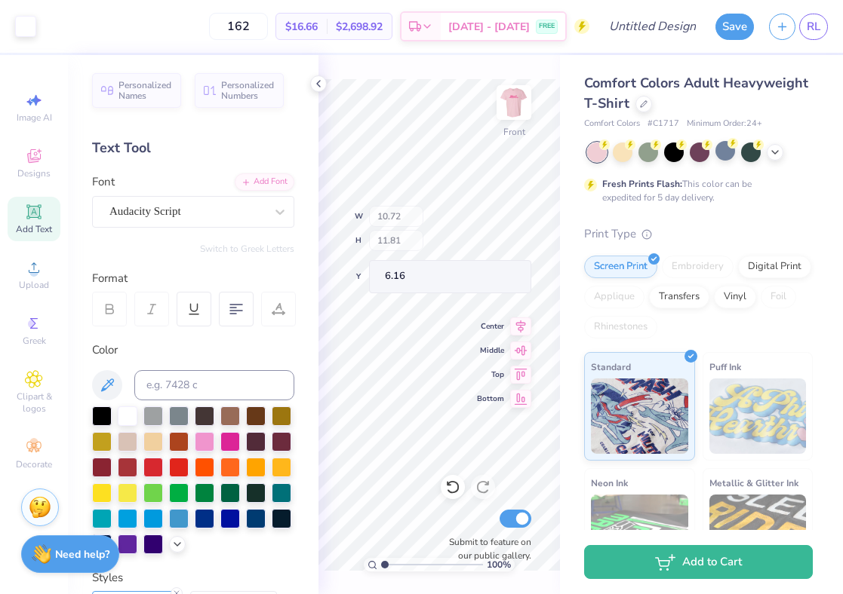
type input "6.16"
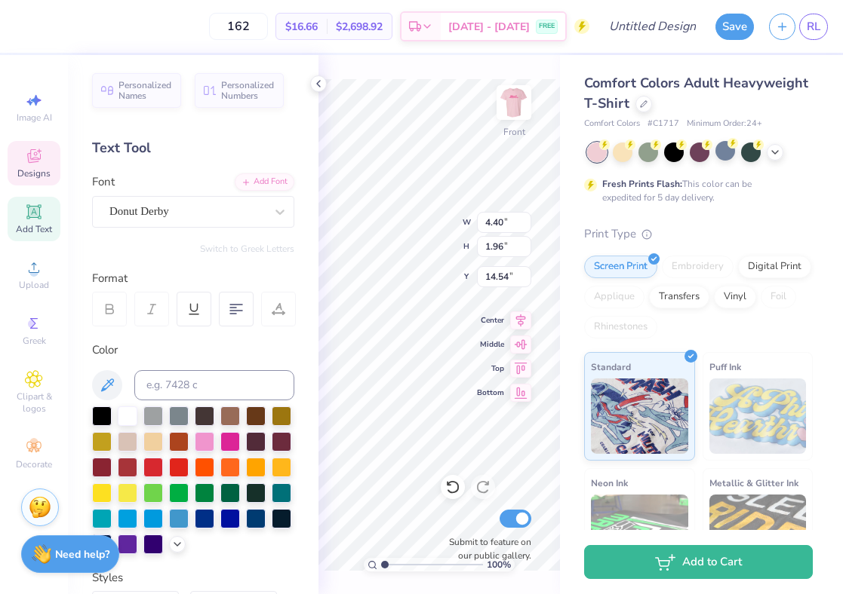
type textarea "AOII"
type input "15.08"
type input "6.68"
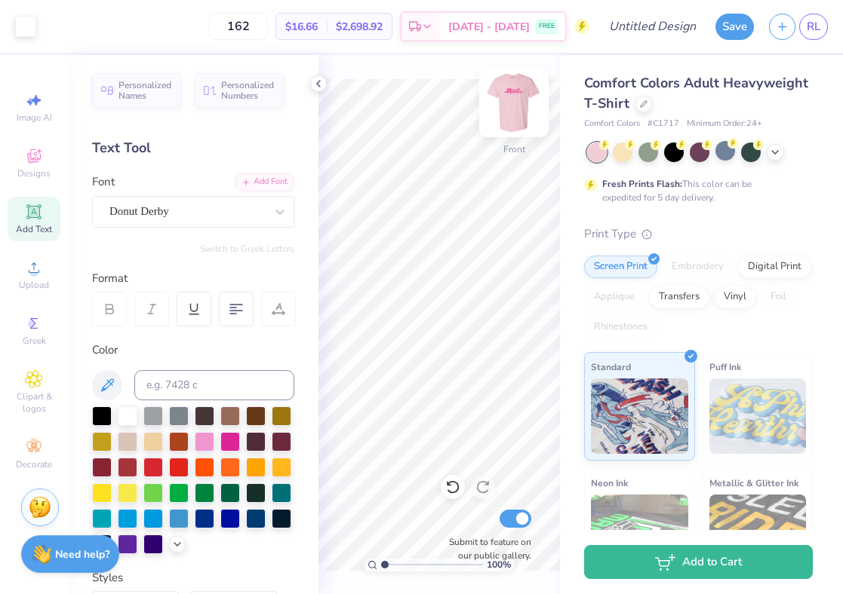
click at [512, 116] on img at bounding box center [514, 102] width 60 height 60
click at [523, 93] on img at bounding box center [514, 102] width 60 height 60
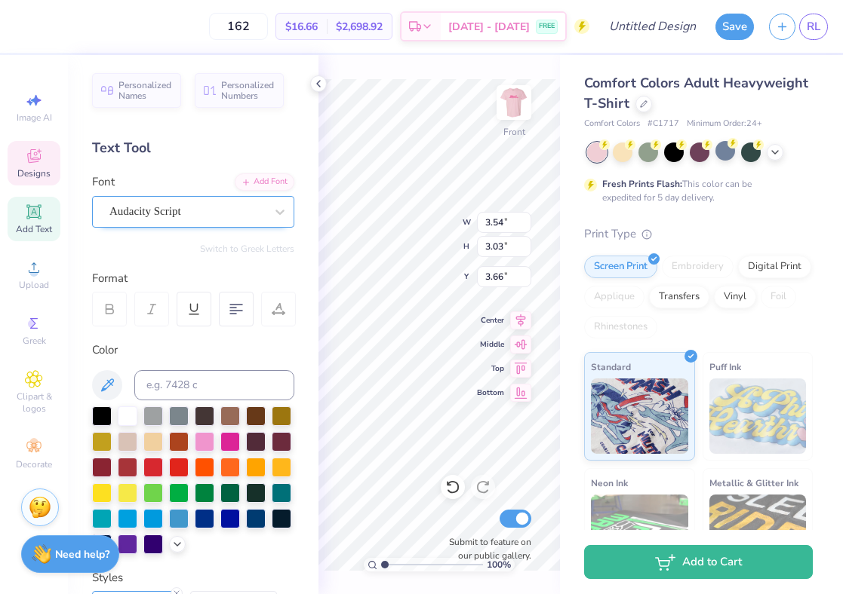
click at [161, 207] on div "Audacity Script" at bounding box center [187, 211] width 158 height 23
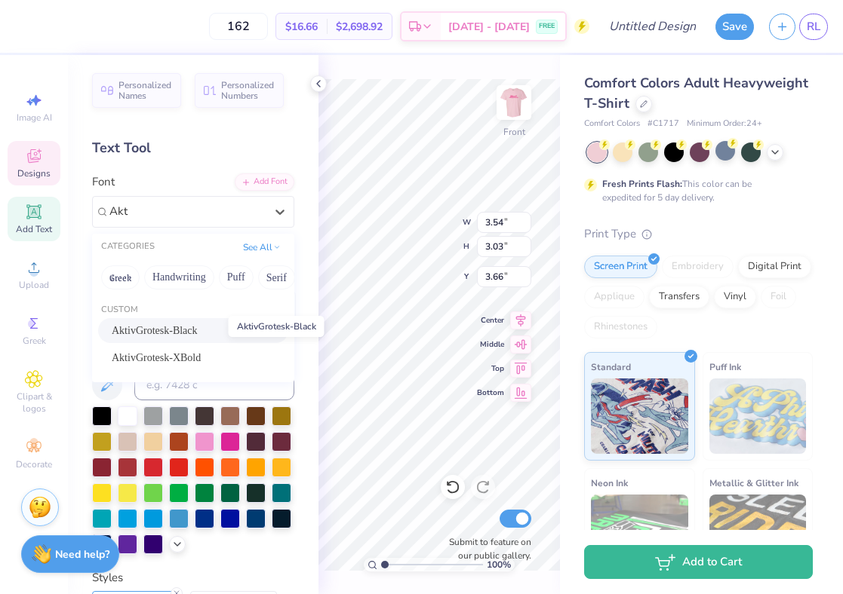
click at [158, 326] on span "AktivGrotesk-Black" at bounding box center [155, 331] width 86 height 16
type input "Akt"
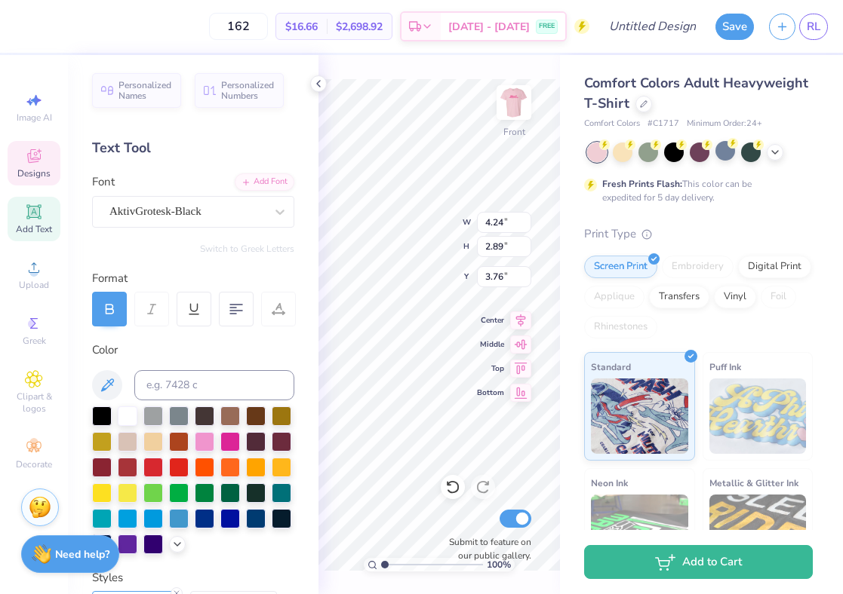
type input "4.24"
type input "2.89"
type input "3.76"
type input "6.05"
type input "3.44"
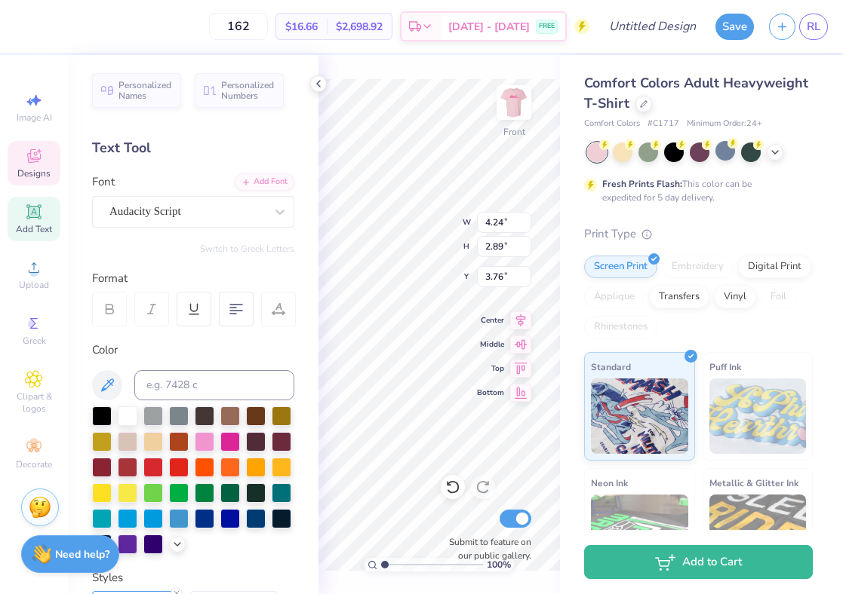
type input "3.03"
click at [216, 209] on div "Audacity Script" at bounding box center [187, 211] width 158 height 23
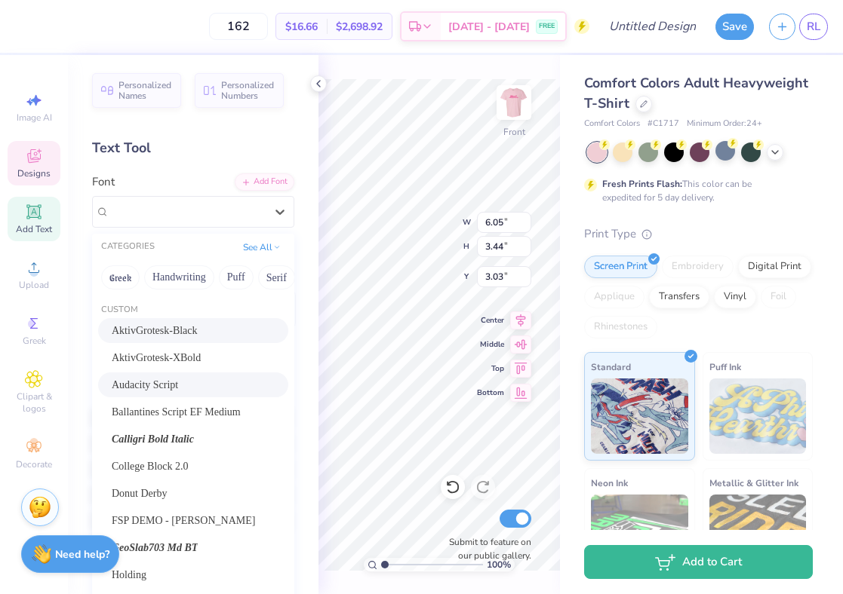
click at [158, 327] on span "AktivGrotesk-Black" at bounding box center [155, 331] width 86 height 16
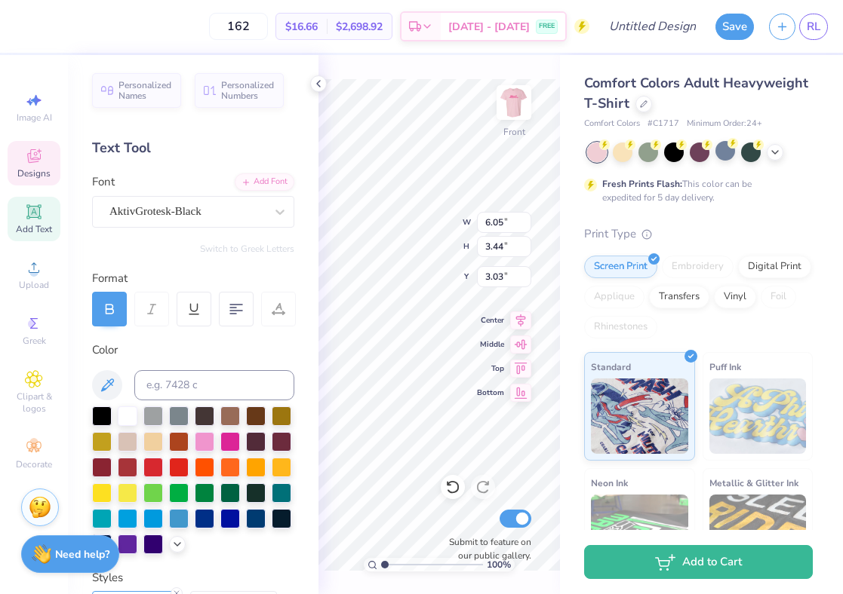
type input "5.94"
type input "3.37"
type input "3.01"
type input "1.85"
type input "1.79"
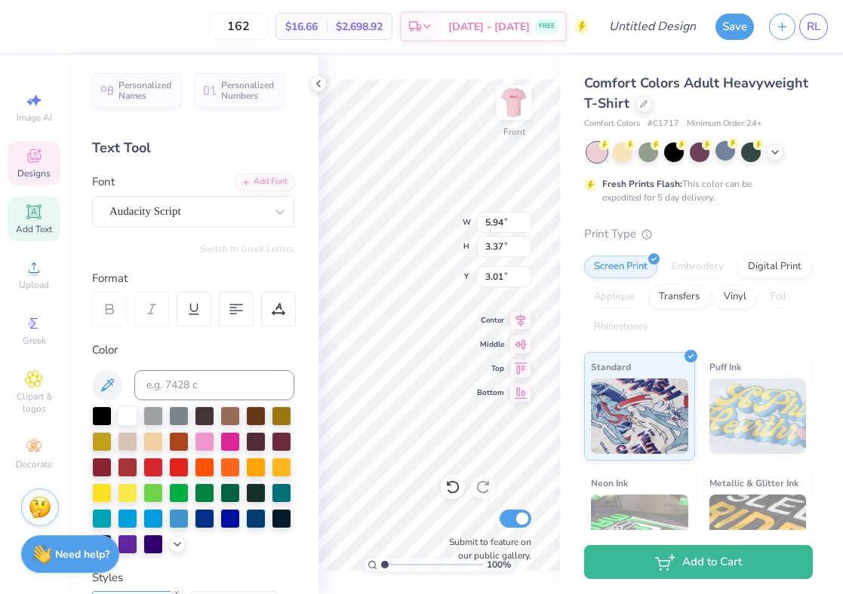
type input "6.47"
click at [219, 213] on div "Audacity Script" at bounding box center [187, 211] width 158 height 23
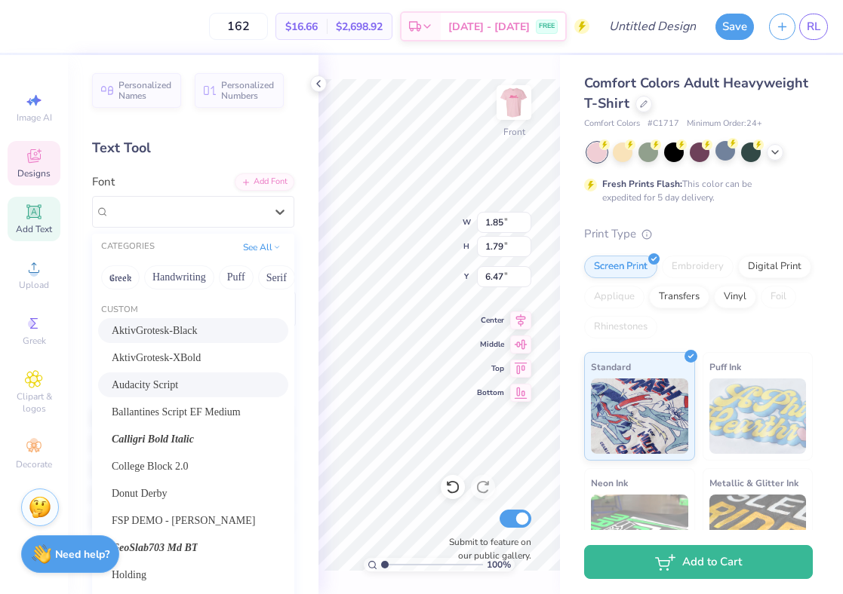
click at [164, 336] on span "AktivGrotesk-Black" at bounding box center [155, 331] width 86 height 16
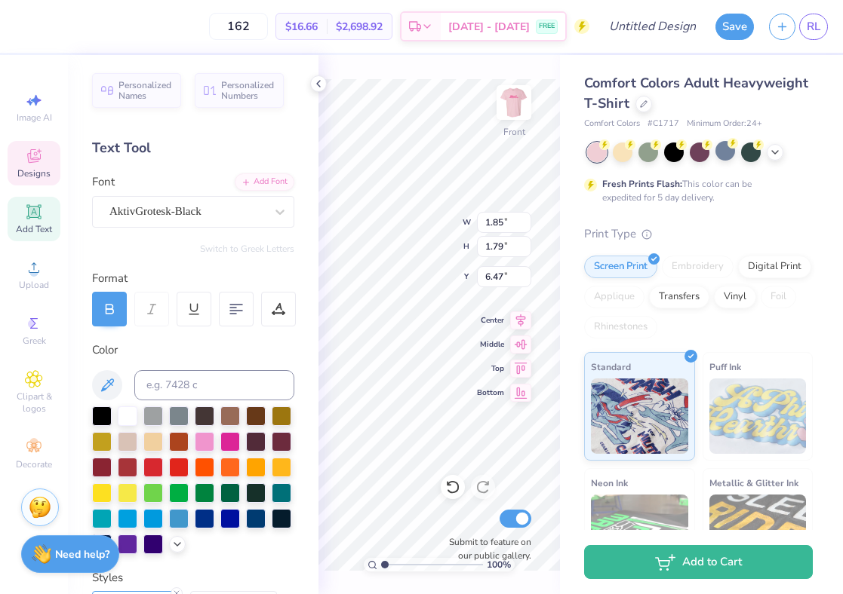
type input "3.01"
type input "3.04"
type input "5.93"
type input "4.09"
type input "2.28"
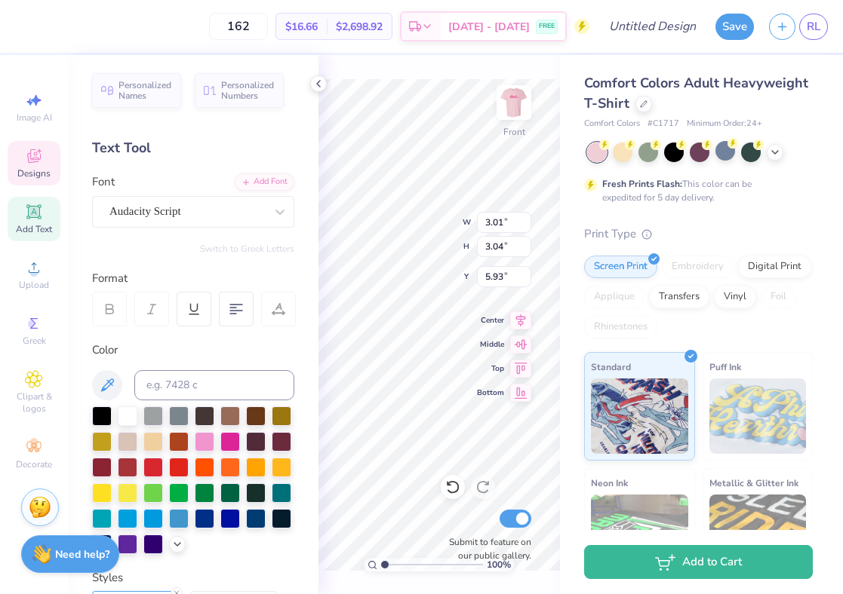
type input "6.68"
type input "4.24"
type input "2.89"
type input "3.76"
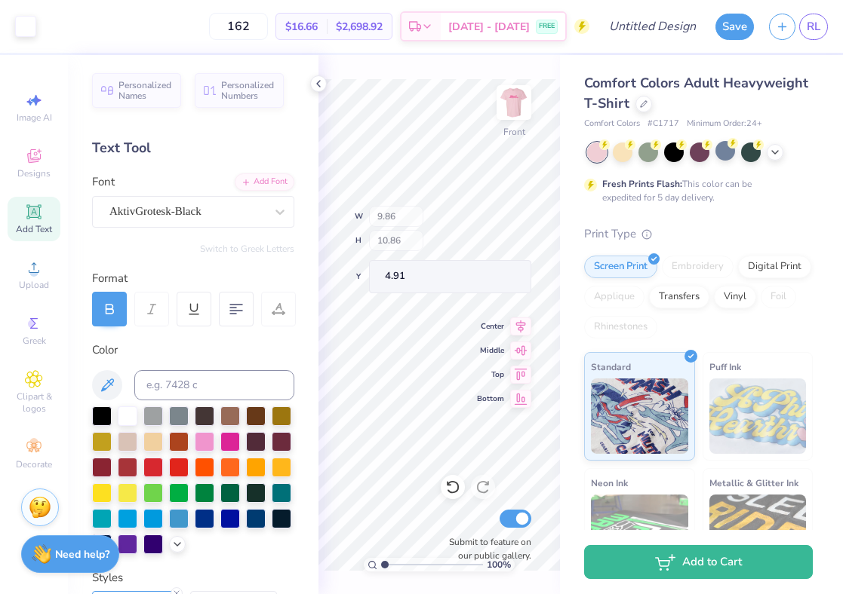
type input "9.86"
type input "10.86"
type input "4.91"
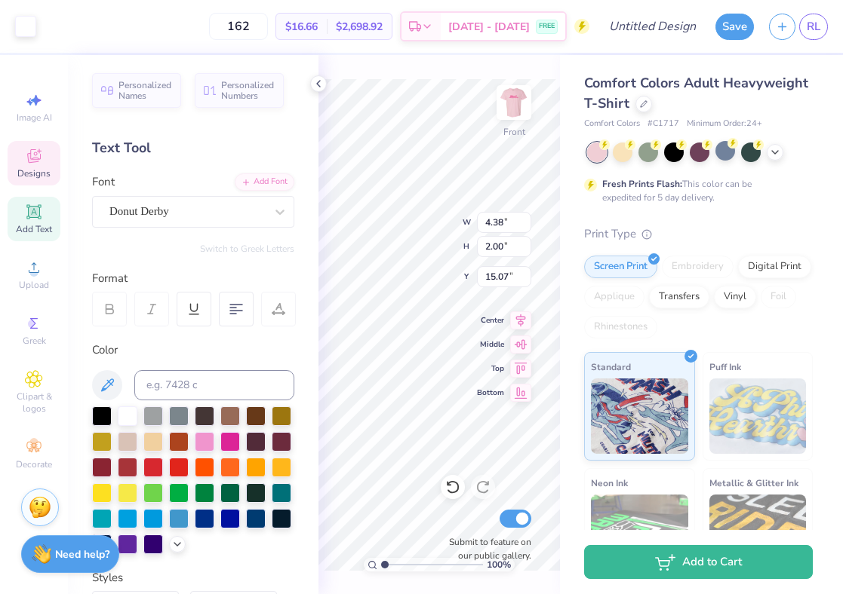
type input "4.38"
type input "2.00"
type input "15.07"
type textarea "Running For A Cause"
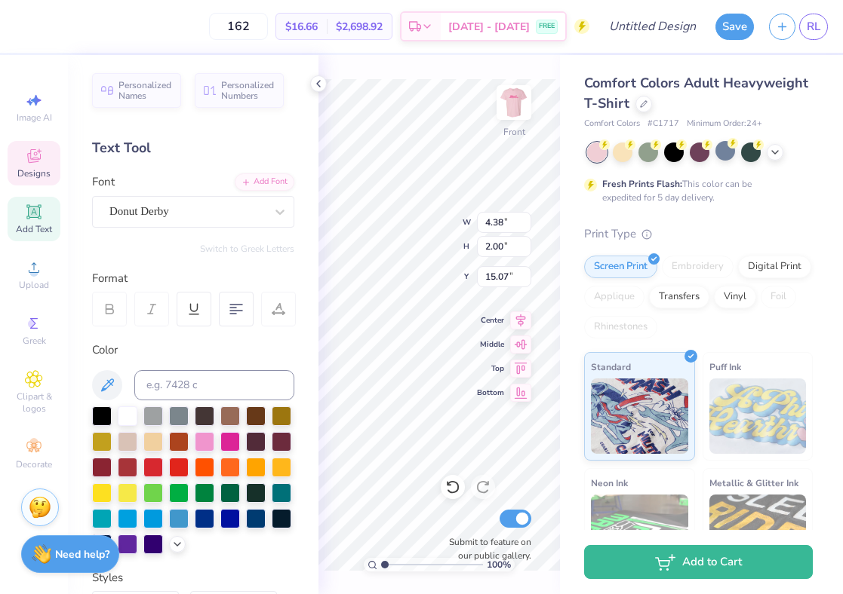
scroll to position [2, 2]
click at [319, 81] on polyline at bounding box center [318, 84] width 3 height 6
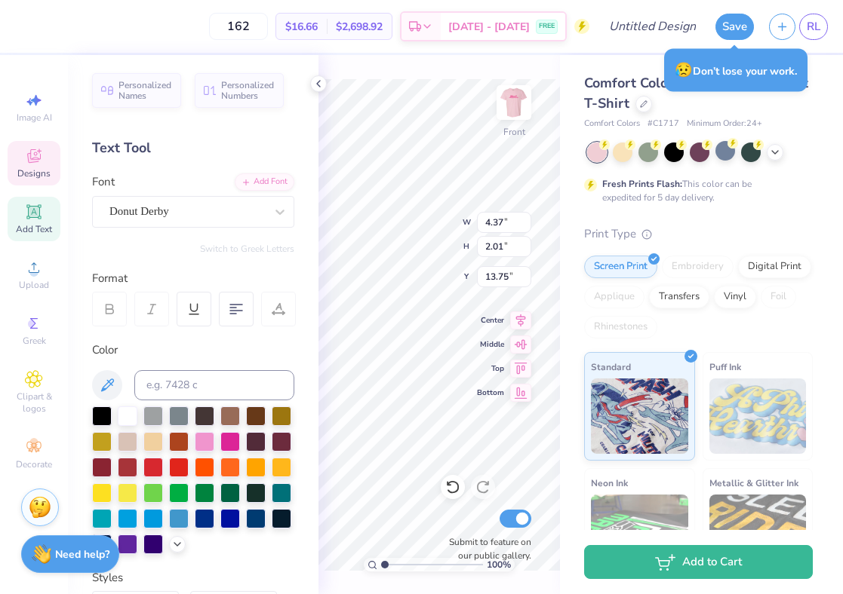
type input "13.37"
click at [321, 91] on div at bounding box center [318, 83] width 17 height 17
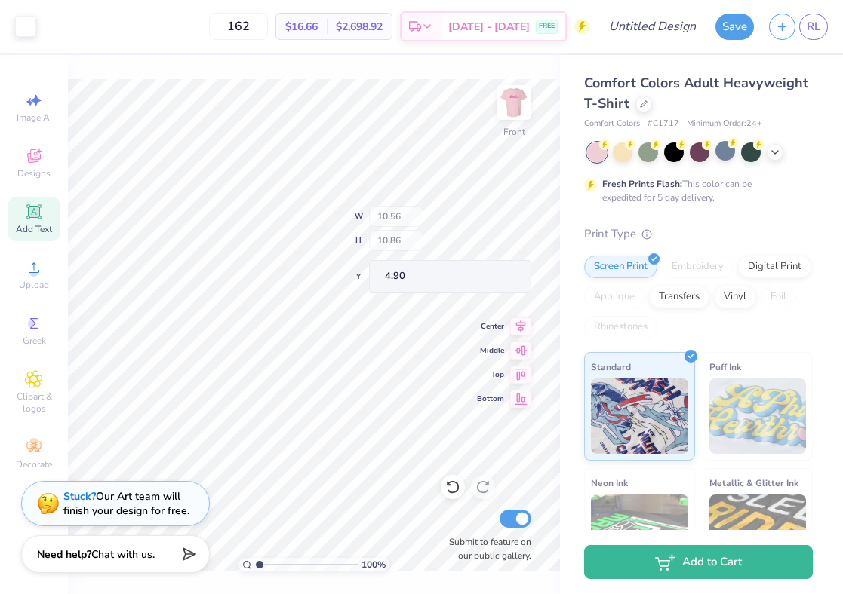
type input "4.90"
type input "11.53"
type input "11.86"
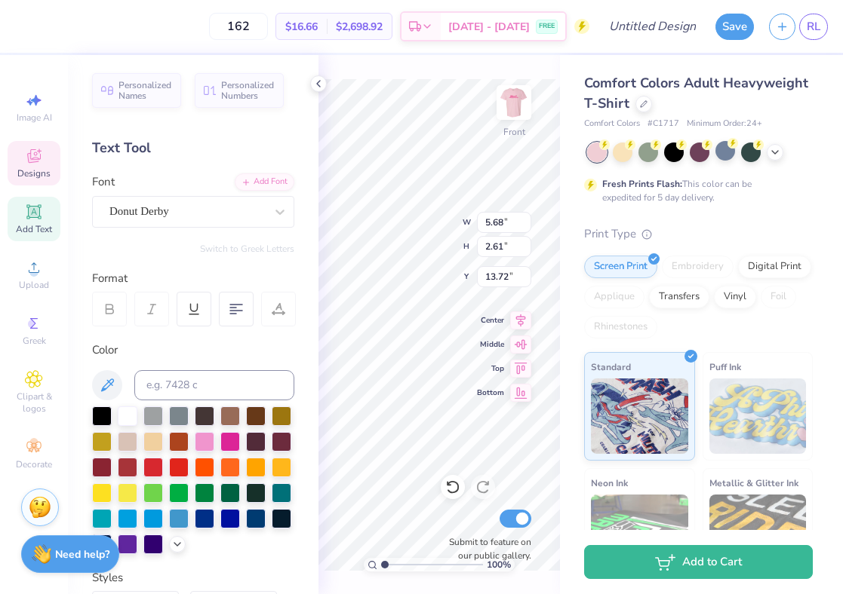
type input "5.68"
type input "2.61"
type input "13.72"
type input "7.27"
type input "3.35"
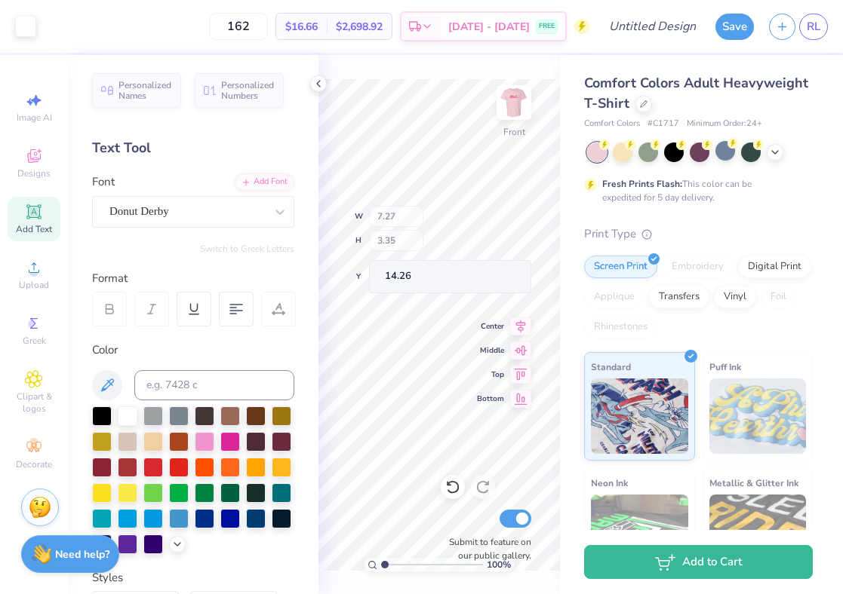
type input "14.26"
type input "3.00"
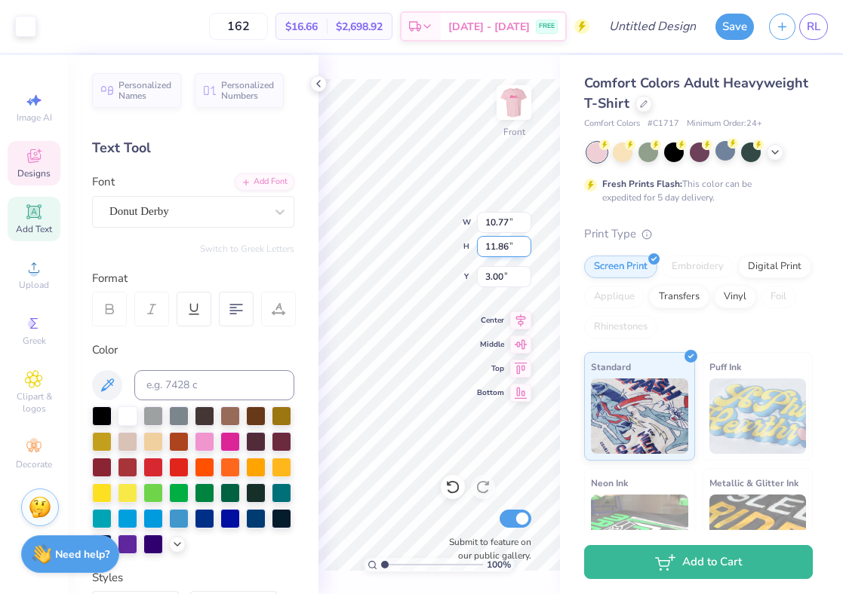
click at [429, 242] on div "100 % Front W 10.77 10.77 " H 11.86 11.86 " Y 3.00 3.00 " Center Middle Top Bot…" at bounding box center [438, 324] width 241 height 539
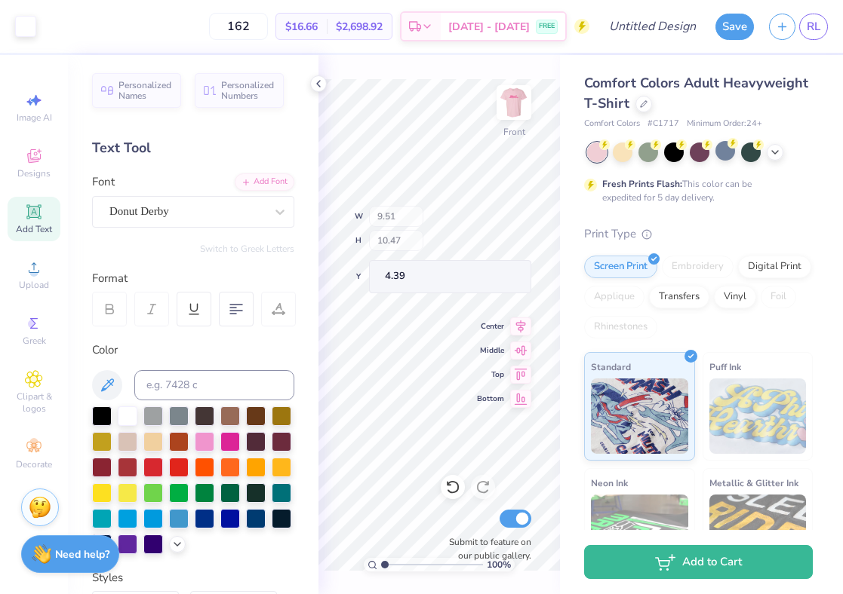
type input "3.79"
type input "14.58"
type input "5.23"
click at [32, 156] on icon at bounding box center [34, 156] width 18 height 18
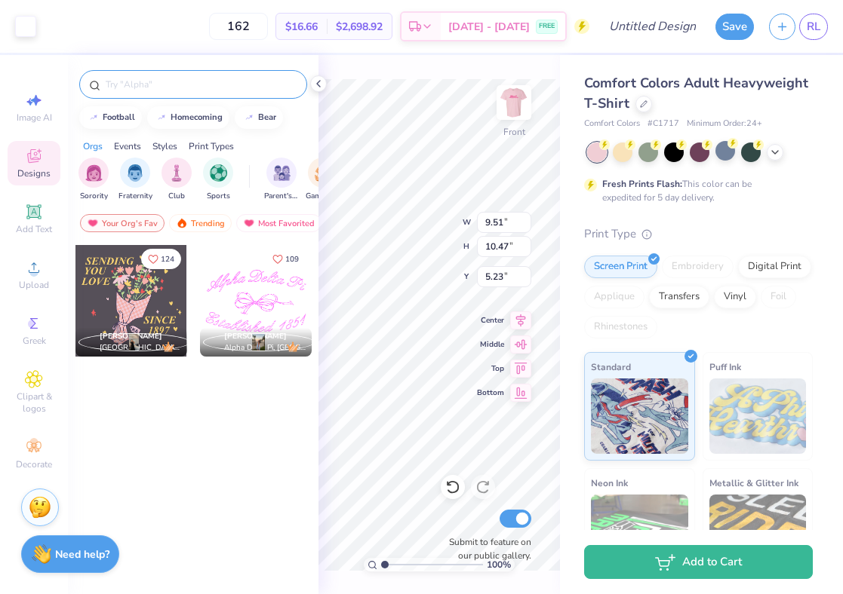
click at [143, 82] on input "text" at bounding box center [200, 84] width 193 height 15
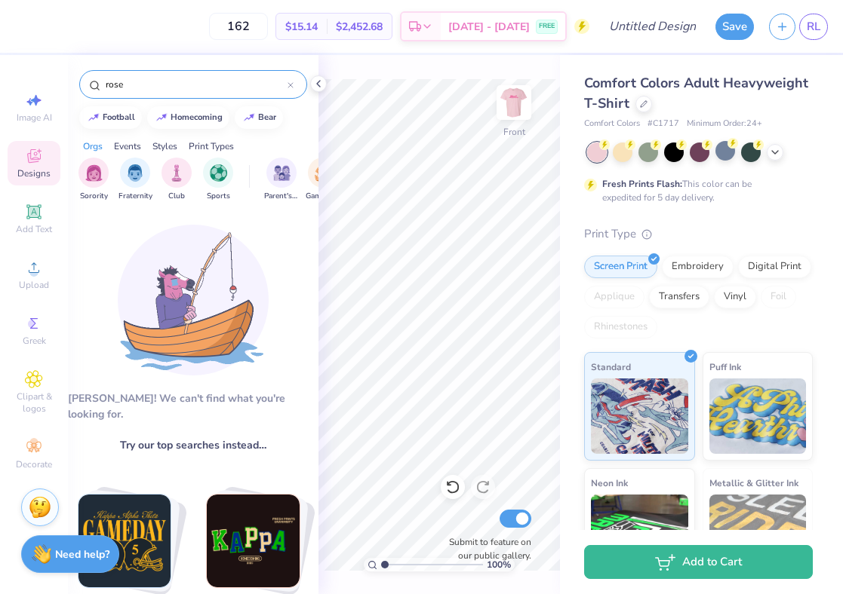
click at [179, 80] on input "rose" at bounding box center [195, 84] width 183 height 15
click at [203, 81] on input "rose" at bounding box center [195, 84] width 183 height 15
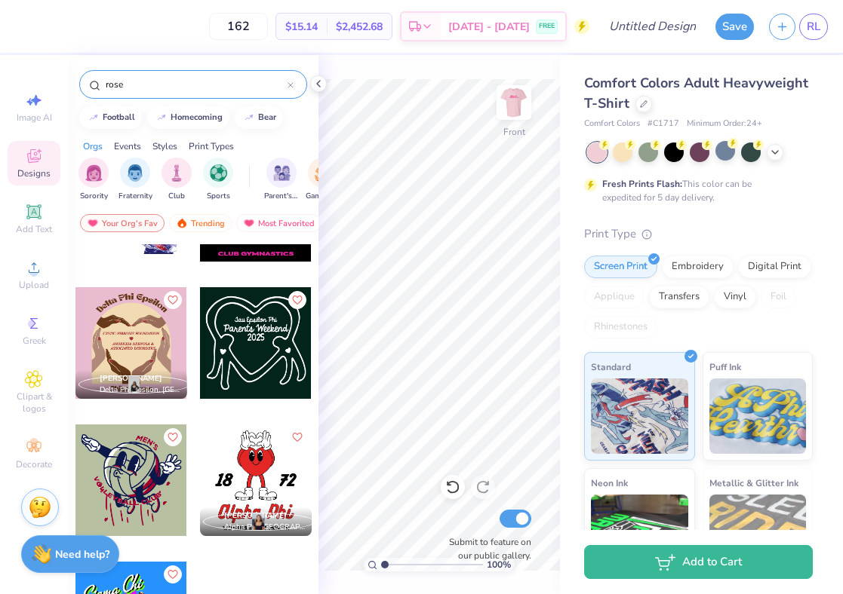
scroll to position [10302, 0]
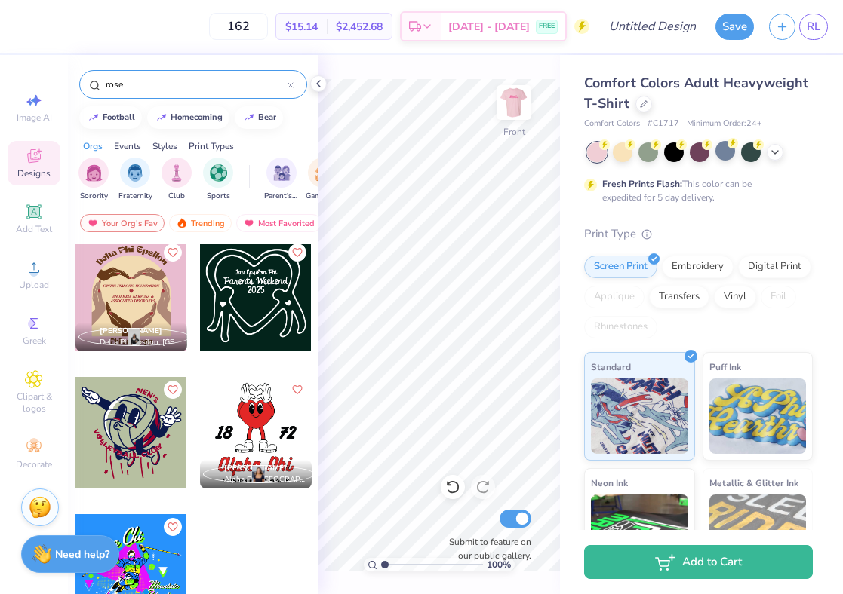
drag, startPoint x: 138, startPoint y: 88, endPoint x: 81, endPoint y: 82, distance: 56.9
click at [81, 82] on div "rose" at bounding box center [193, 84] width 228 height 29
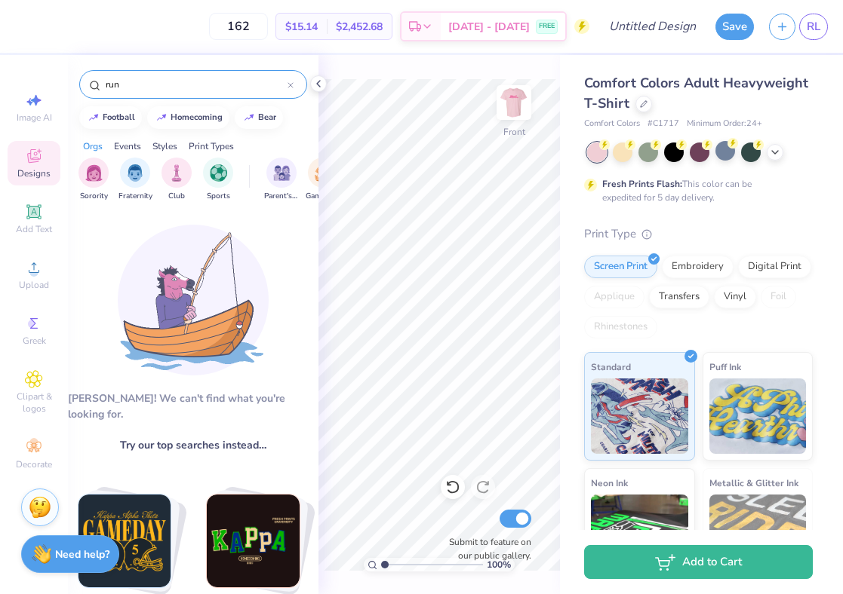
click at [184, 86] on input "run" at bounding box center [195, 84] width 183 height 15
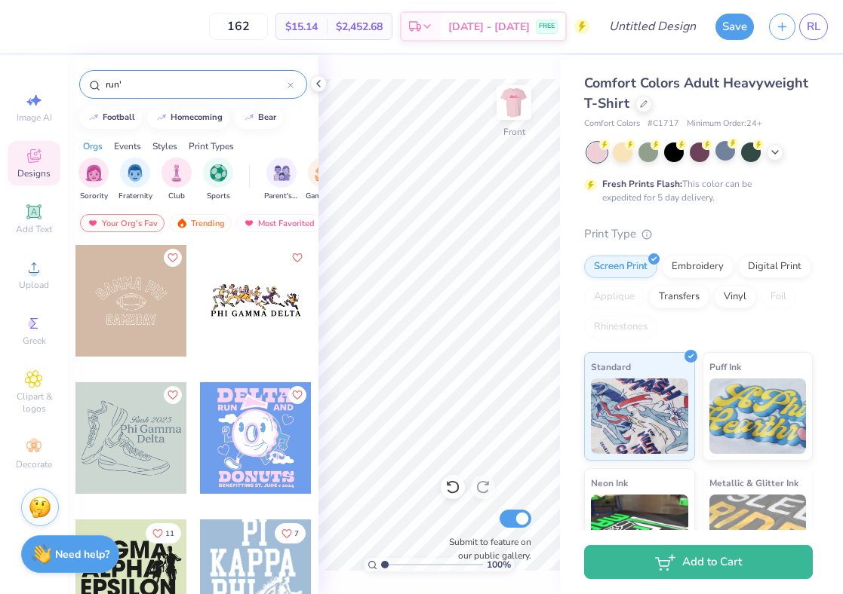
type input "run"
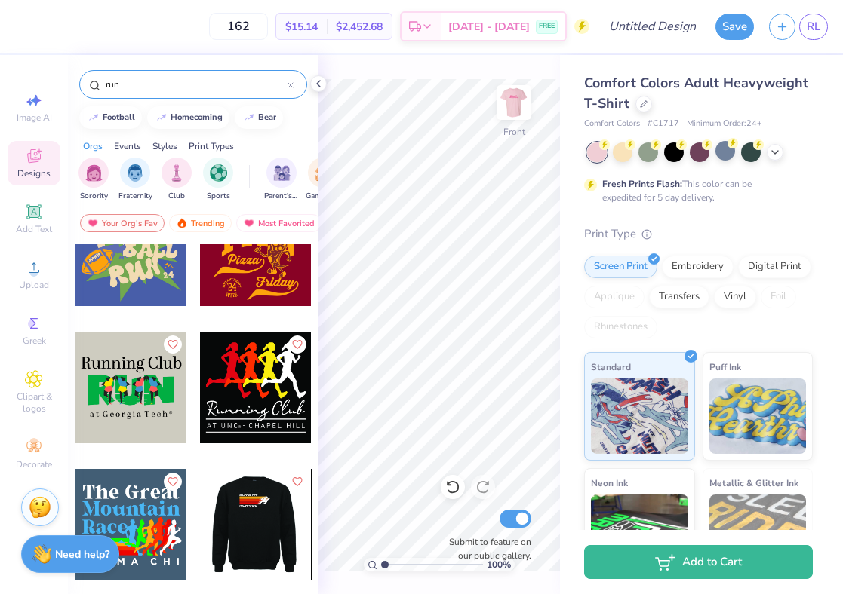
scroll to position [4810, 0]
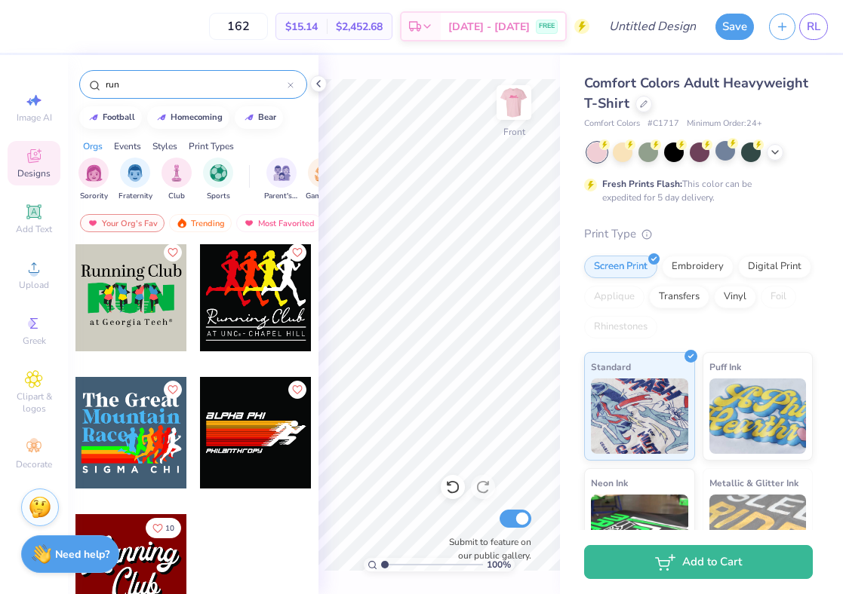
click at [38, 168] on span "Designs" at bounding box center [33, 173] width 33 height 12
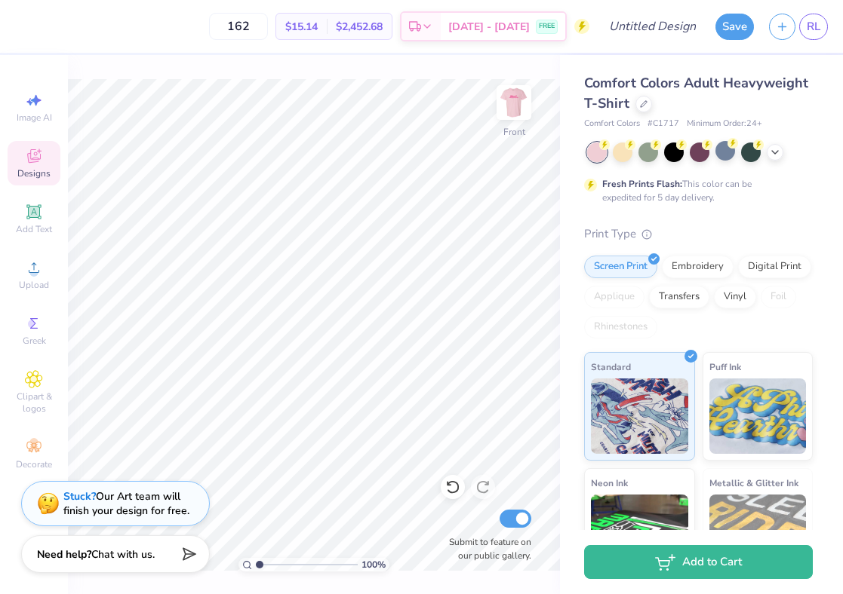
click at [36, 161] on icon at bounding box center [34, 158] width 12 height 10
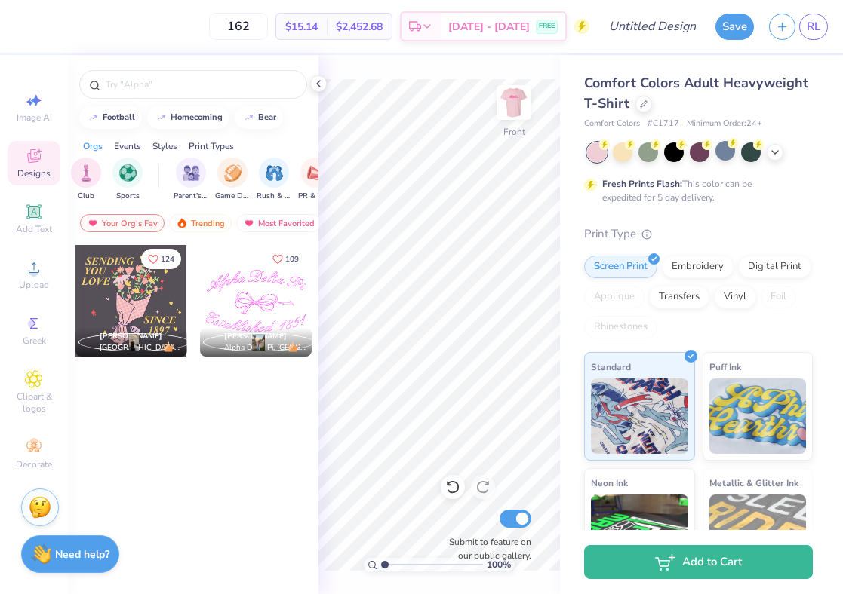
scroll to position [0, 180]
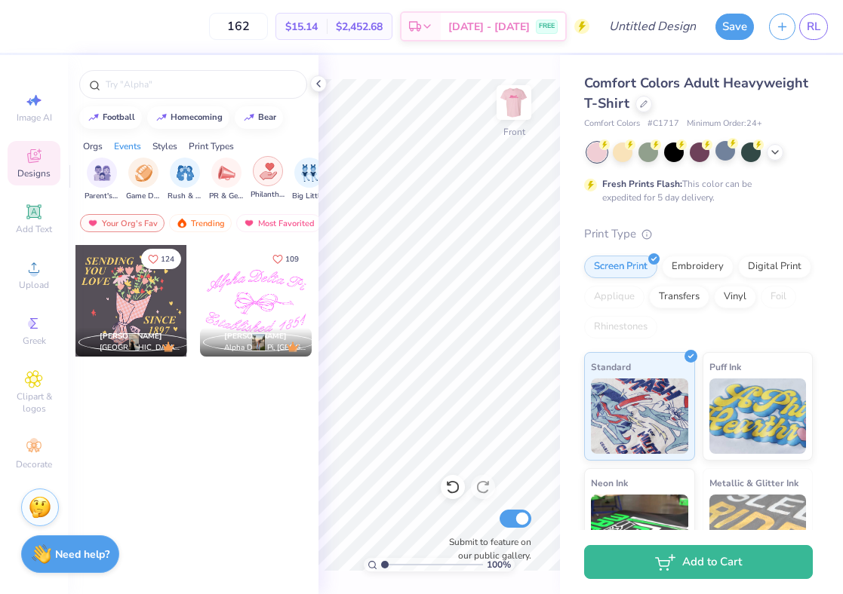
click at [259, 177] on img "filter for Philanthropy" at bounding box center [267, 171] width 17 height 17
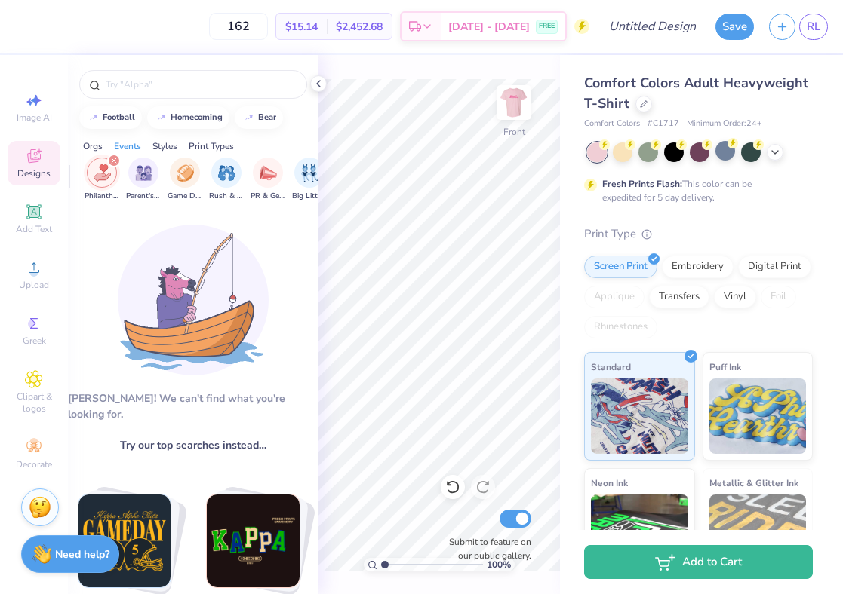
click at [105, 193] on span "Philanthropy" at bounding box center [101, 196] width 35 height 11
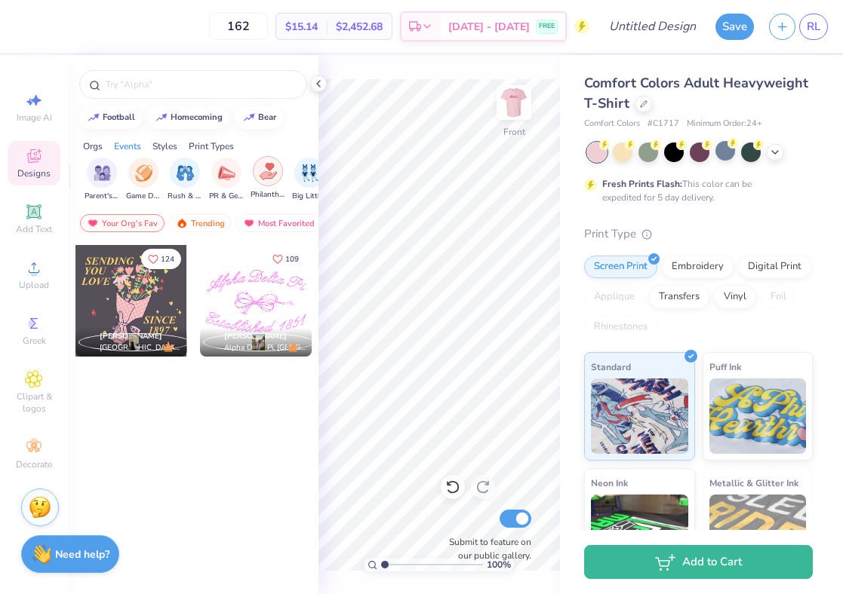
click at [274, 183] on div "filter for Philanthropy" at bounding box center [268, 171] width 30 height 30
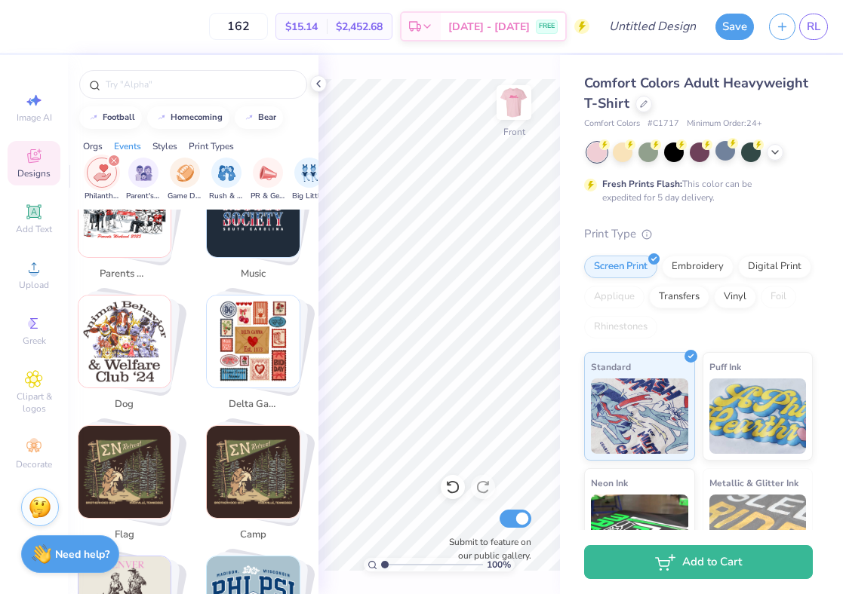
scroll to position [812, 0]
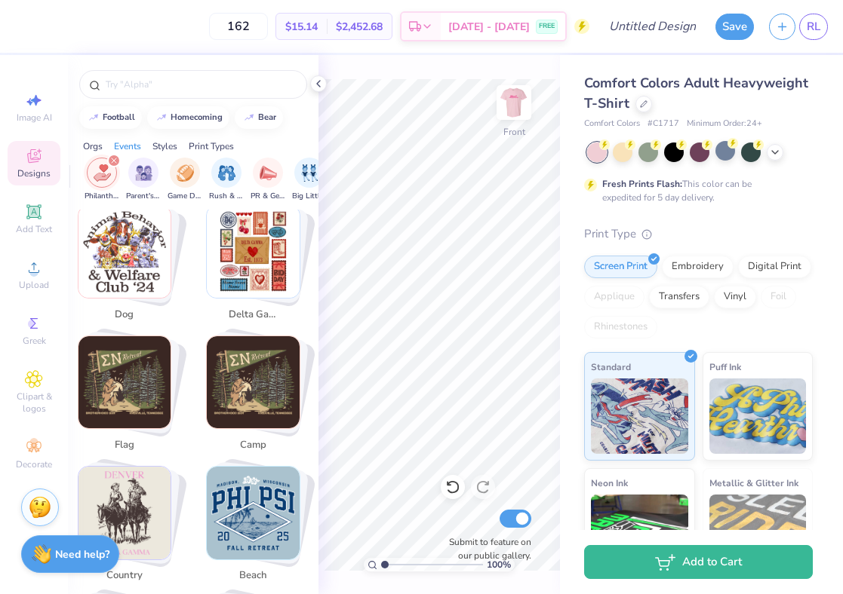
click at [244, 279] on img "Stack Card Button delta gamma" at bounding box center [253, 252] width 93 height 93
type input "delta gamma"
click at [290, 85] on icon at bounding box center [290, 85] width 5 height 5
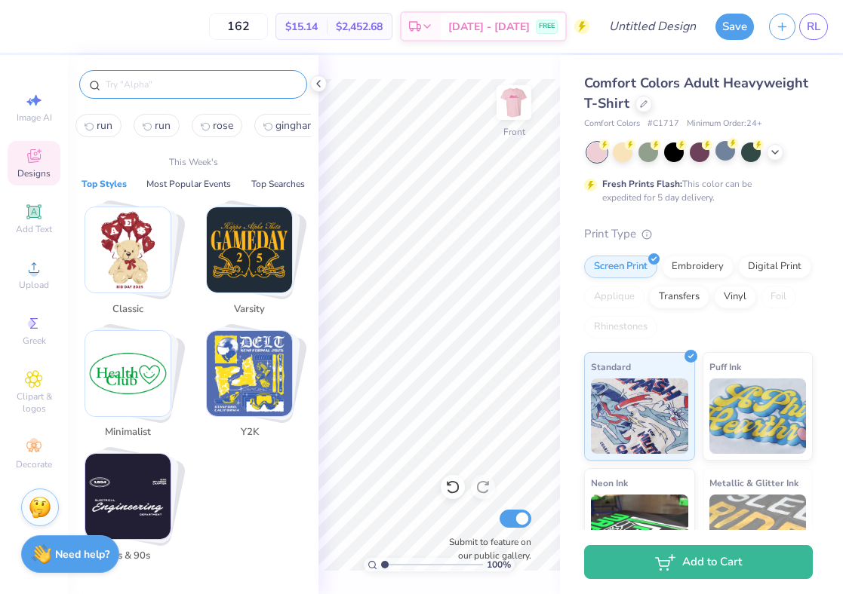
click at [255, 90] on input "text" at bounding box center [200, 84] width 193 height 15
click at [123, 232] on img "Stack Card Button Classic" at bounding box center [127, 249] width 85 height 85
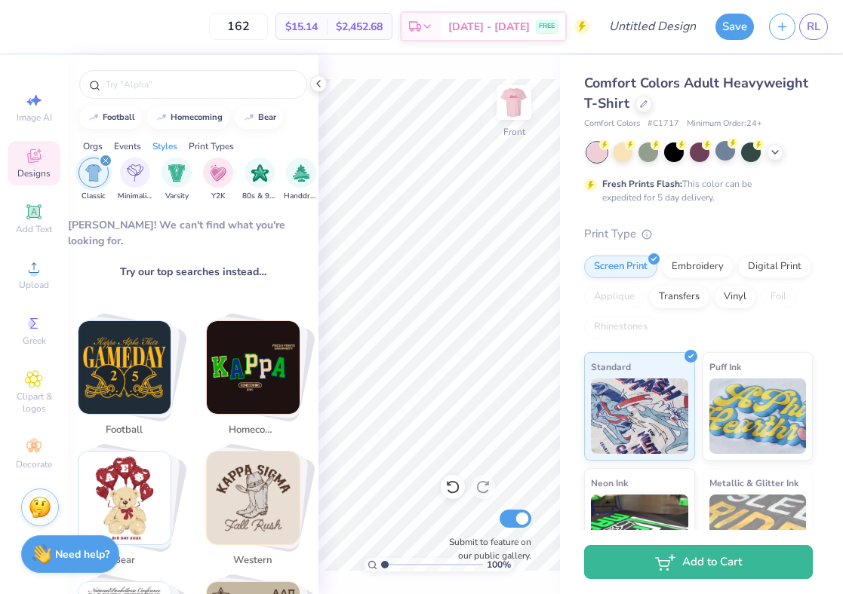
scroll to position [0, 0]
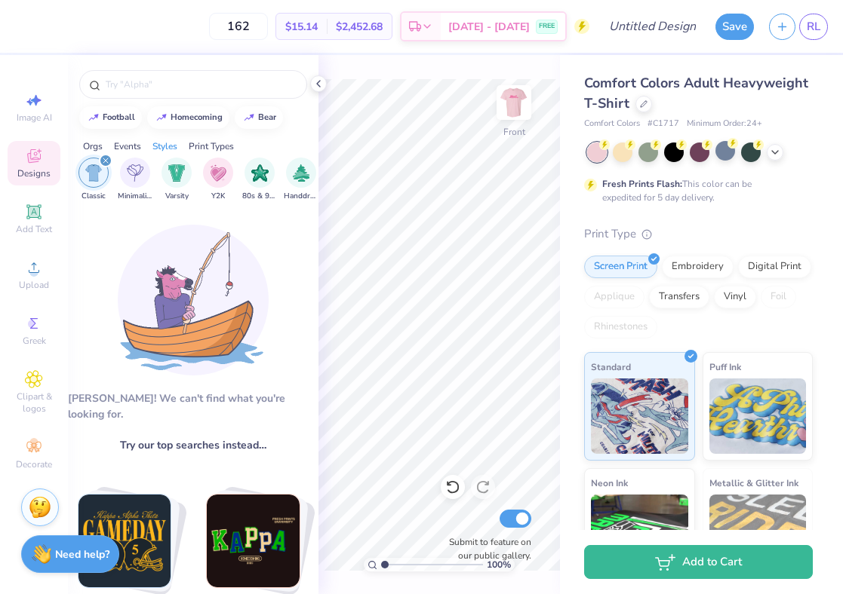
click at [108, 156] on div "filter for Classic" at bounding box center [106, 161] width 14 height 14
click at [38, 206] on icon at bounding box center [33, 211] width 14 height 14
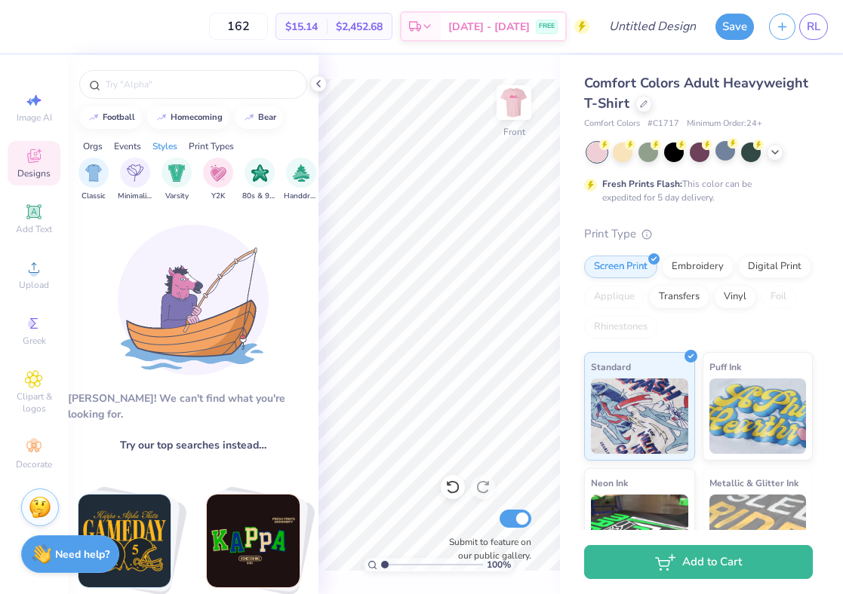
click at [36, 158] on icon at bounding box center [34, 156] width 18 height 18
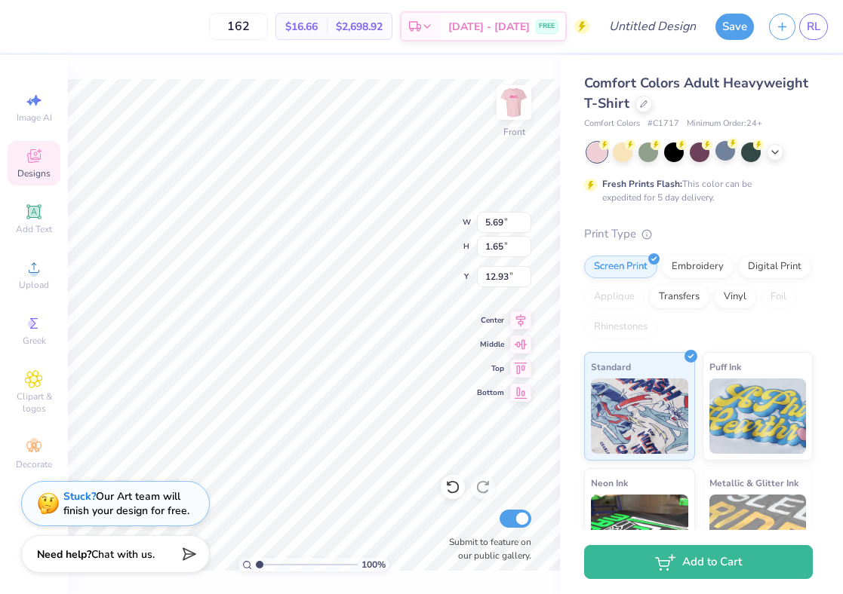
type textarea "XT"
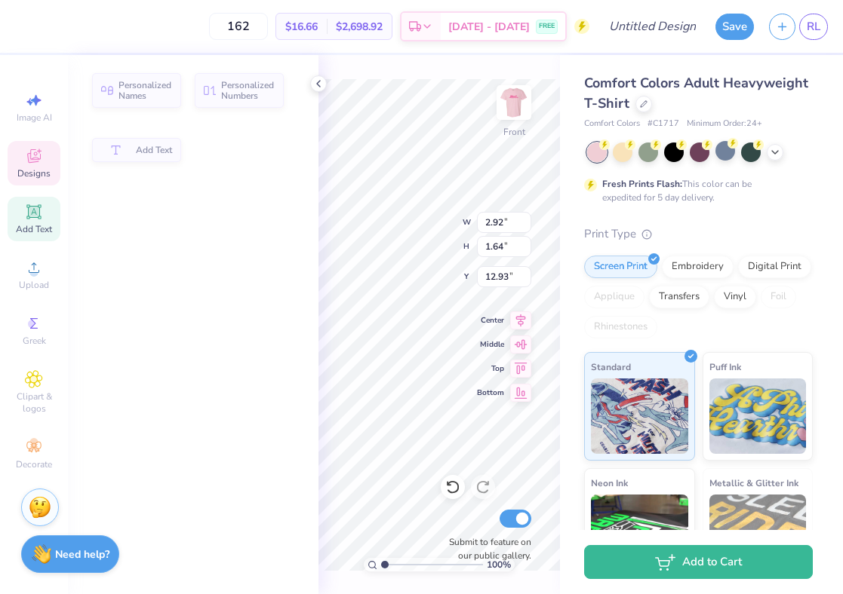
type input "2.92"
type input "1.64"
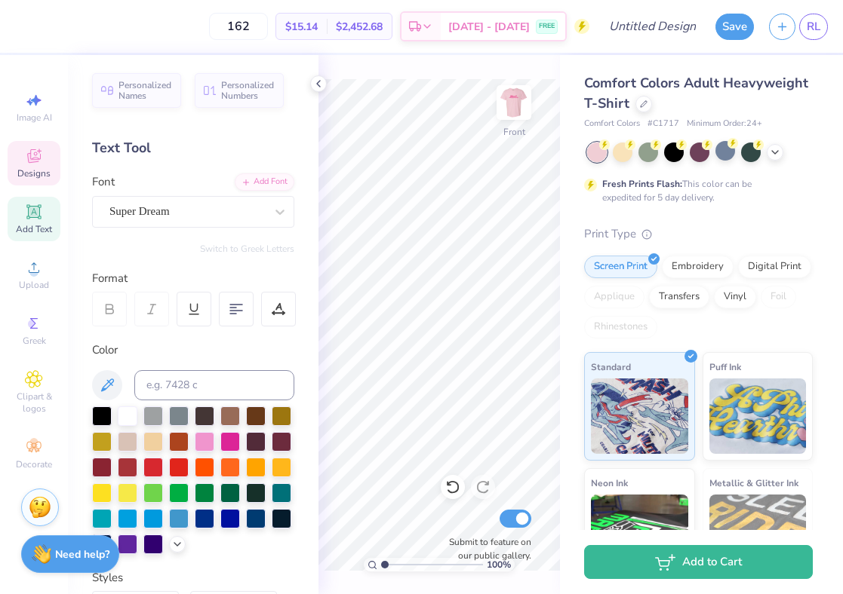
click at [42, 152] on icon at bounding box center [34, 156] width 18 height 18
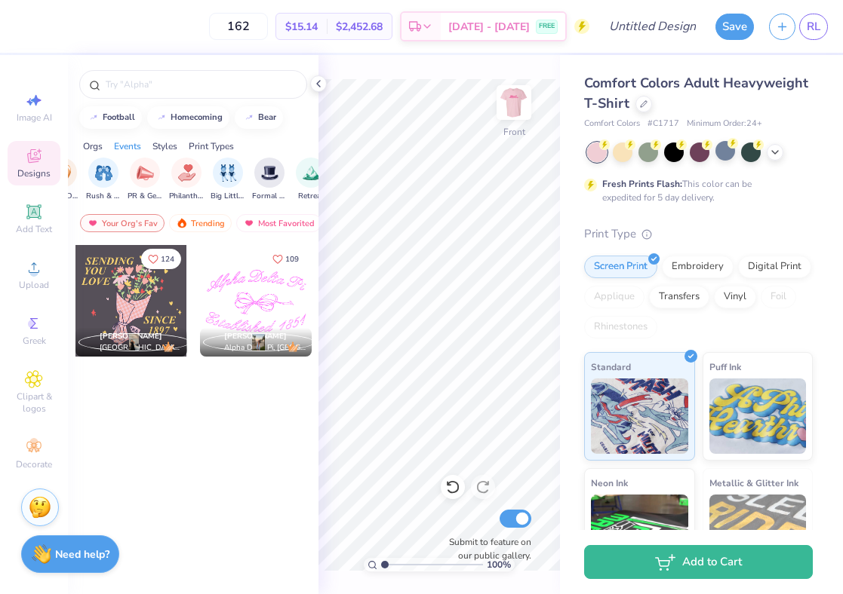
scroll to position [0, 274]
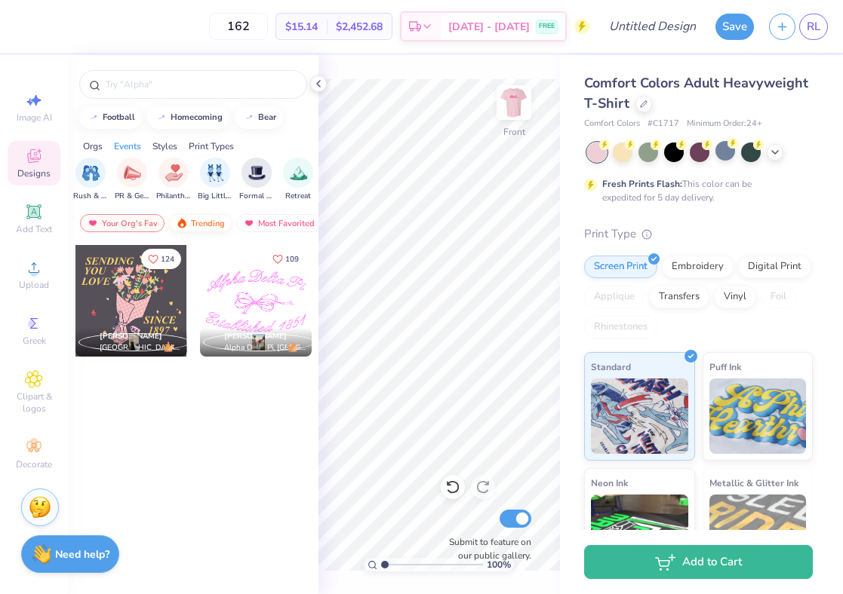
click at [215, 226] on div "Trending" at bounding box center [200, 223] width 63 height 18
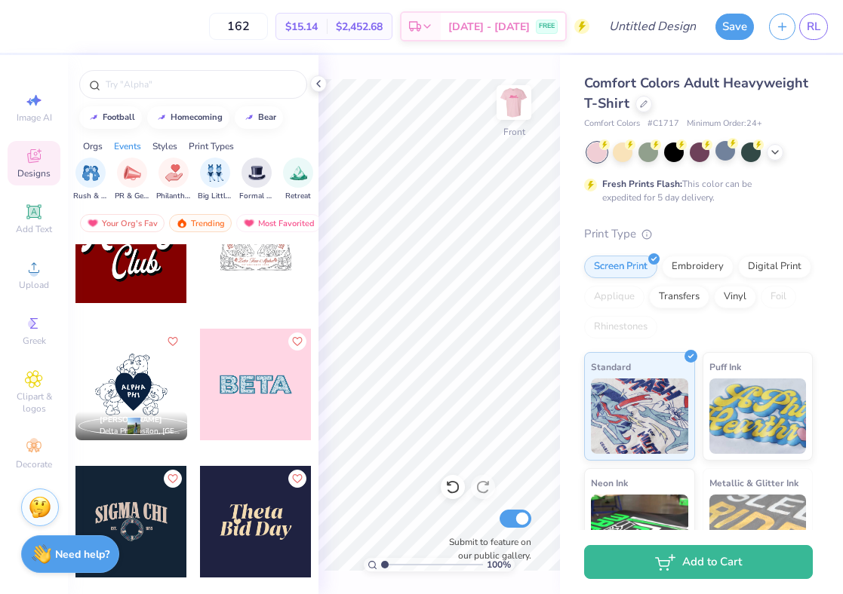
scroll to position [7055, 0]
click at [325, 84] on div at bounding box center [318, 83] width 17 height 17
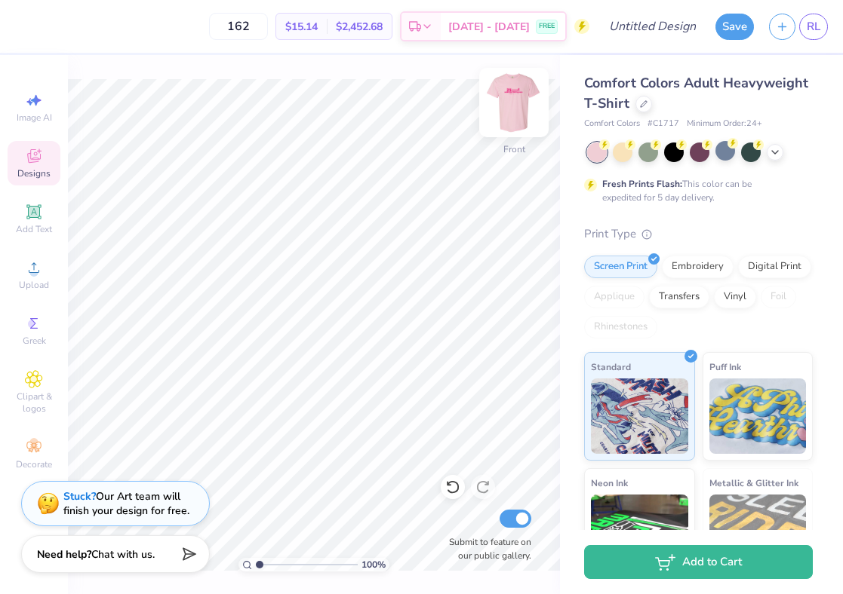
click at [513, 98] on img at bounding box center [514, 102] width 60 height 60
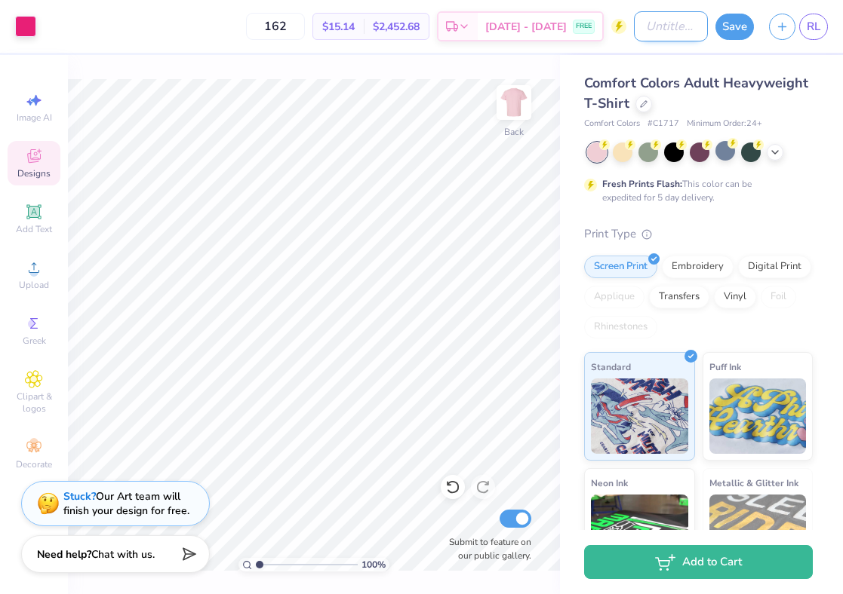
click at [668, 24] on input "Design Title" at bounding box center [671, 26] width 74 height 30
type input "Run for the Roses"
click at [727, 24] on button "Save" at bounding box center [734, 24] width 38 height 26
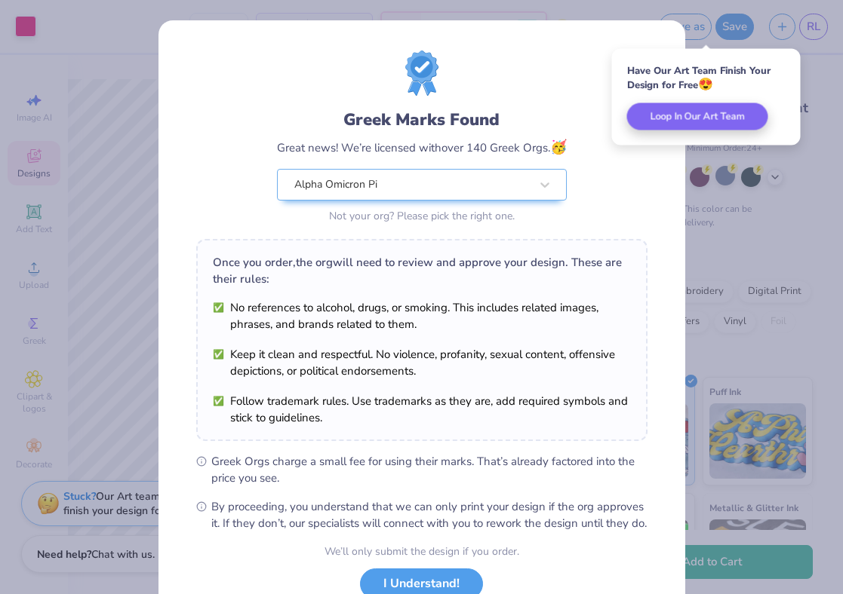
scroll to position [109, 0]
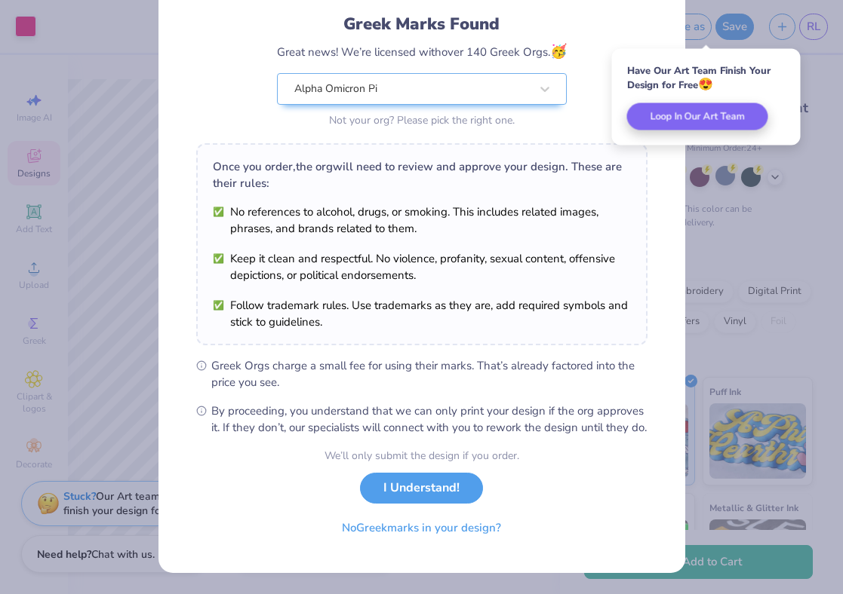
click at [393, 492] on button "I Understand!" at bounding box center [421, 488] width 123 height 31
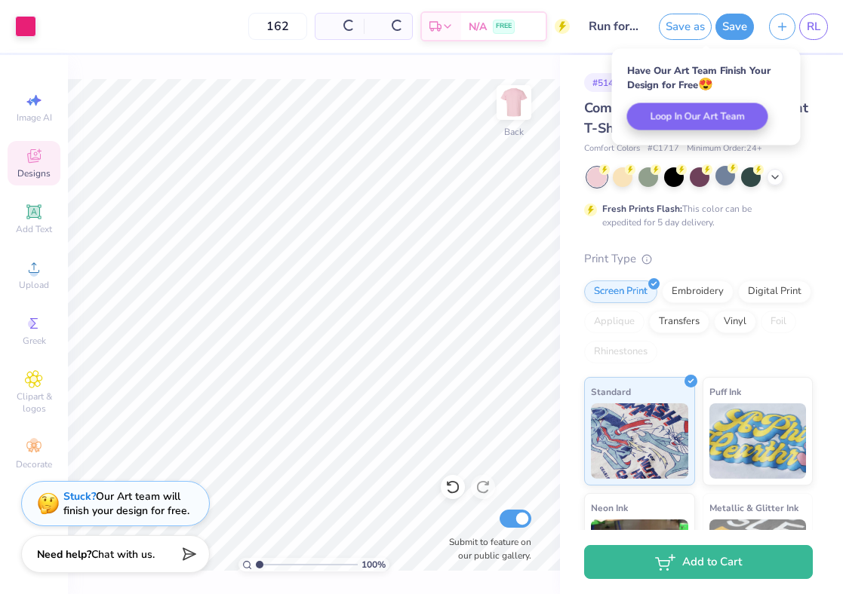
scroll to position [0, 0]
